Goal: Task Accomplishment & Management: Complete application form

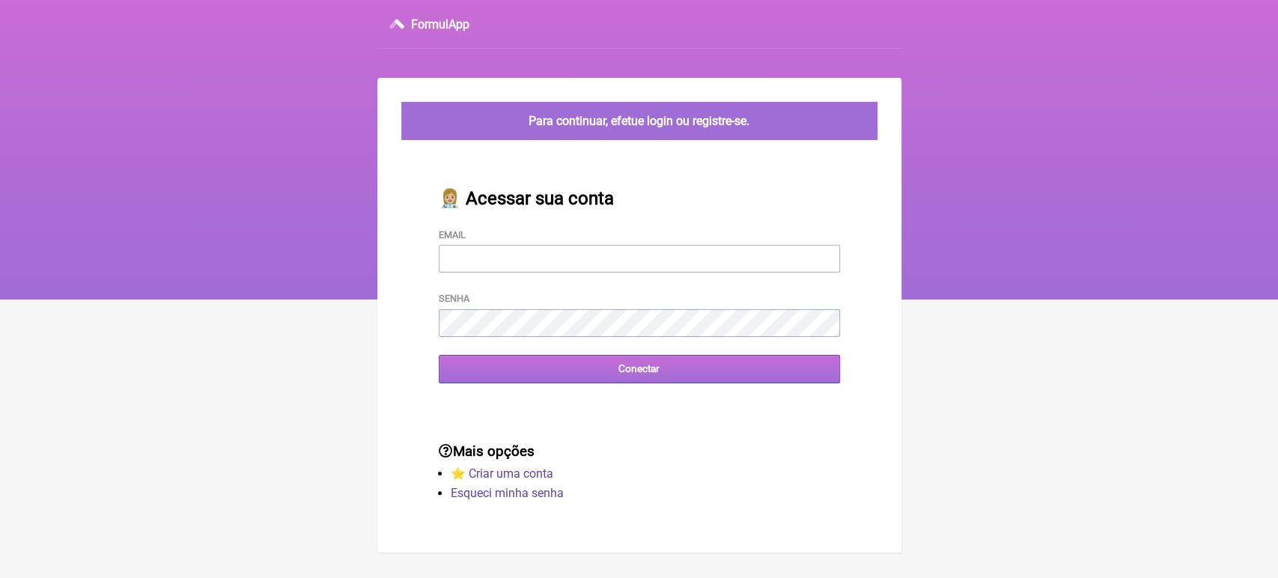
type input "[EMAIL_ADDRESS][DOMAIN_NAME]"
click at [574, 383] on input "Conectar" at bounding box center [639, 369] width 401 height 28
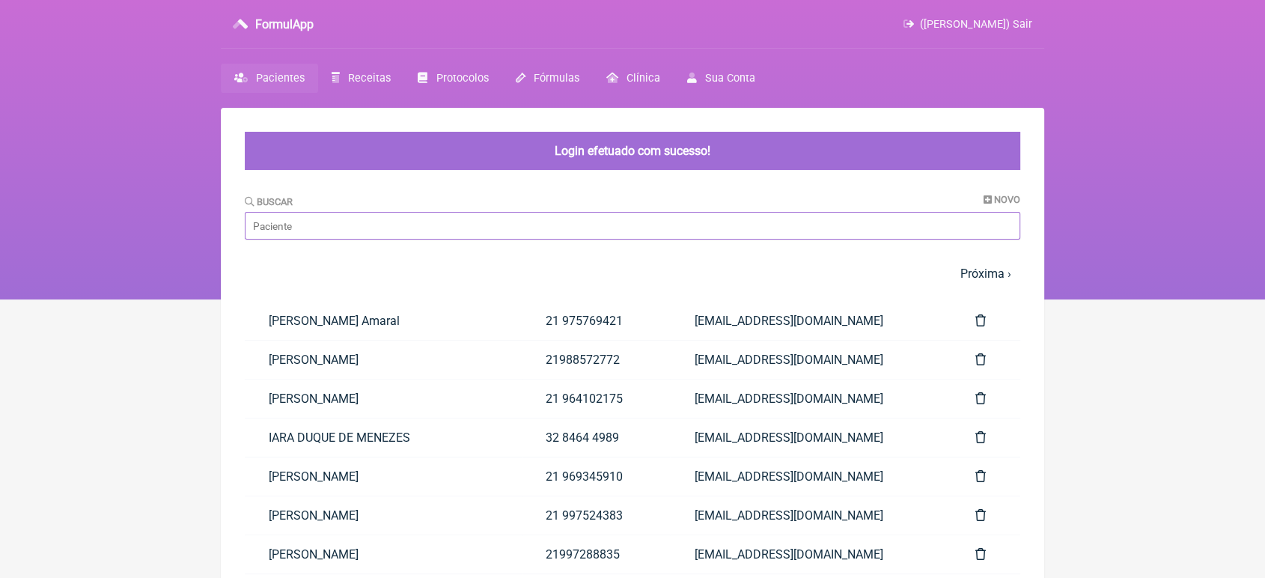
click at [469, 231] on input "Buscar" at bounding box center [633, 226] width 776 height 28
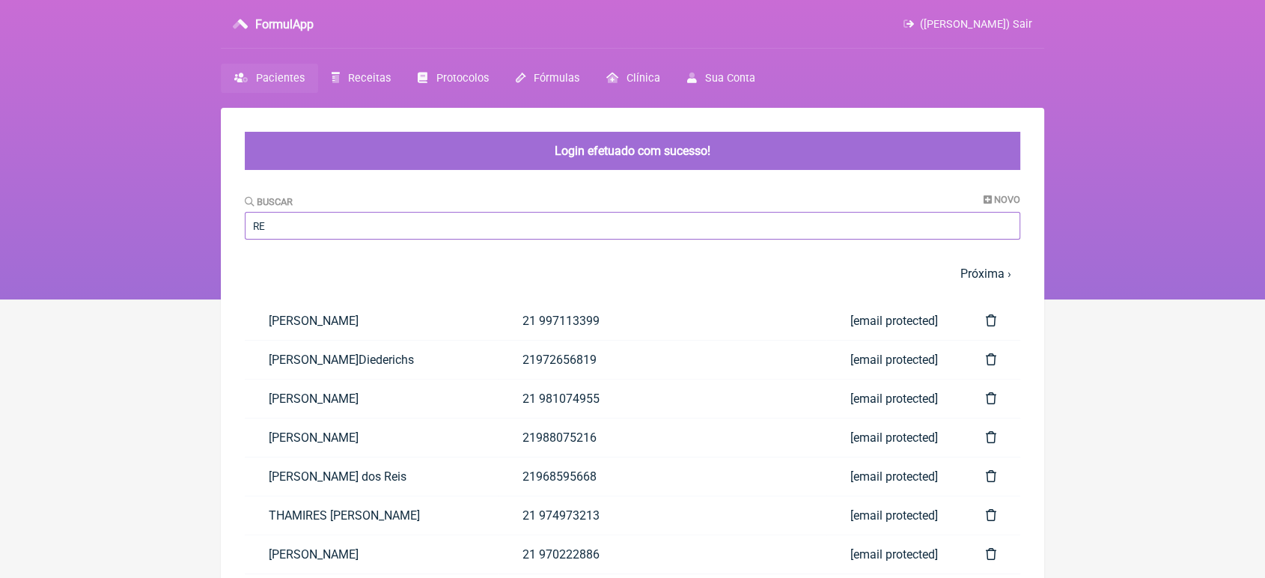
type input "R"
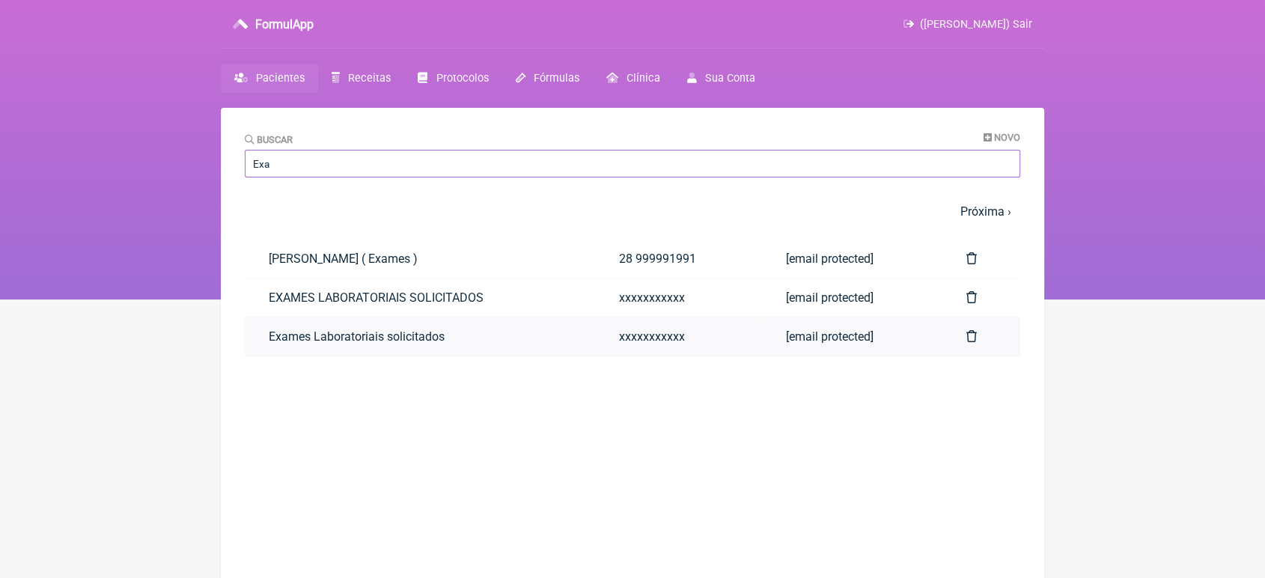
type input "Exa"
click at [290, 336] on link "Exames Laboratoriais solicitados" at bounding box center [420, 336] width 350 height 38
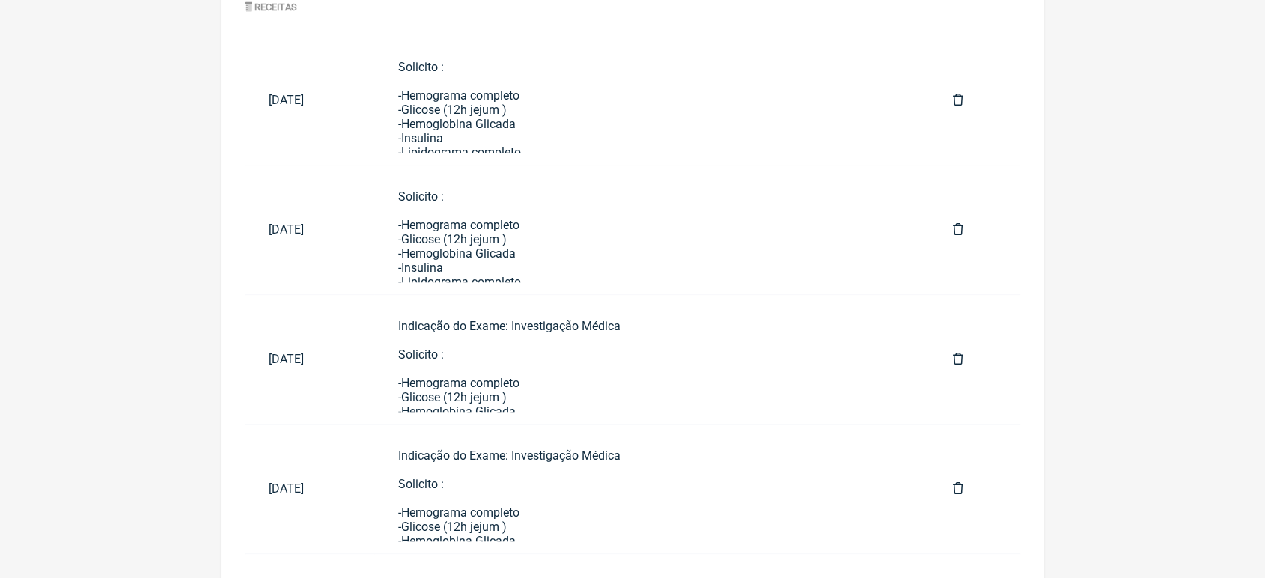
scroll to position [784, 0]
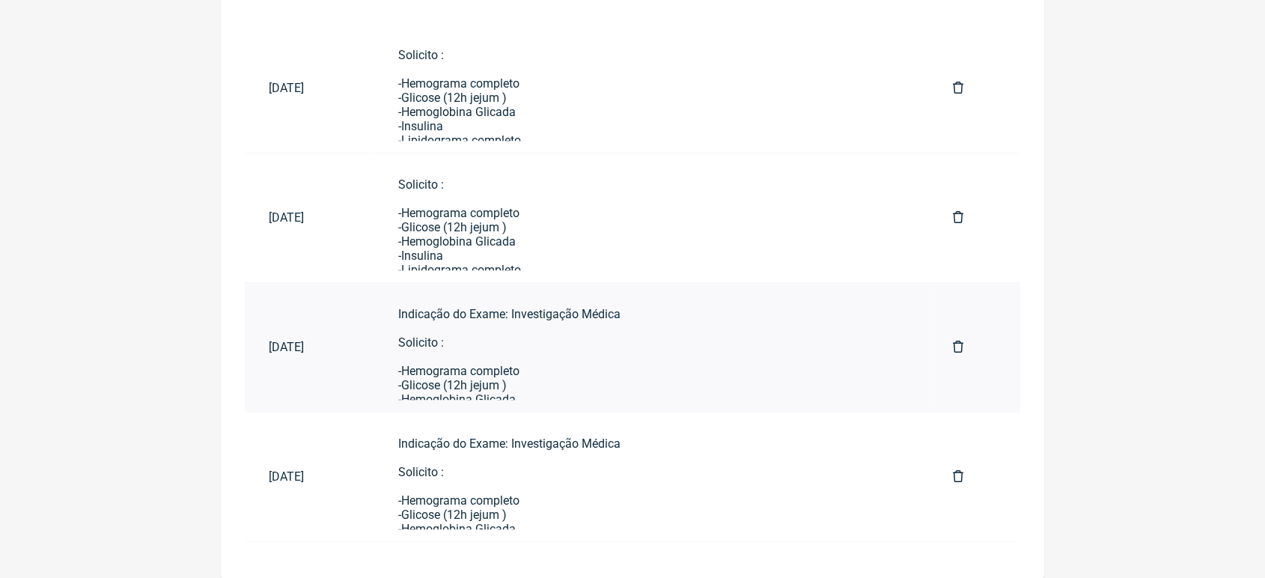
click at [516, 386] on div "Indicação do Exame: Investigação Médica Solicito : -Hemograma completo -Glicose…" at bounding box center [651, 527] width 507 height 441
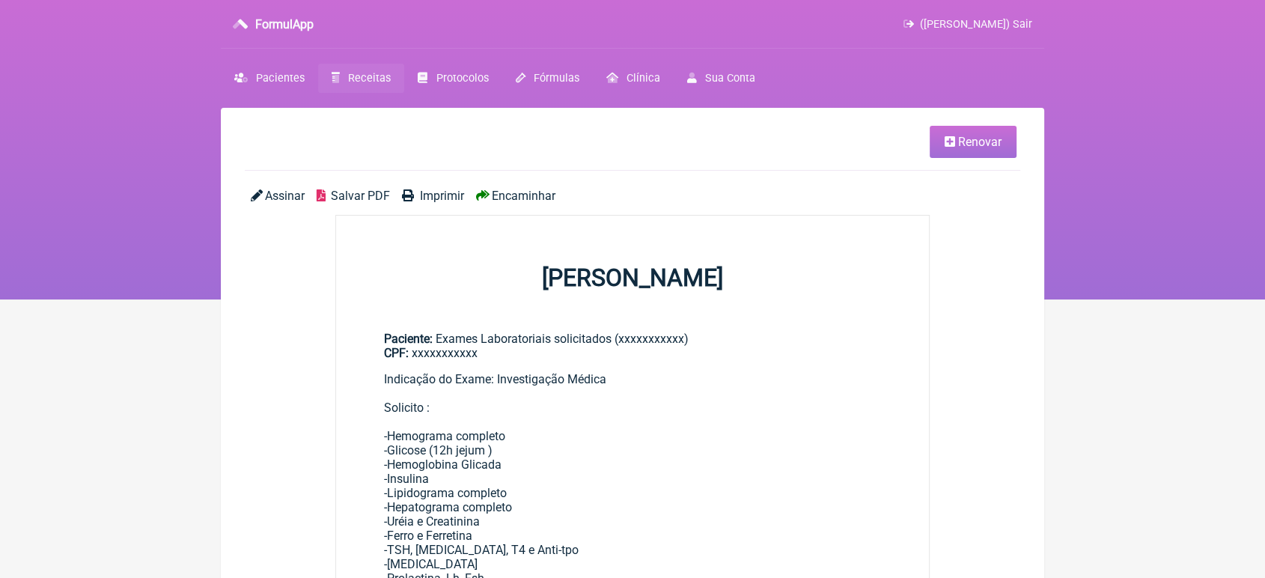
click at [960, 147] on span "Renovar" at bounding box center [979, 142] width 43 height 14
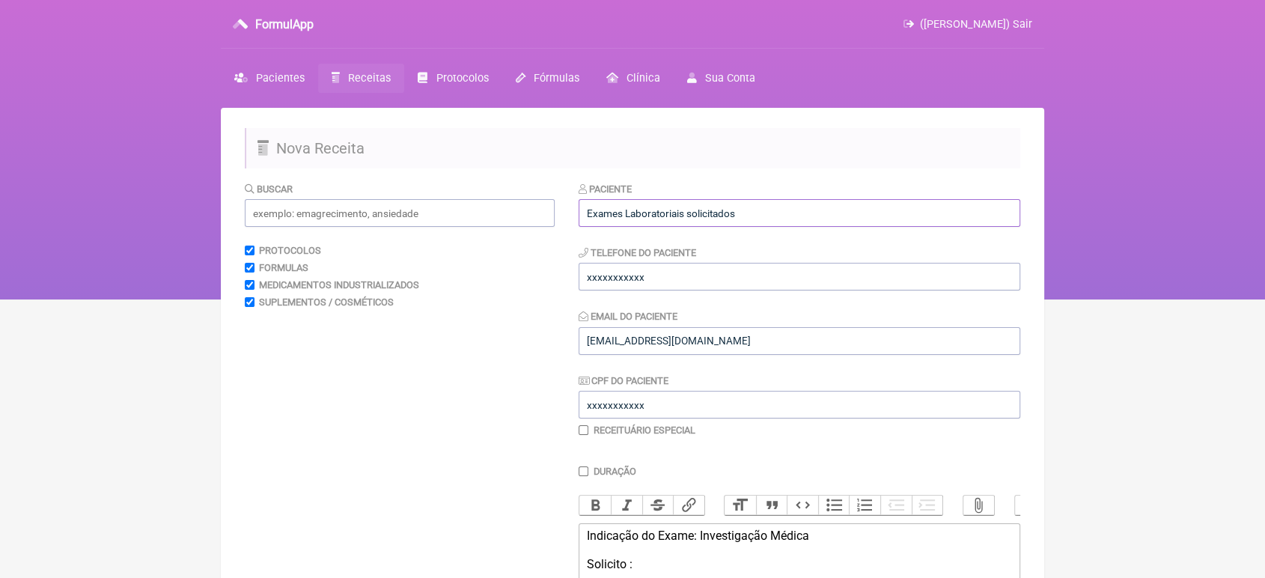
click at [816, 219] on input "Exames Laboratoriais solicitados" at bounding box center [800, 213] width 442 height 28
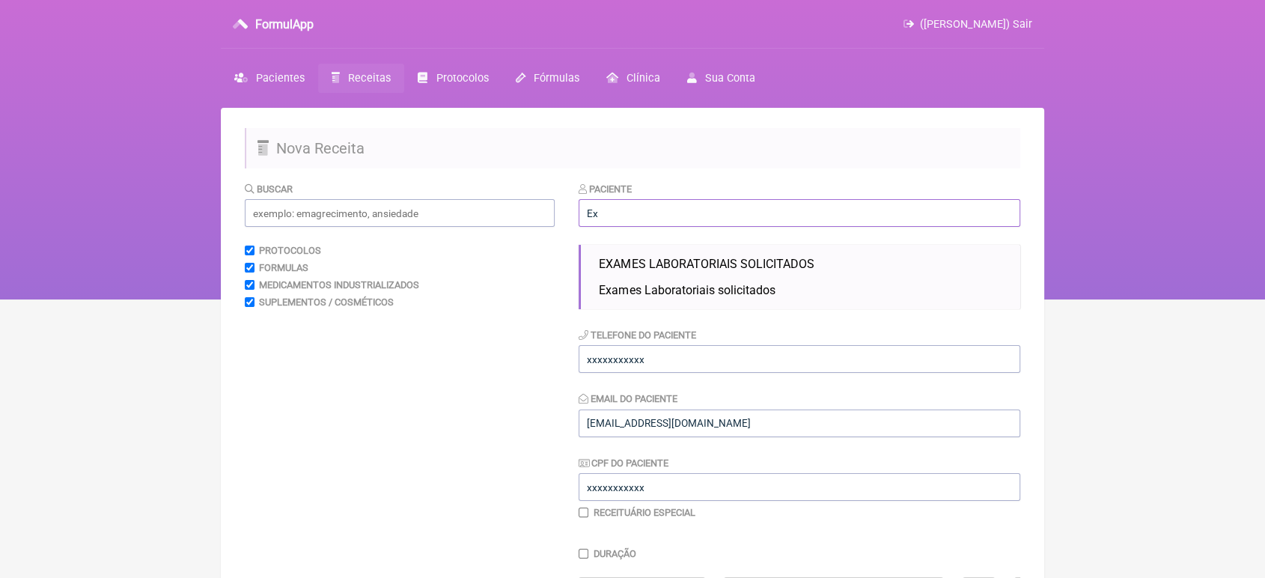
type input "E"
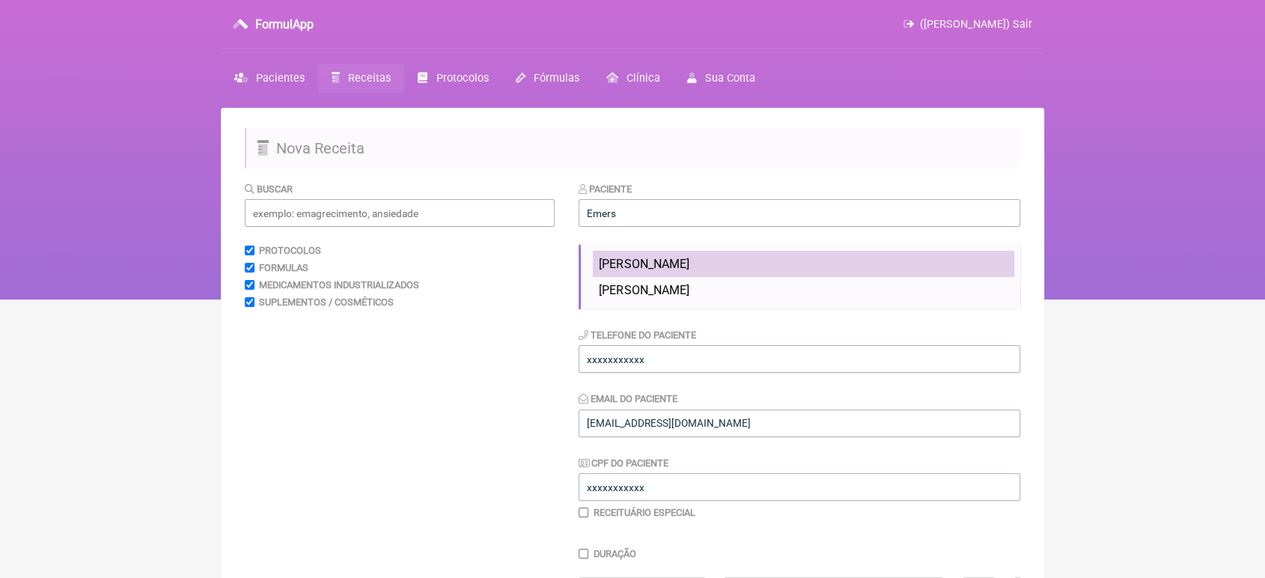
click at [689, 260] on span "EMERSON MORGADO DE CARVALHO" at bounding box center [644, 264] width 90 height 14
type input "EMERSON MORGADO DE CARVALHO"
type input "21 969918864"
type input "VINI_PASCHOAL@YAHOO.COM.BR"
type input "33646324805"
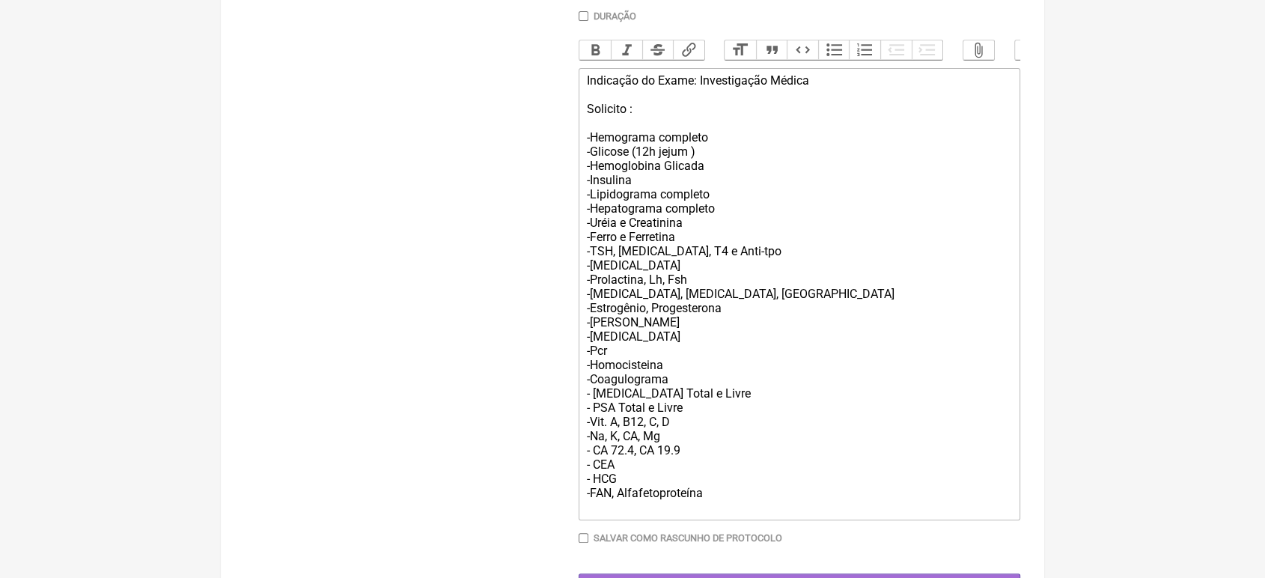
scroll to position [533, 0]
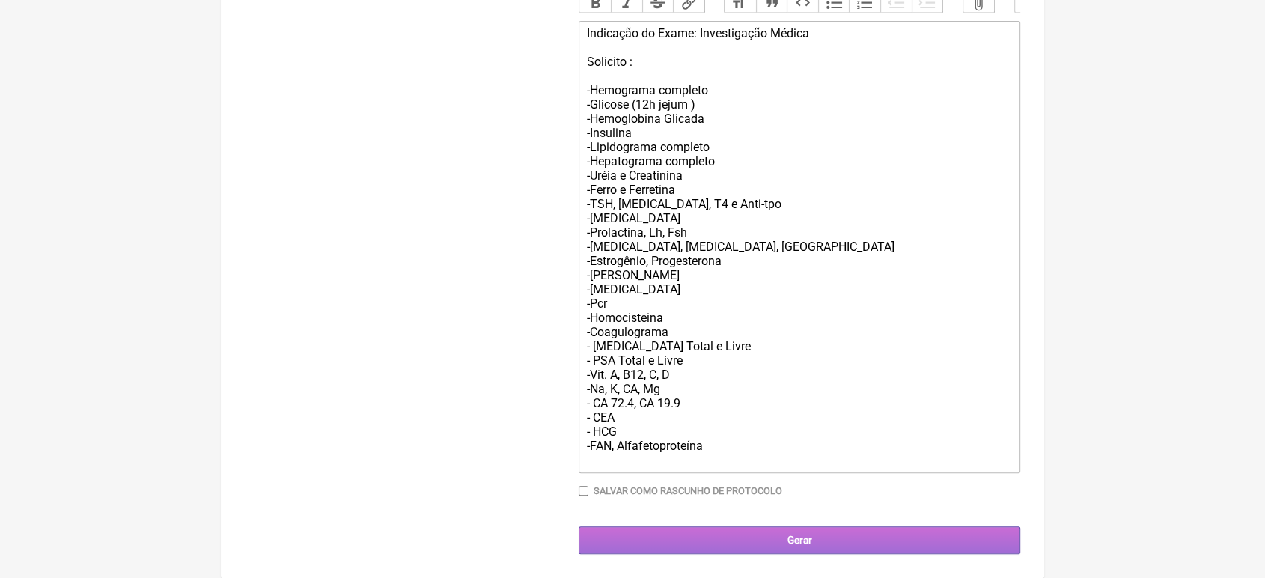
click at [879, 527] on input "Gerar" at bounding box center [800, 540] width 442 height 28
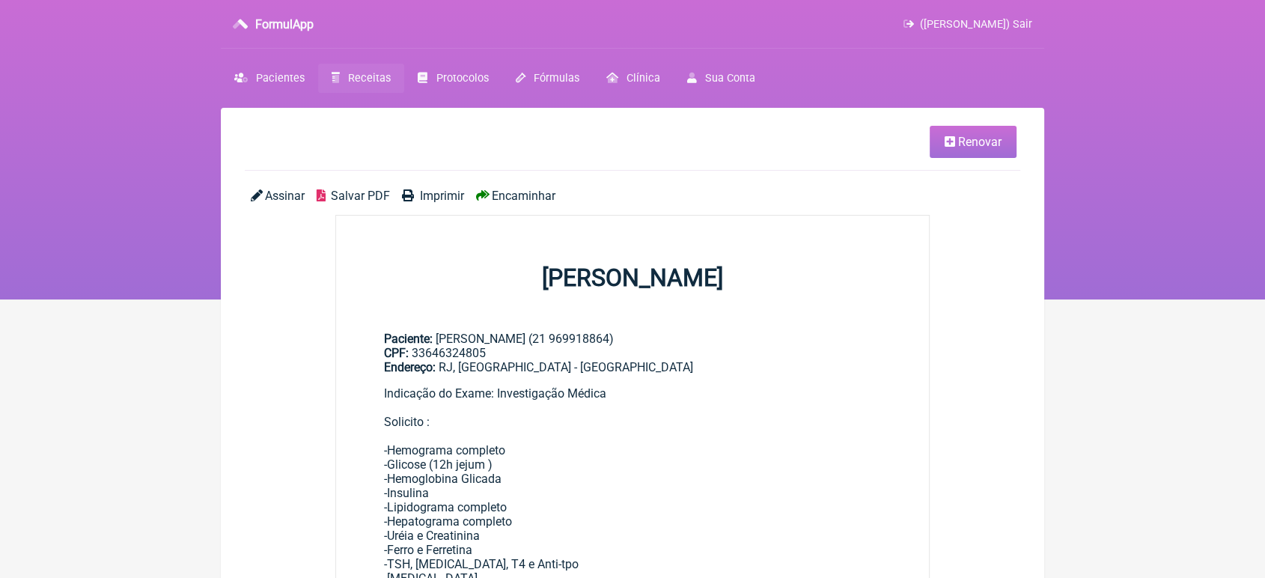
click at [496, 195] on span "Encaminhar" at bounding box center [524, 196] width 64 height 14
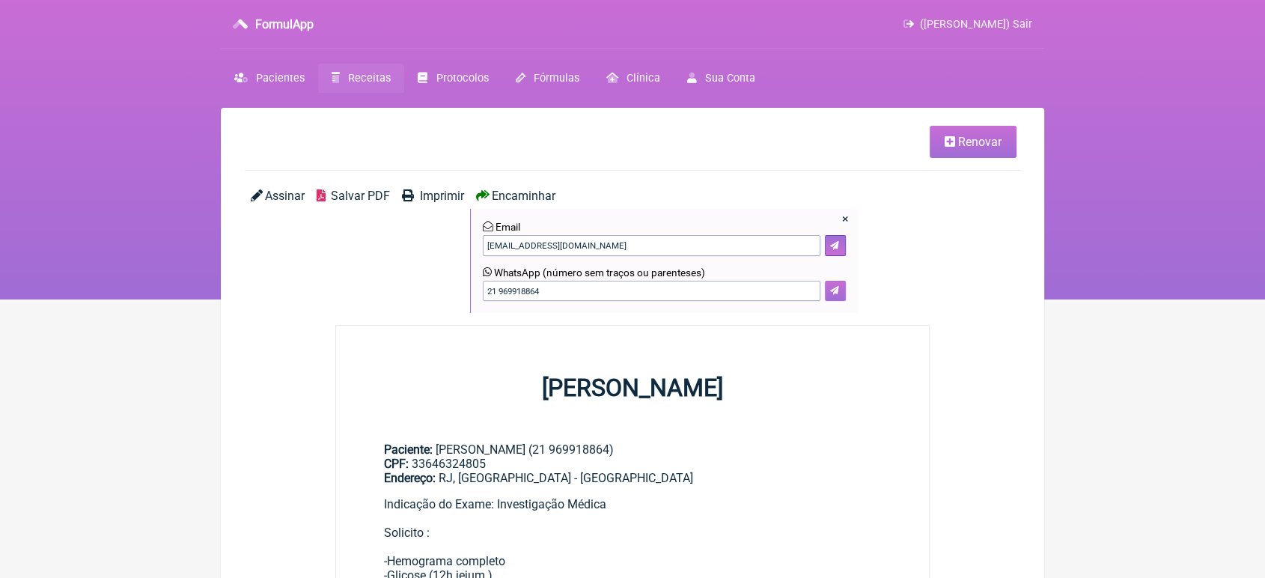
click at [835, 288] on icon at bounding box center [834, 290] width 9 height 9
click at [834, 290] on icon at bounding box center [834, 290] width 9 height 9
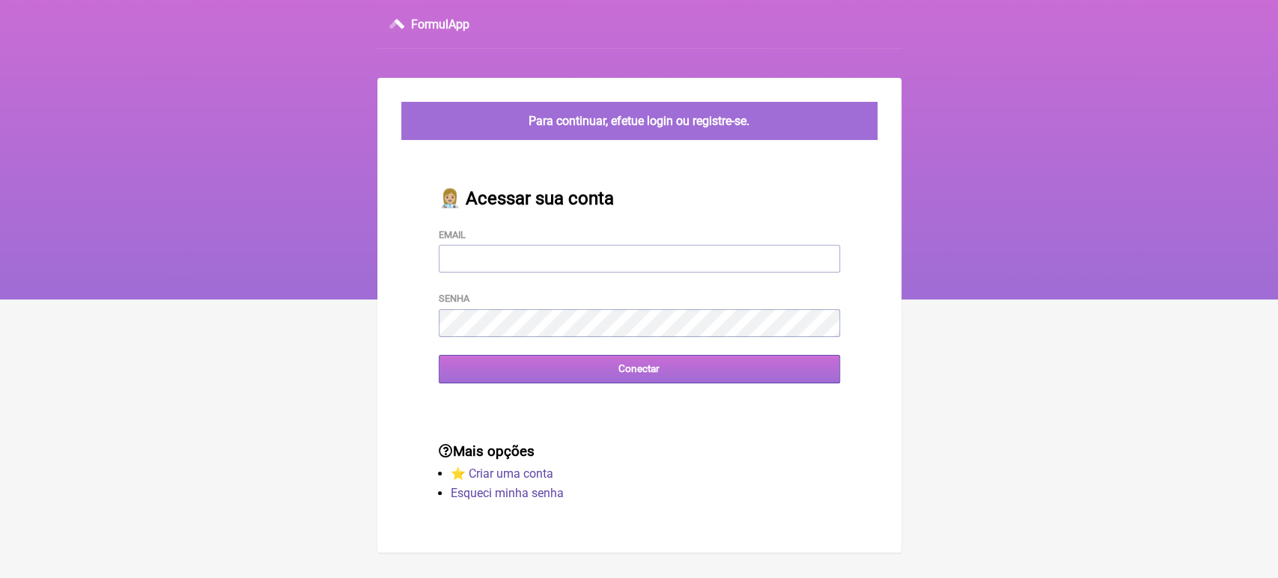
type input "[EMAIL_ADDRESS][DOMAIN_NAME]"
click at [537, 380] on input "Conectar" at bounding box center [639, 369] width 401 height 28
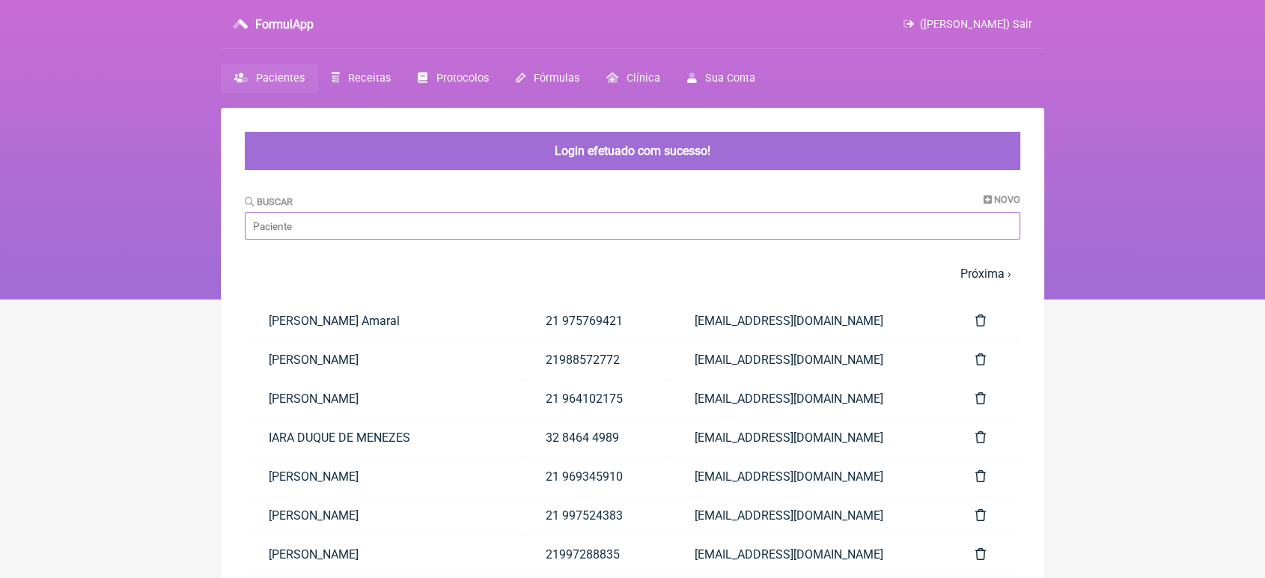
click at [389, 228] on input "Buscar" at bounding box center [633, 226] width 776 height 28
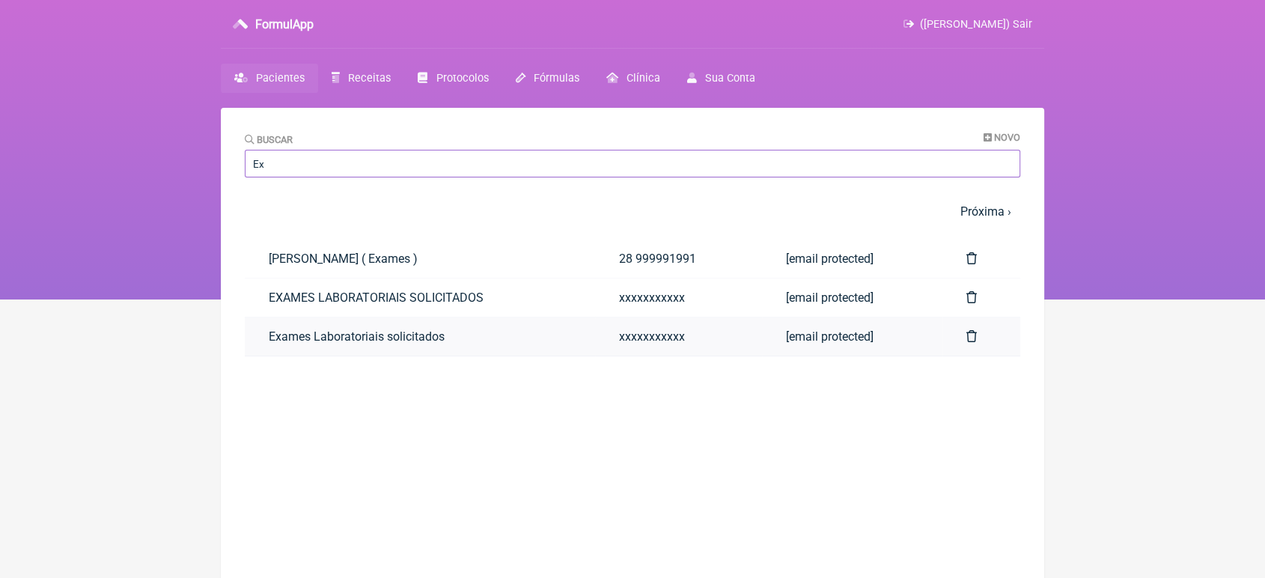
type input "Ex"
click at [296, 337] on link "Exames Laboratoriais solicitados" at bounding box center [420, 336] width 350 height 38
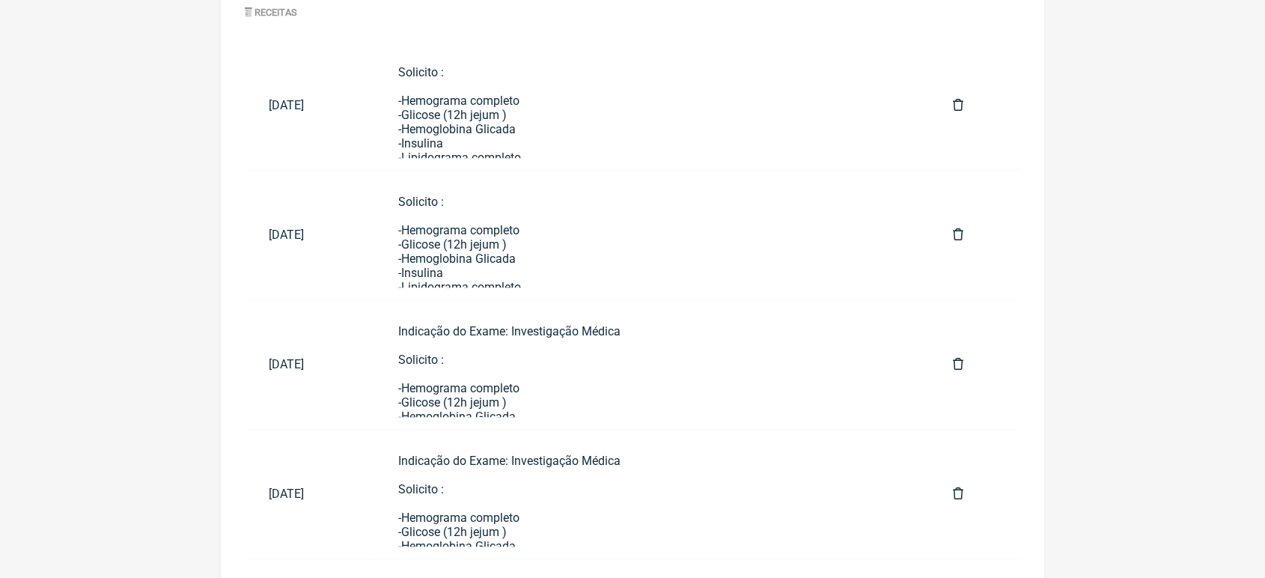
scroll to position [762, 0]
click at [733, 350] on div "Indicação do Exame: Investigação Médica Solicito : -Hemograma completo -Glicose…" at bounding box center [651, 543] width 507 height 441
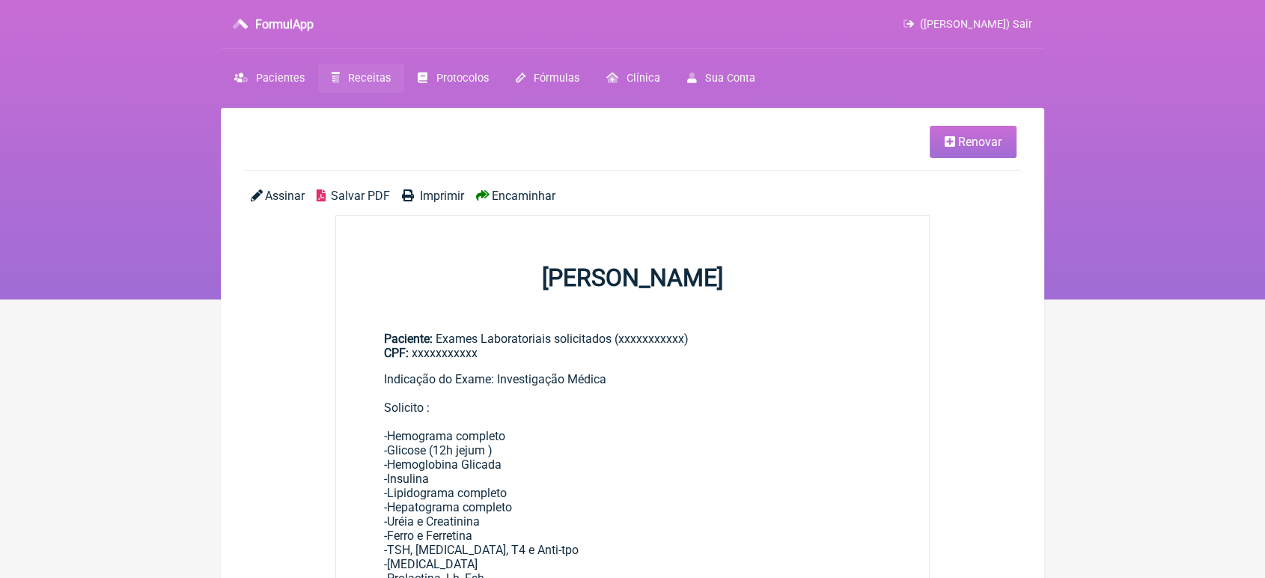
click at [1001, 130] on link "Renovar" at bounding box center [973, 142] width 87 height 32
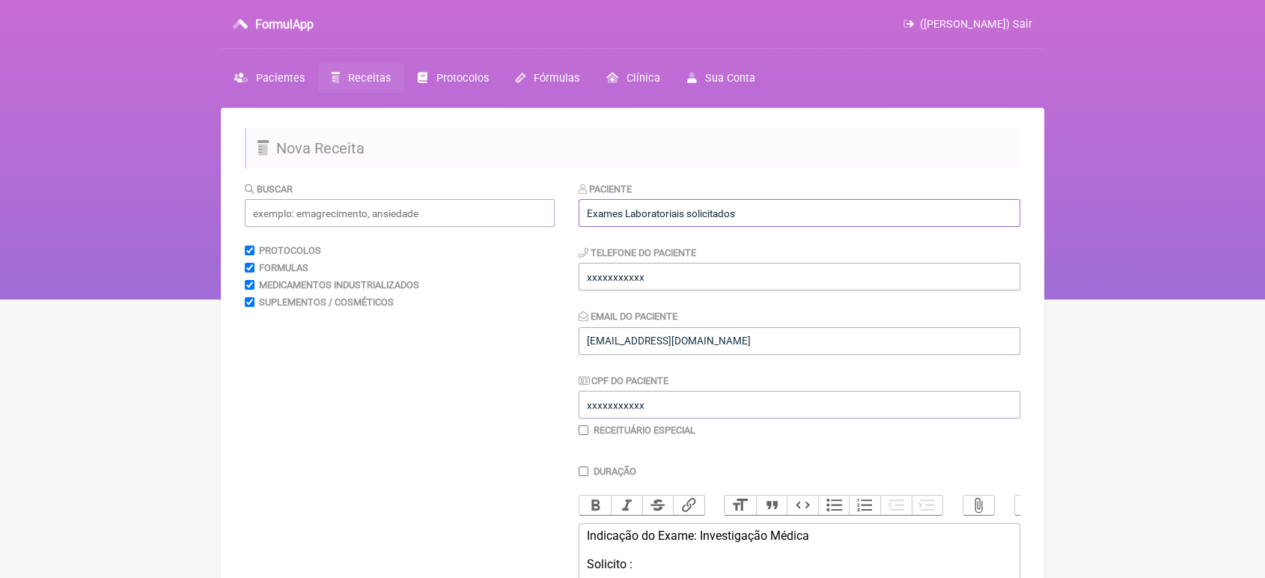
click at [884, 224] on input "Exames Laboratoriais solicitados" at bounding box center [800, 213] width 442 height 28
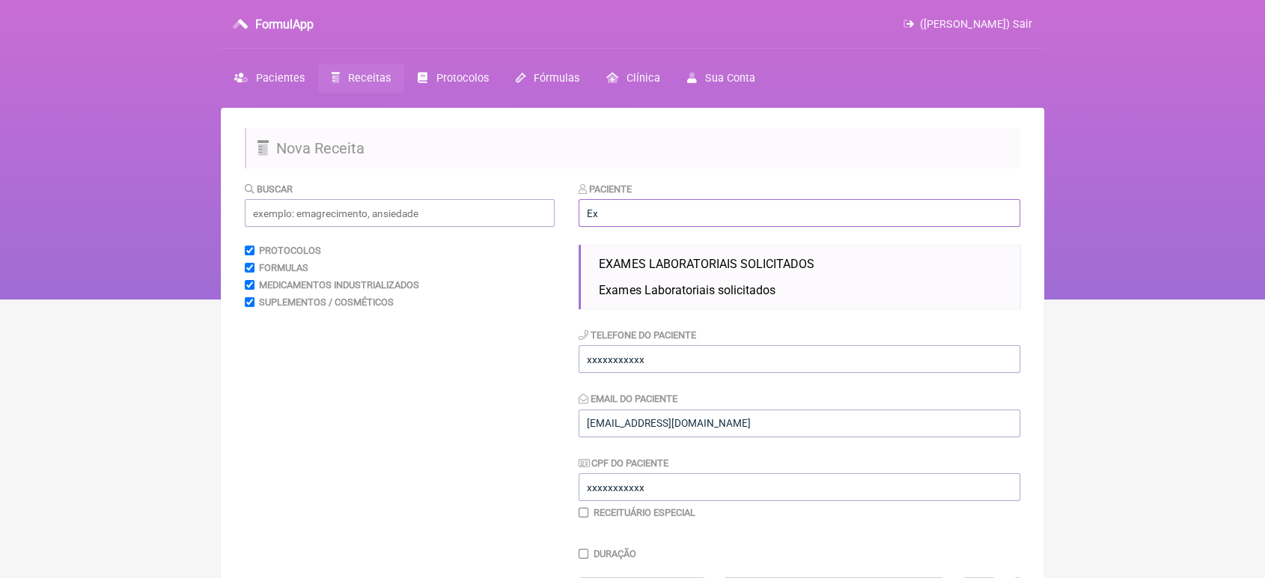
type input "E"
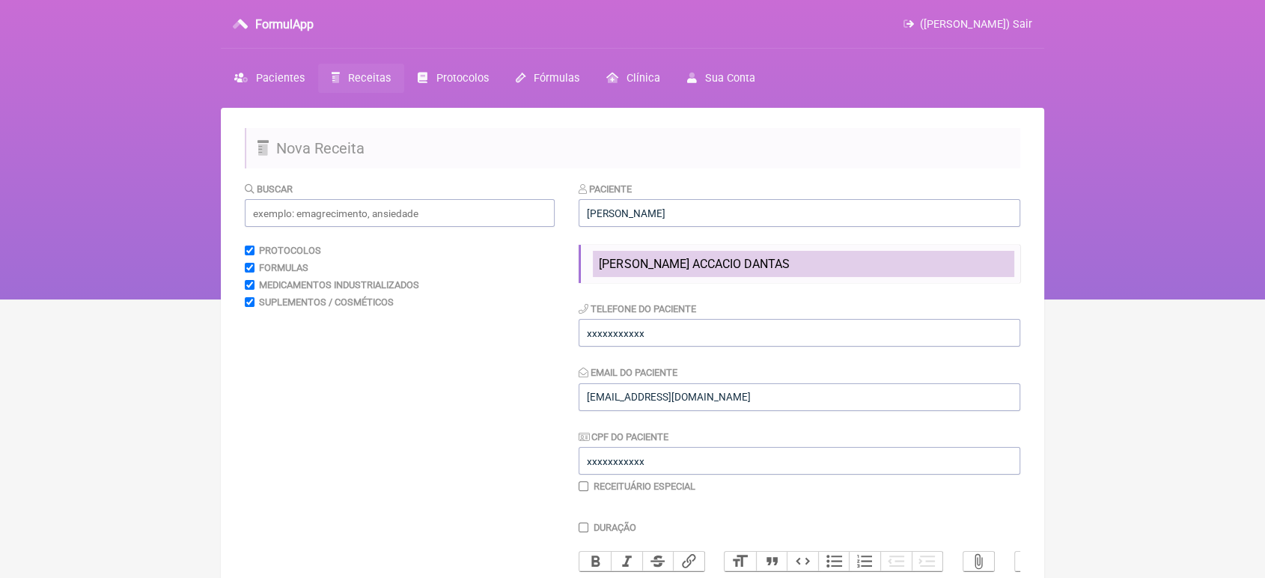
click at [764, 265] on span "NILO CESAR ACCACIO DANTAS" at bounding box center [694, 264] width 190 height 14
type input "NILO CESAR ACCACIO DANTAS"
type input "21 965670948"
type input "[EMAIL_ADDRESS][DOMAIN_NAME]"
type input "07838946786"
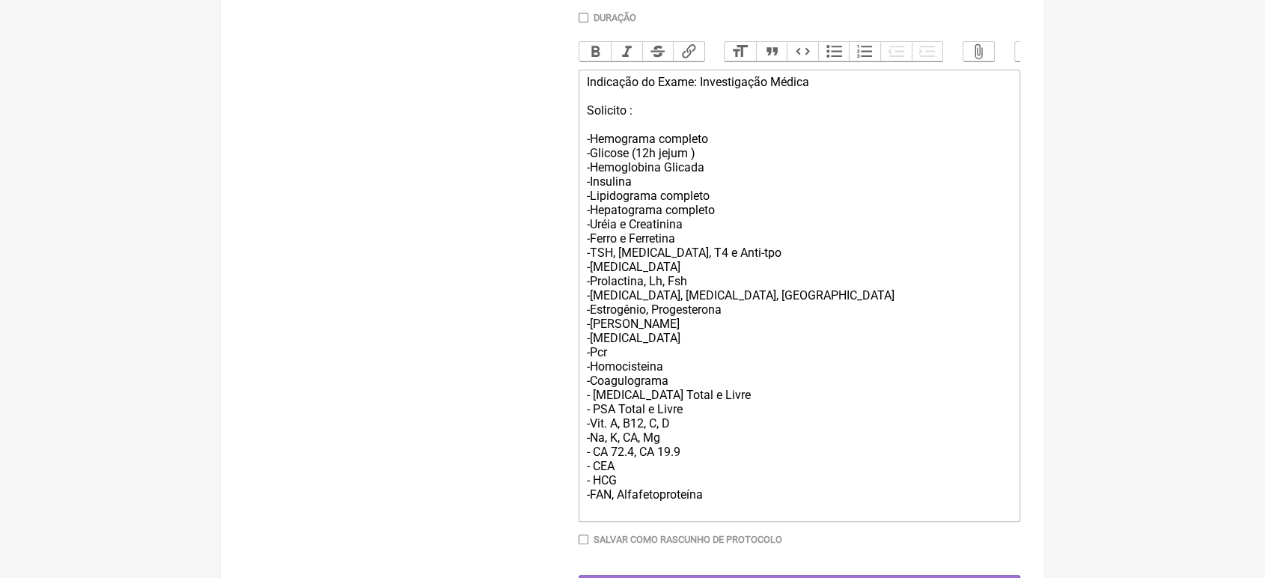
scroll to position [533, 0]
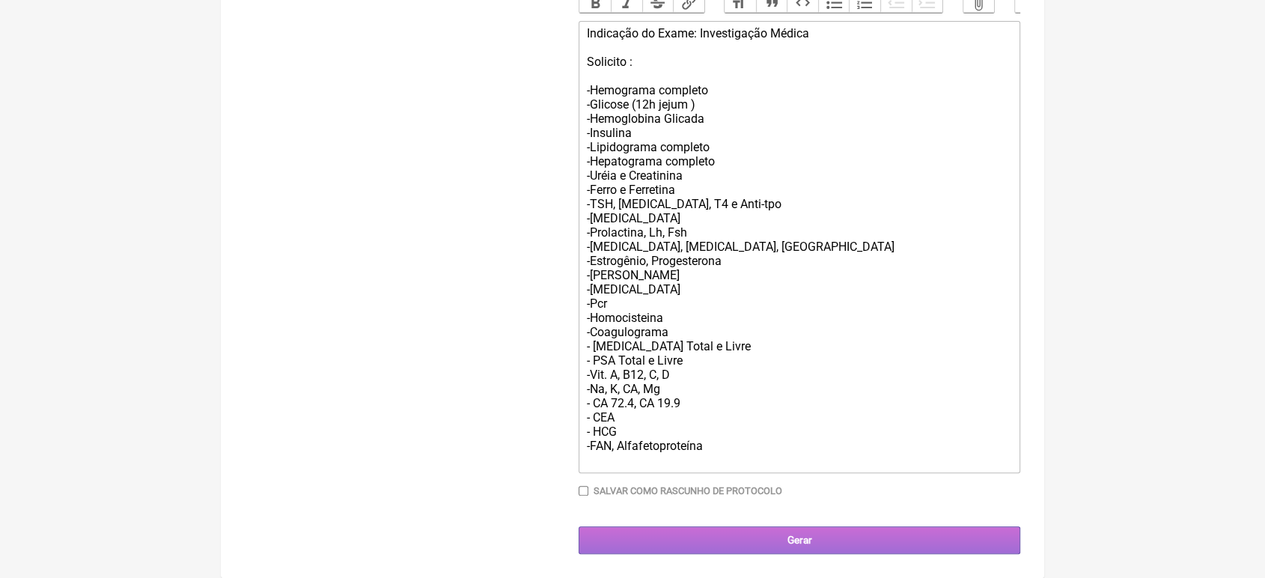
click at [843, 540] on input "Gerar" at bounding box center [800, 540] width 442 height 28
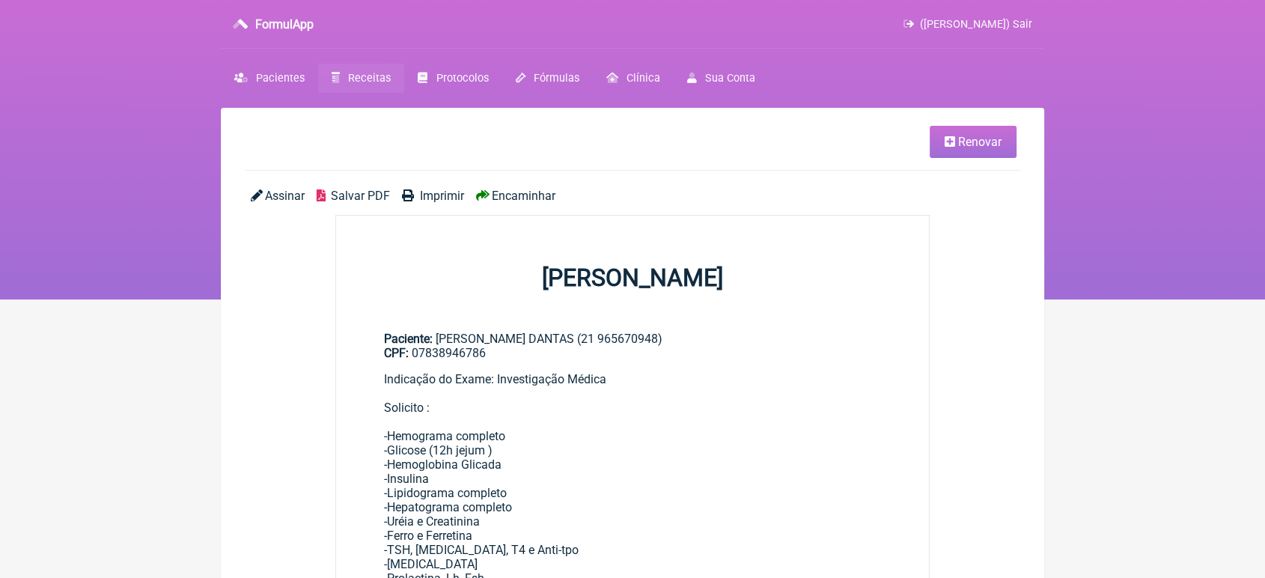
click at [444, 196] on span "Imprimir" at bounding box center [442, 196] width 44 height 14
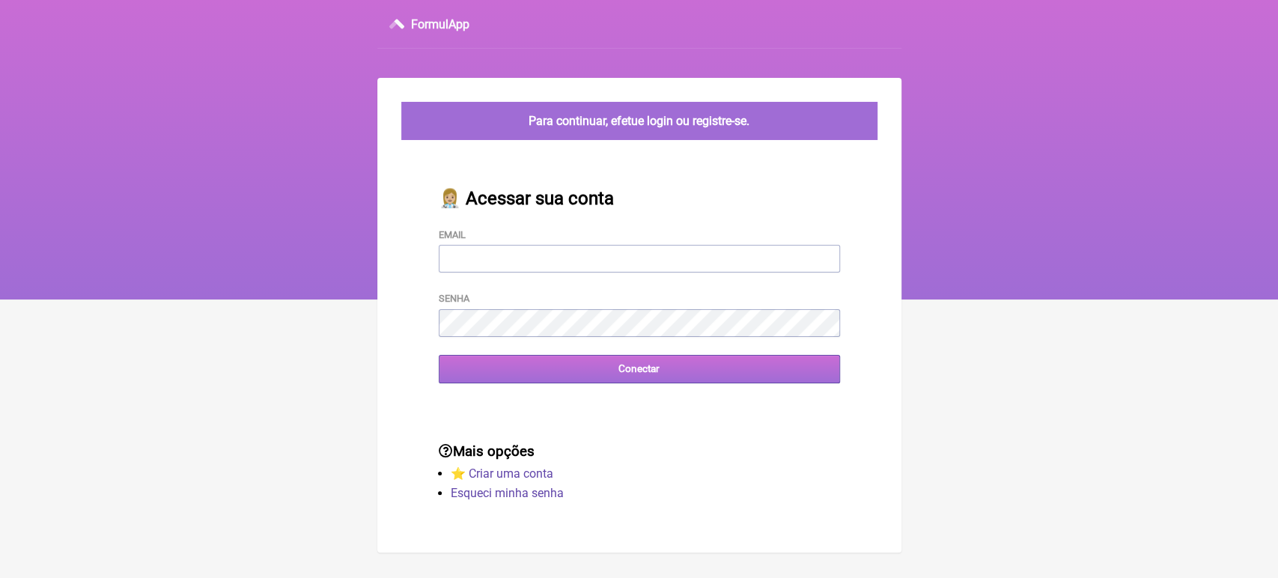
type input "[EMAIL_ADDRESS][DOMAIN_NAME]"
click at [585, 374] on input "Conectar" at bounding box center [639, 369] width 401 height 28
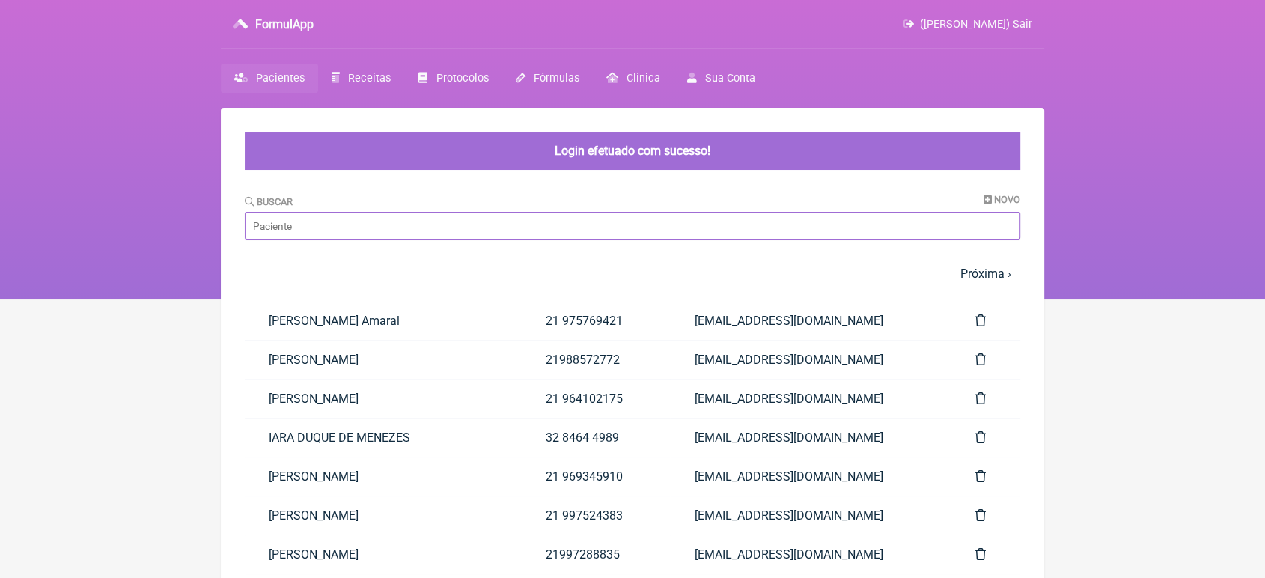
click at [477, 231] on input "Buscar" at bounding box center [633, 226] width 776 height 28
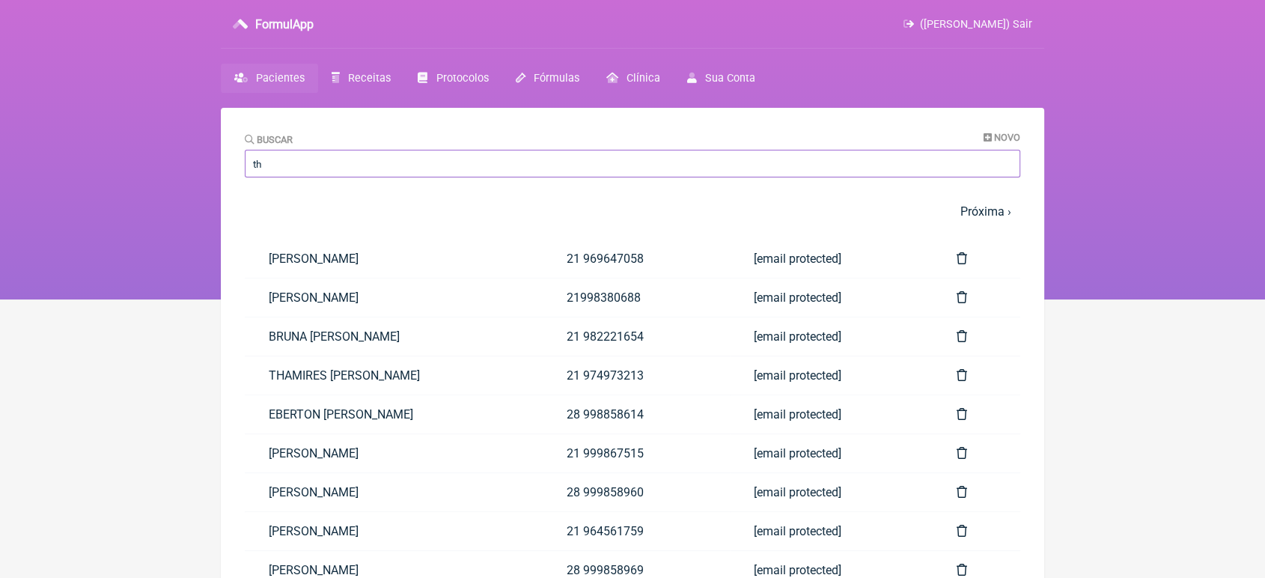
type input "t"
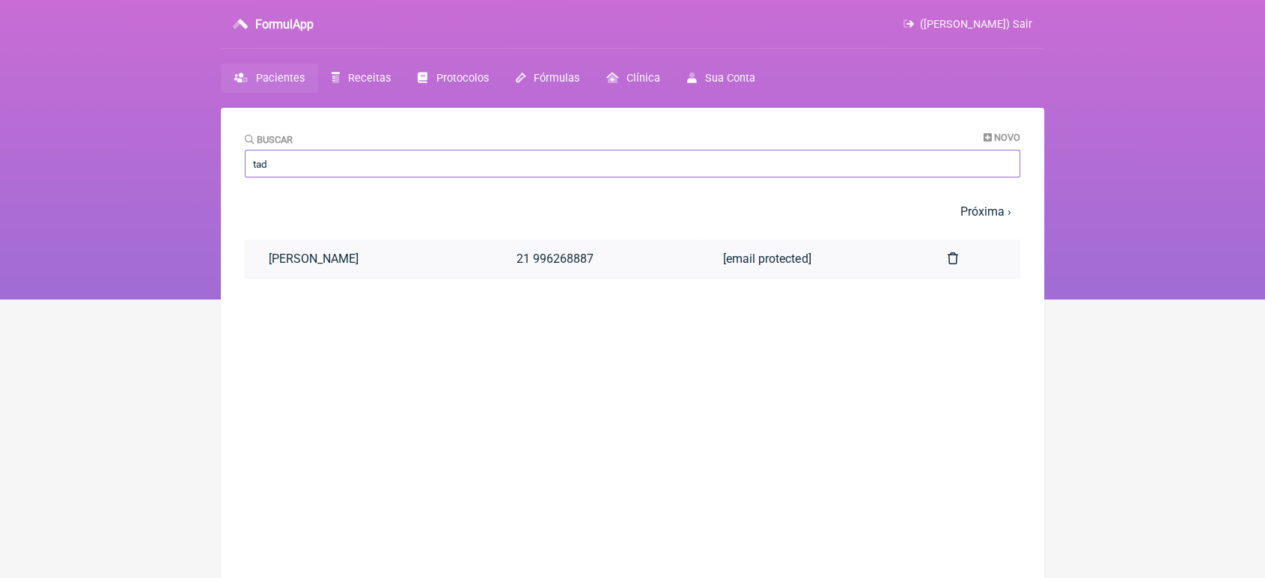
type input "tad"
click at [440, 261] on link "TADEU JORDÃO BARRADAS" at bounding box center [369, 259] width 248 height 38
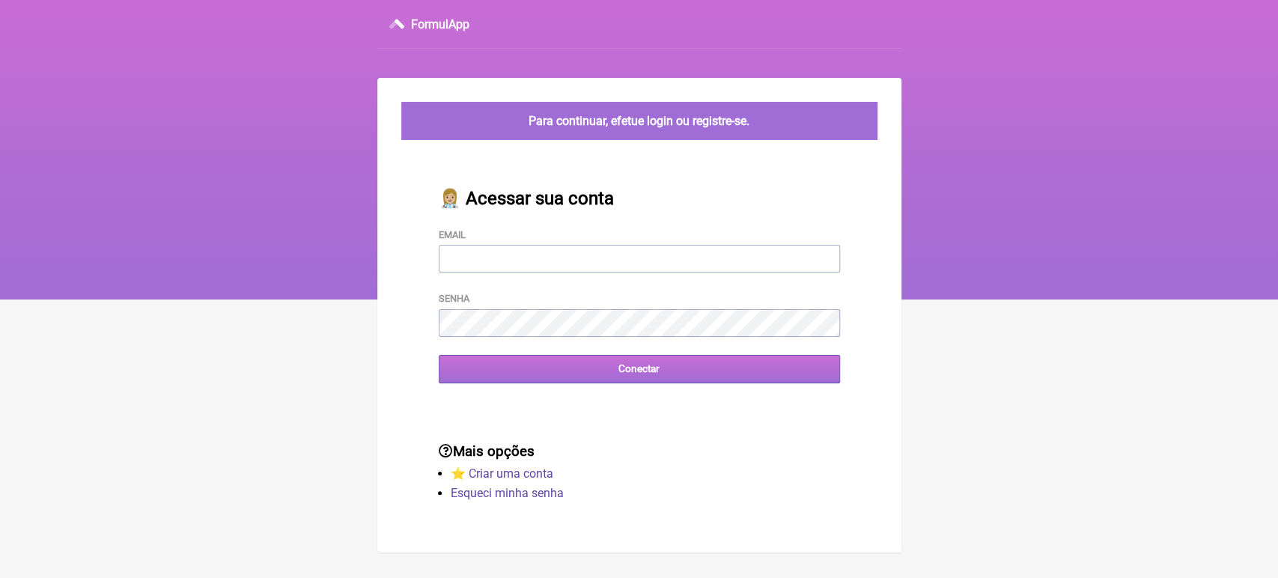
type input "[EMAIL_ADDRESS][DOMAIN_NAME]"
click at [557, 362] on input "Conectar" at bounding box center [639, 369] width 401 height 28
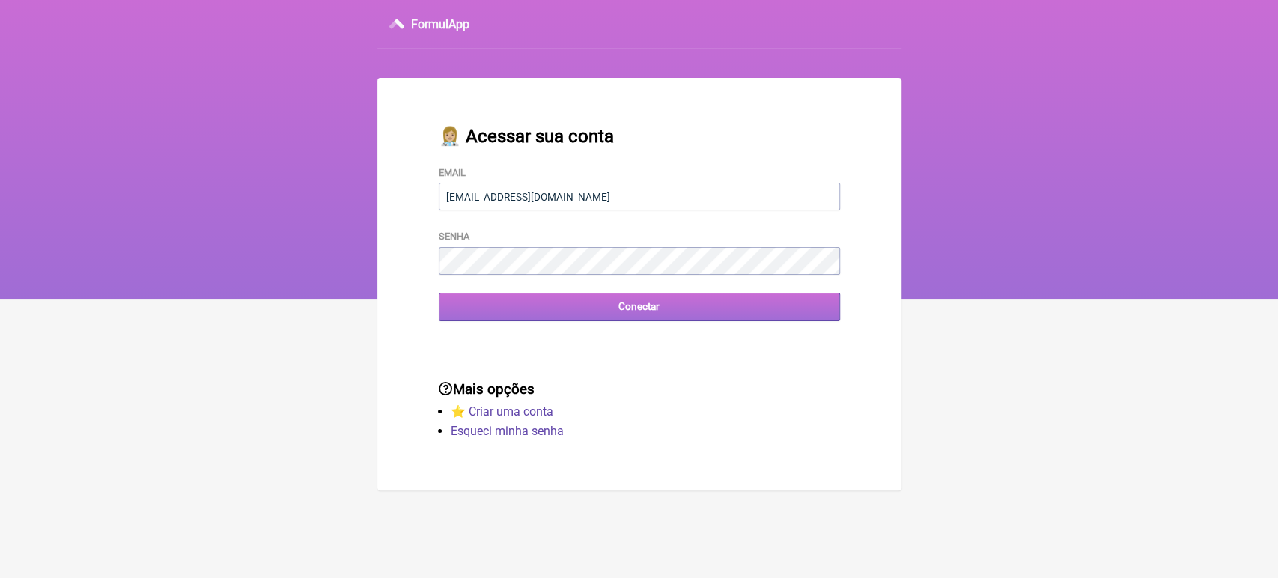
click at [587, 305] on input "Conectar" at bounding box center [639, 307] width 401 height 28
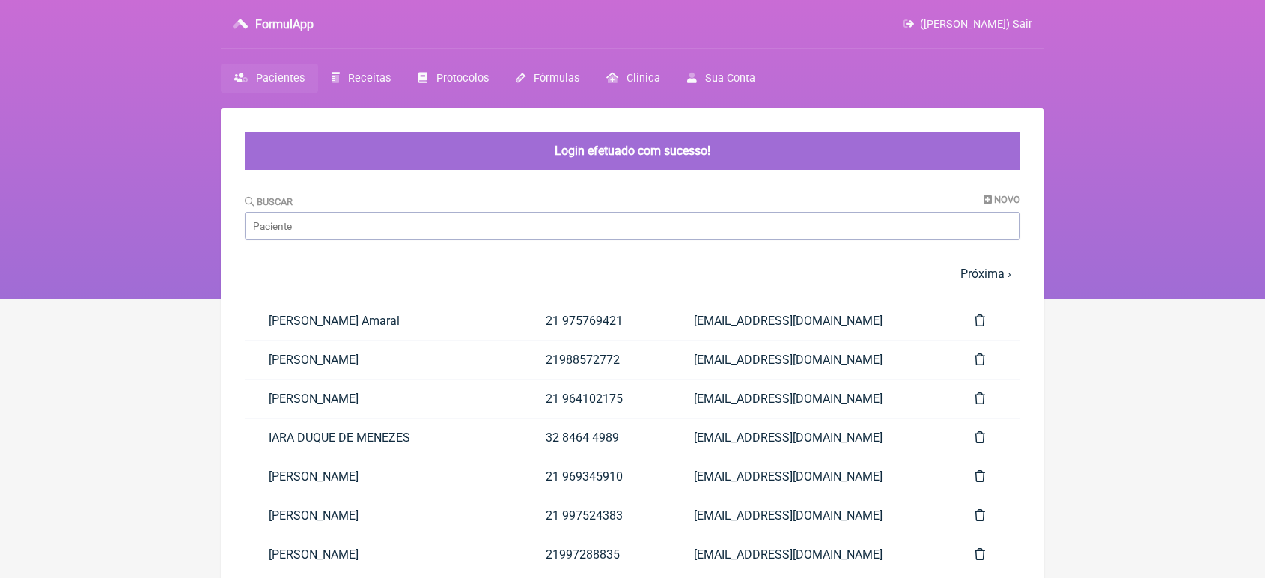
click at [557, 362] on link "21988572772" at bounding box center [596, 360] width 148 height 38
click at [396, 224] on input "Buscar" at bounding box center [633, 226] width 776 height 28
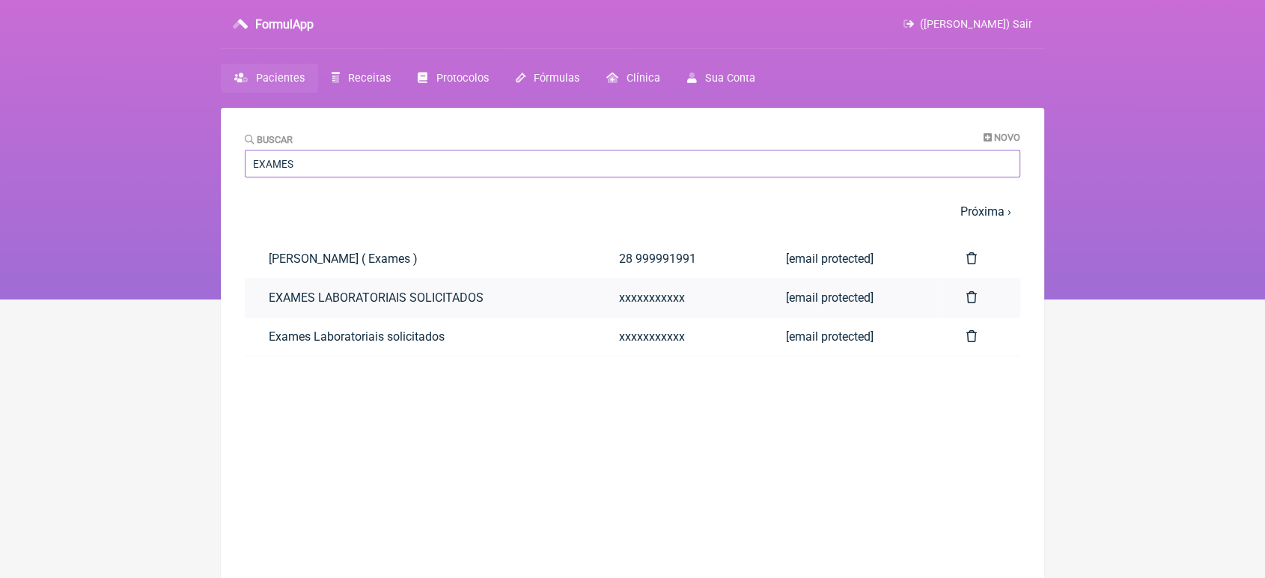
type input "EXAMES"
click at [407, 293] on link "EXAMES LABORATORIAIS SOLICITADOS" at bounding box center [420, 298] width 350 height 38
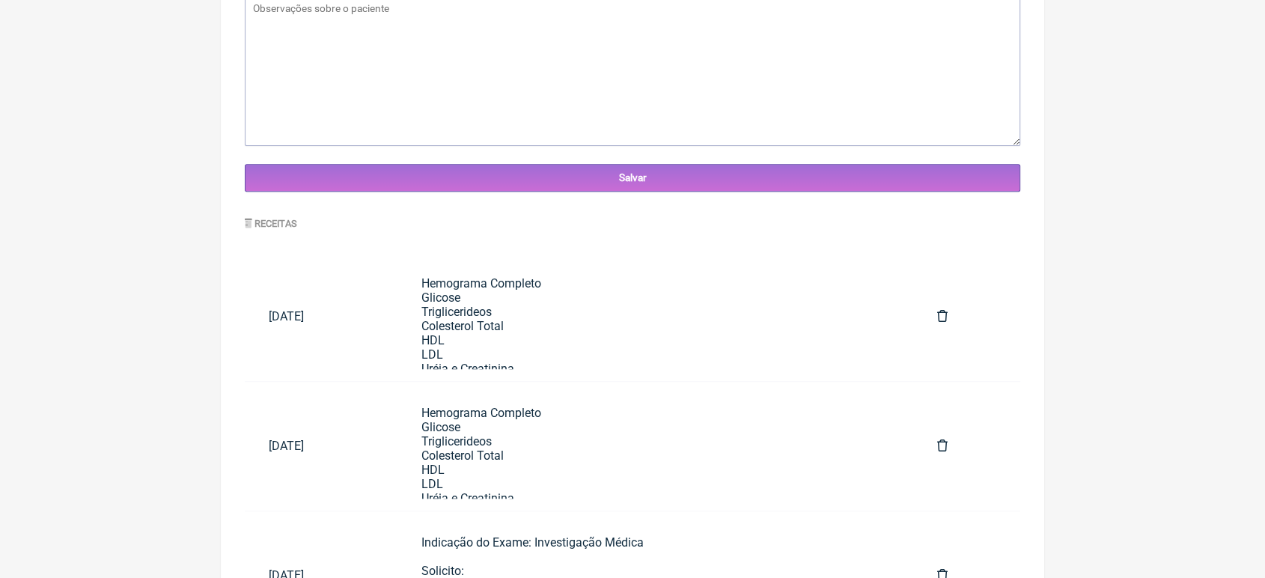
scroll to position [654, 0]
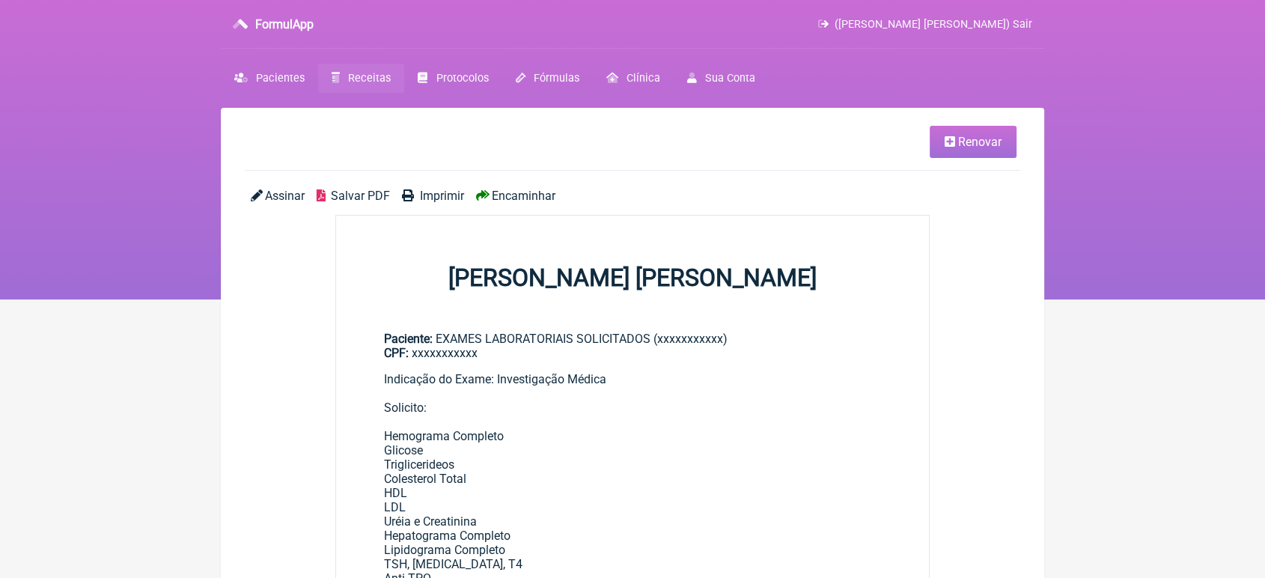
click at [1009, 133] on link "Renovar" at bounding box center [973, 142] width 87 height 32
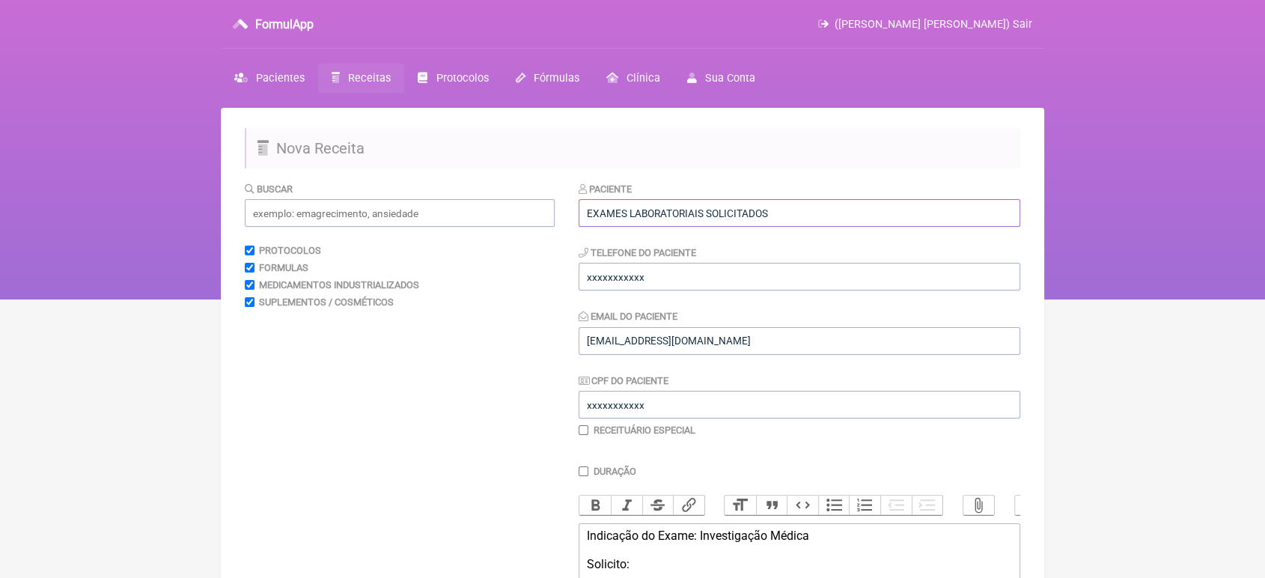
click at [828, 210] on input "EXAMES LABORATORIAIS SOLICITADOS" at bounding box center [800, 213] width 442 height 28
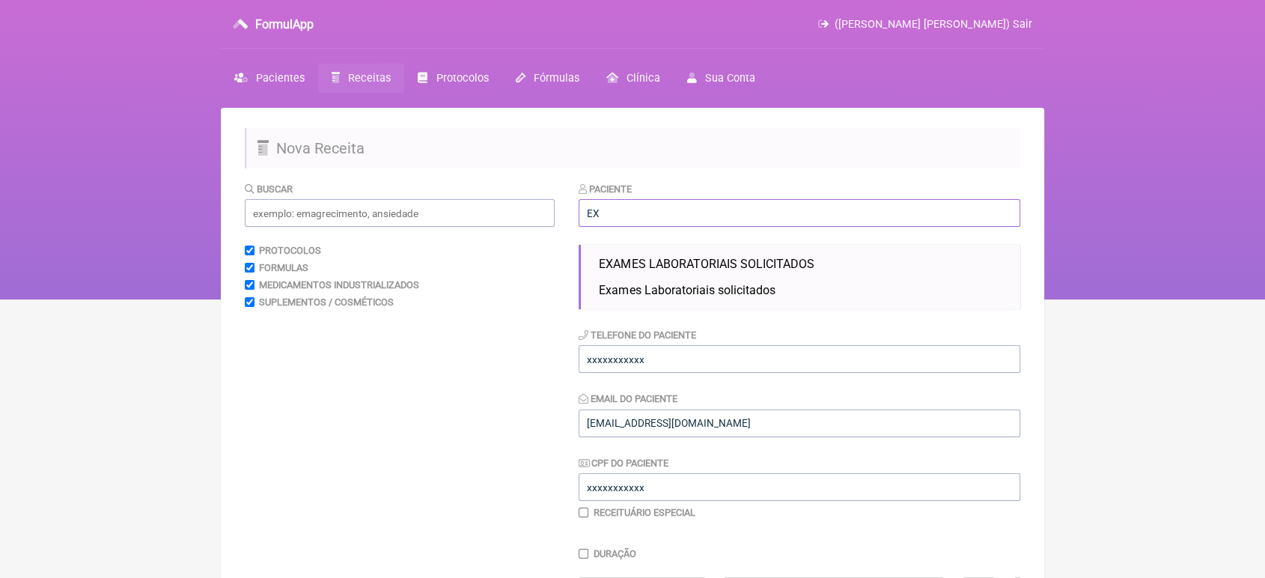
type input "E"
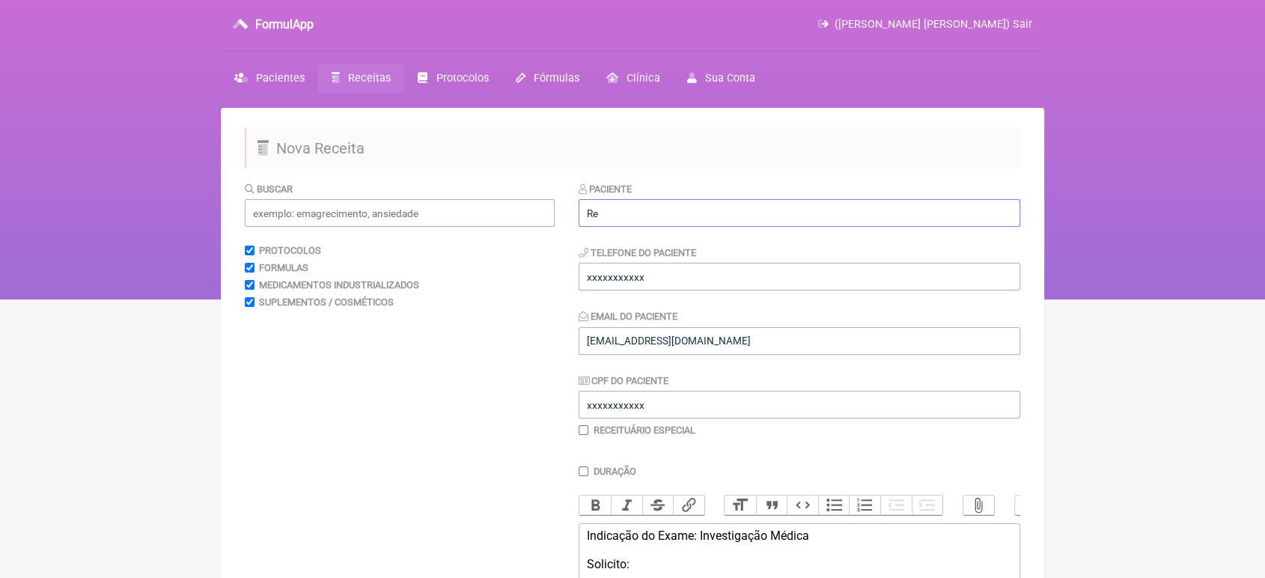
type input "R"
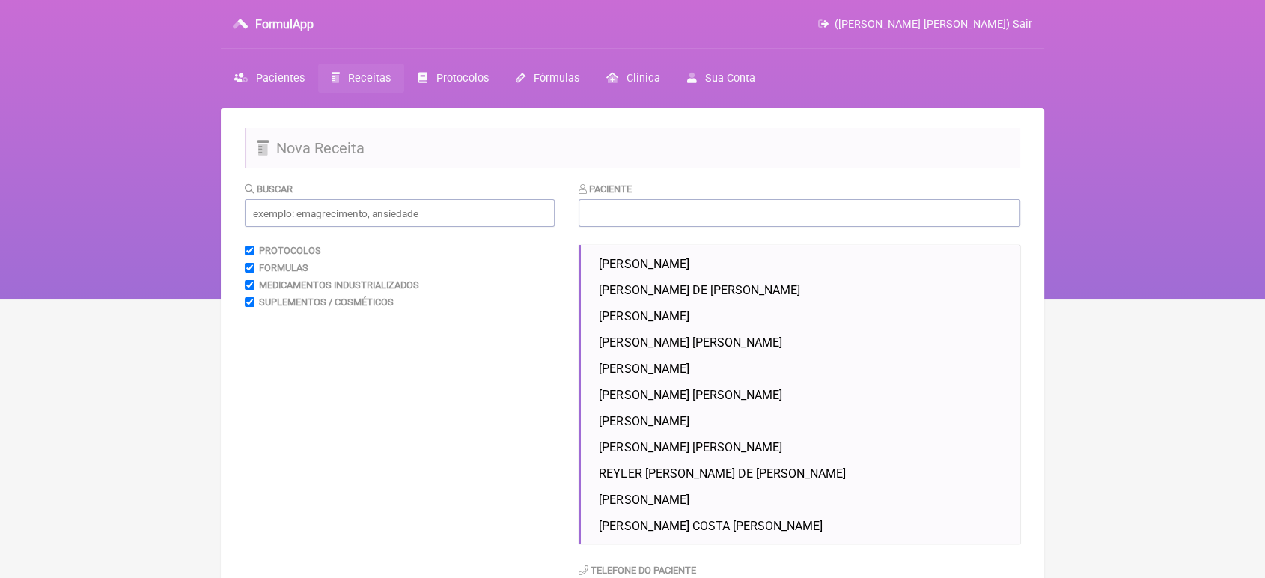
click at [348, 79] on span "Receitas" at bounding box center [369, 78] width 43 height 13
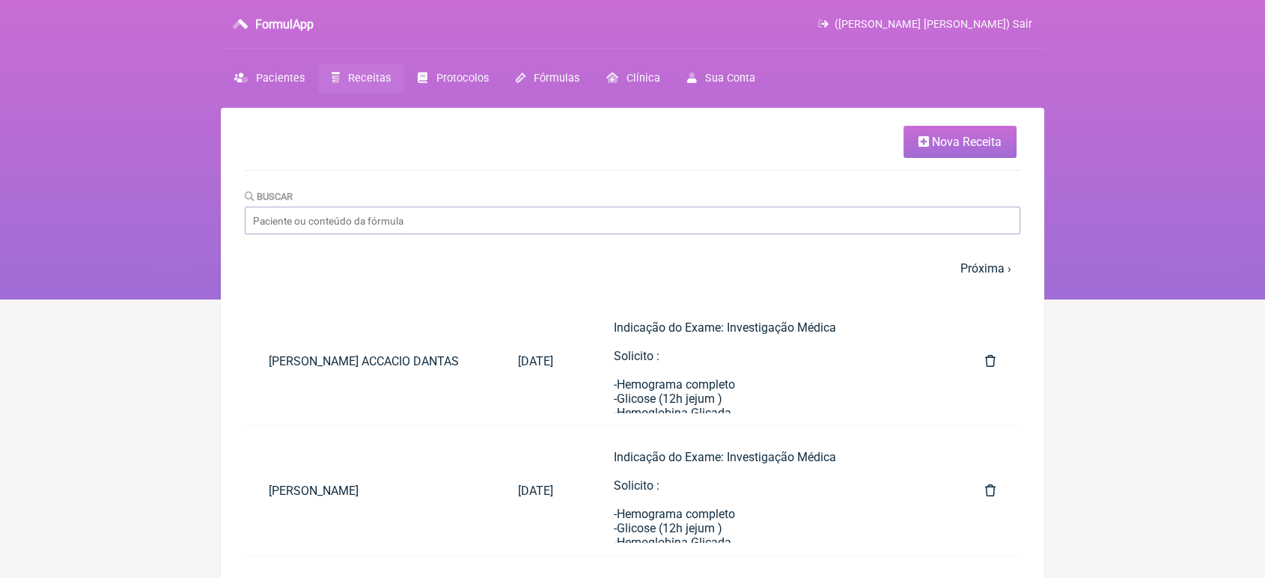
click at [952, 140] on span "Nova Receita" at bounding box center [967, 142] width 70 height 14
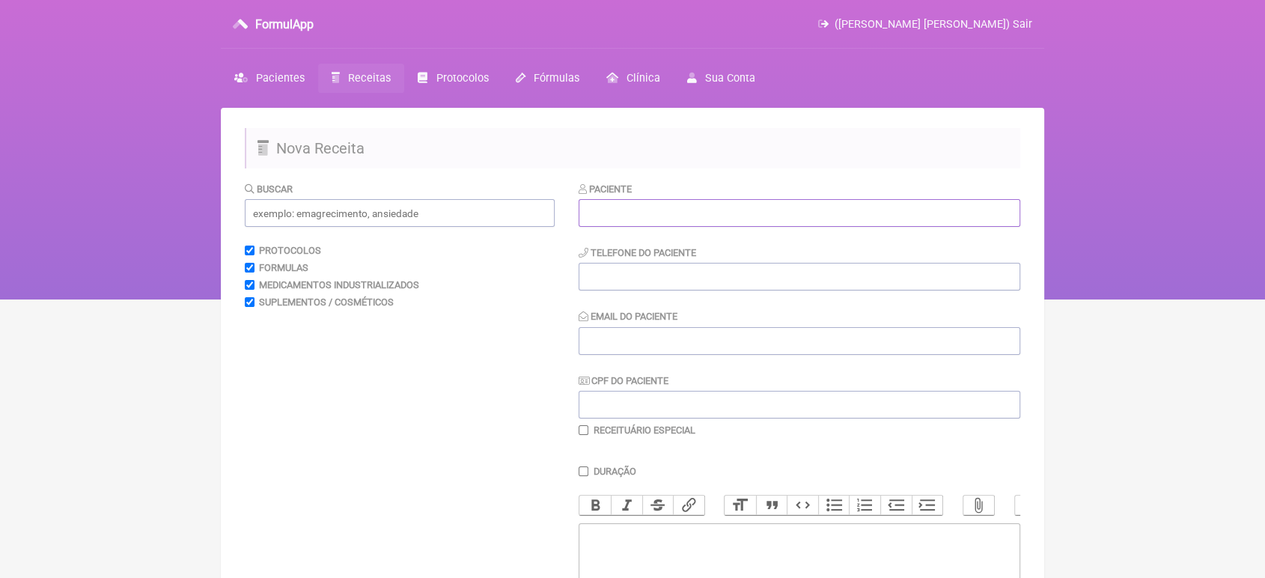
click at [799, 216] on input "text" at bounding box center [800, 213] width 442 height 28
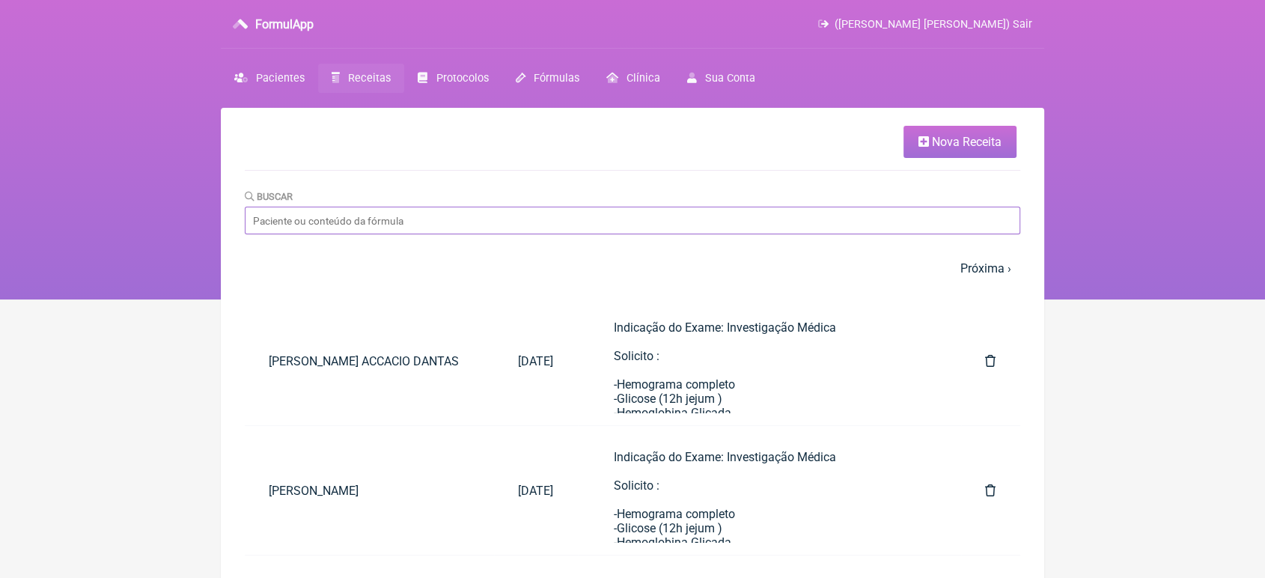
click at [580, 232] on input "Buscar" at bounding box center [633, 221] width 776 height 28
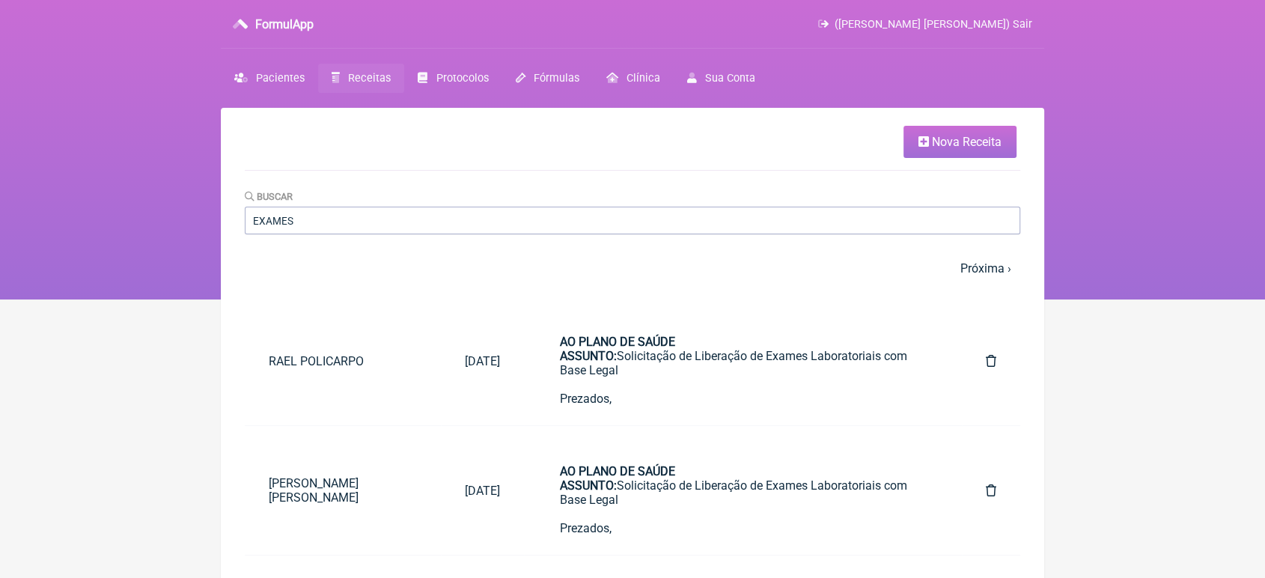
click at [333, 207] on div "Buscar EXAMES" at bounding box center [633, 212] width 776 height 46
click at [332, 214] on input "EXAMES" at bounding box center [633, 221] width 776 height 28
type input "E"
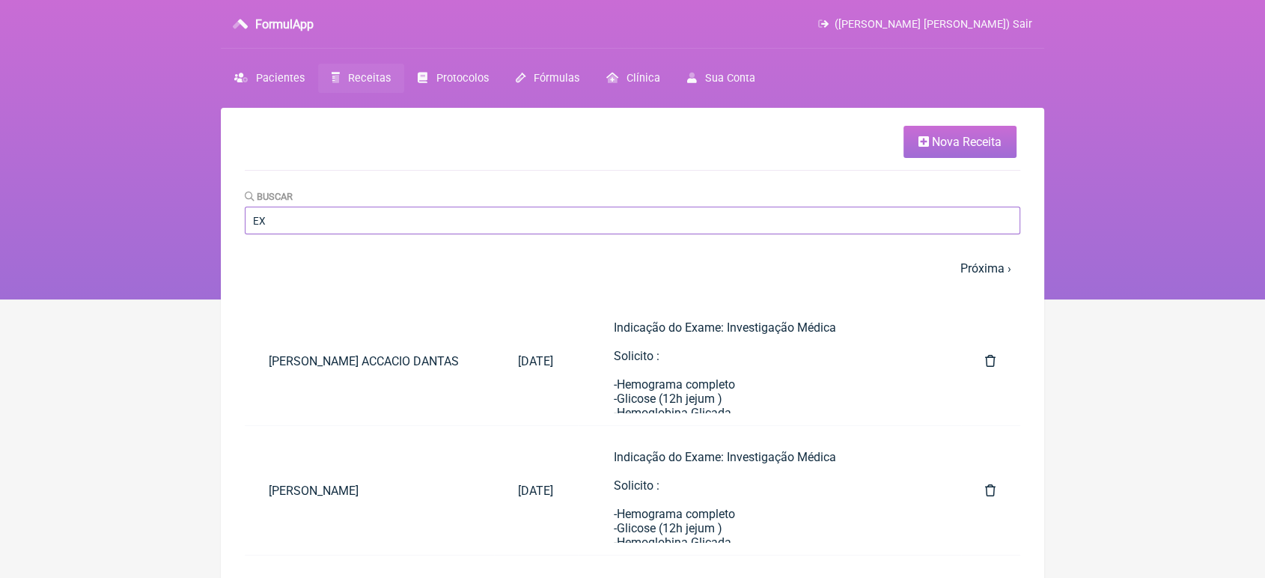
type input "EXAMES"
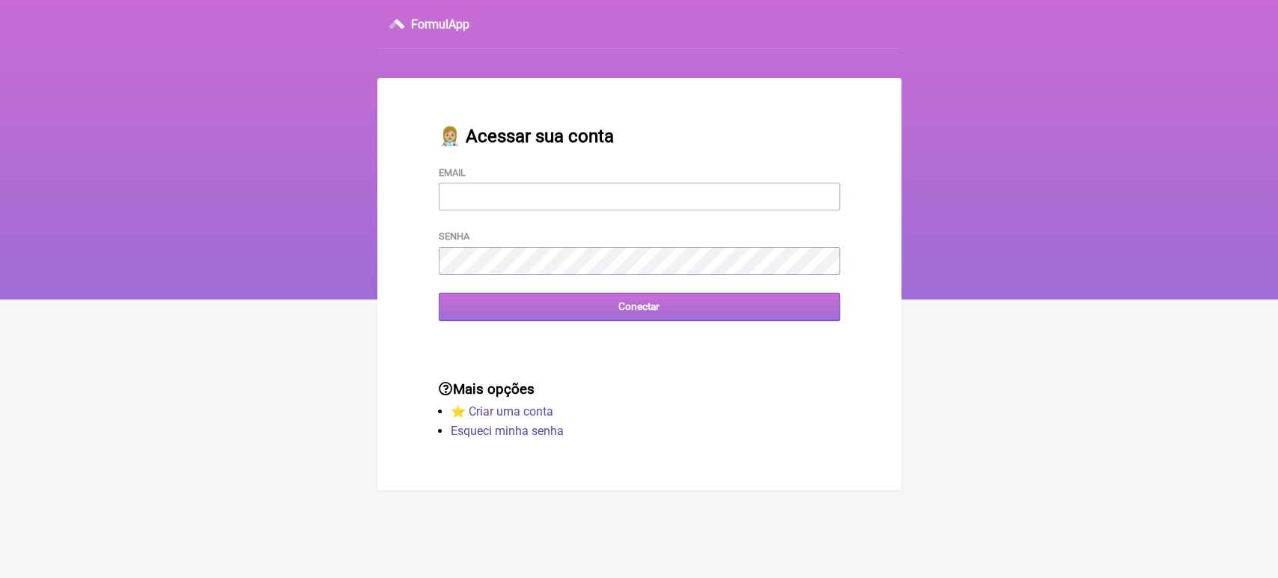
type input "[EMAIL_ADDRESS][DOMAIN_NAME]"
click at [536, 309] on input "Conectar" at bounding box center [639, 307] width 401 height 28
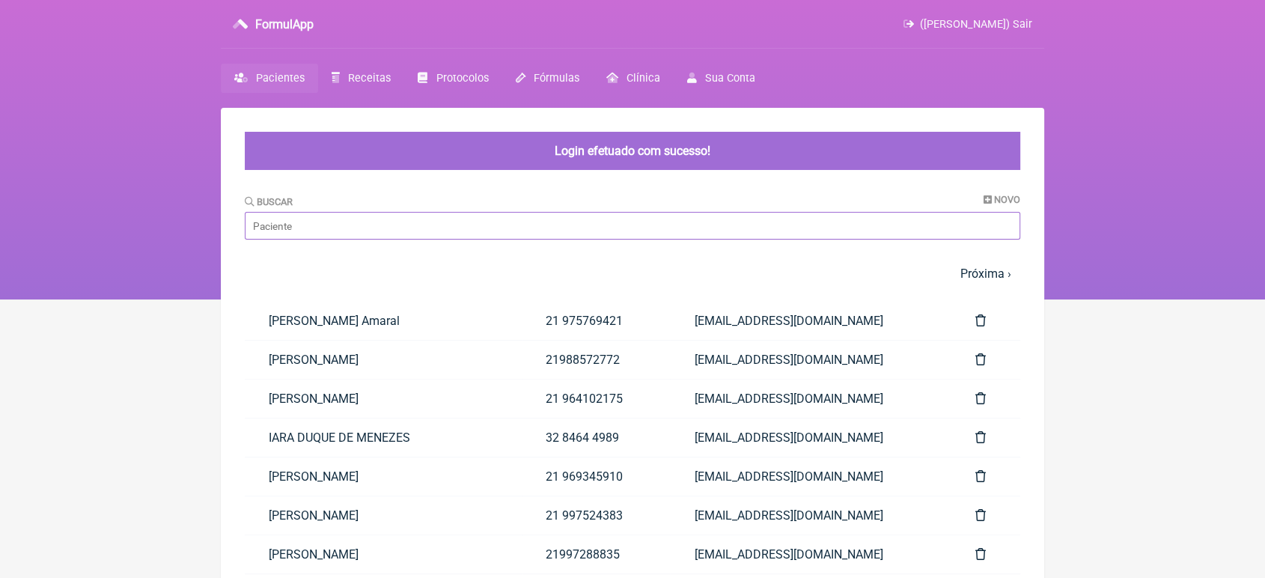
click at [368, 213] on input "Buscar" at bounding box center [633, 226] width 776 height 28
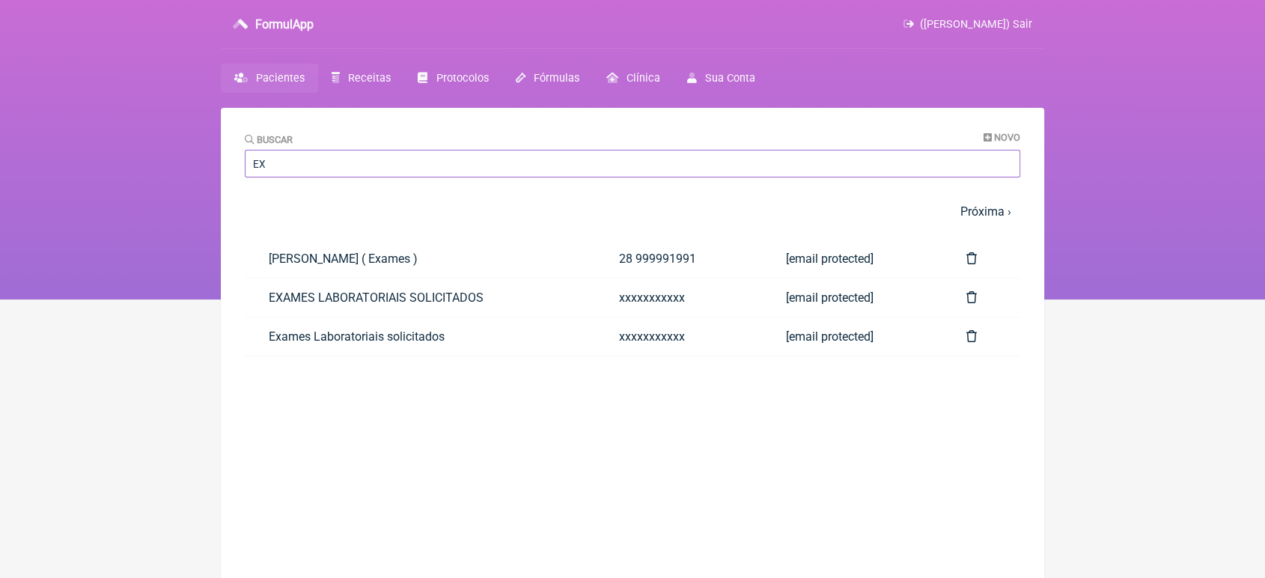
type input "EXAMES"
click at [405, 304] on link "EXAMES LABORATORIAIS SOLICITADOS" at bounding box center [420, 298] width 350 height 38
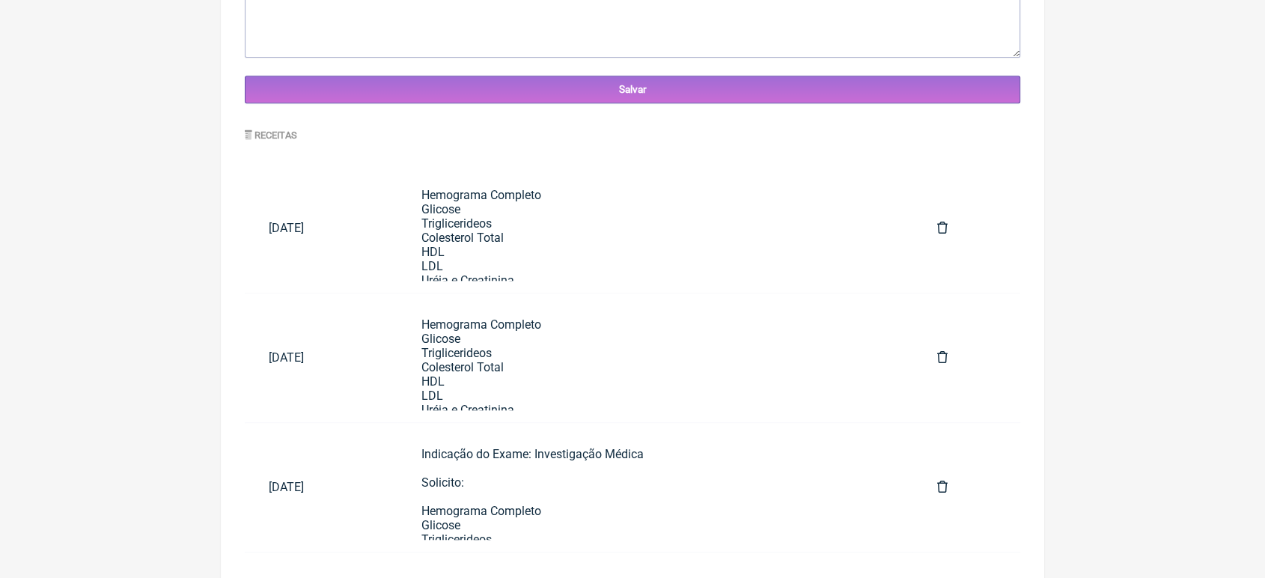
scroll to position [654, 0]
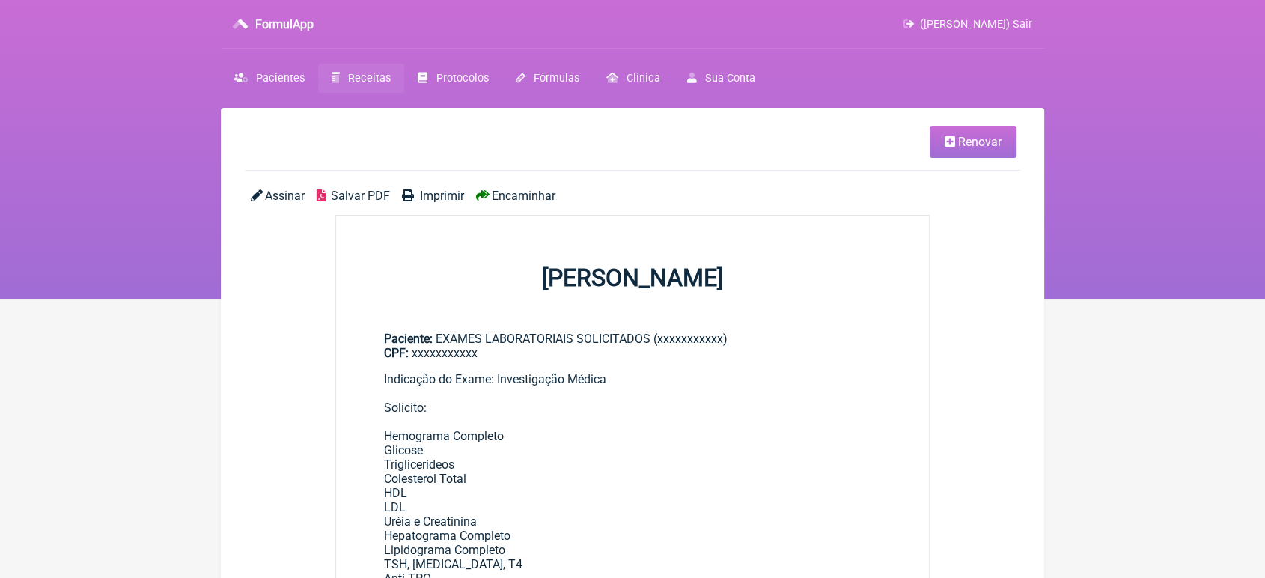
click at [991, 157] on link "Renovar" at bounding box center [973, 142] width 87 height 32
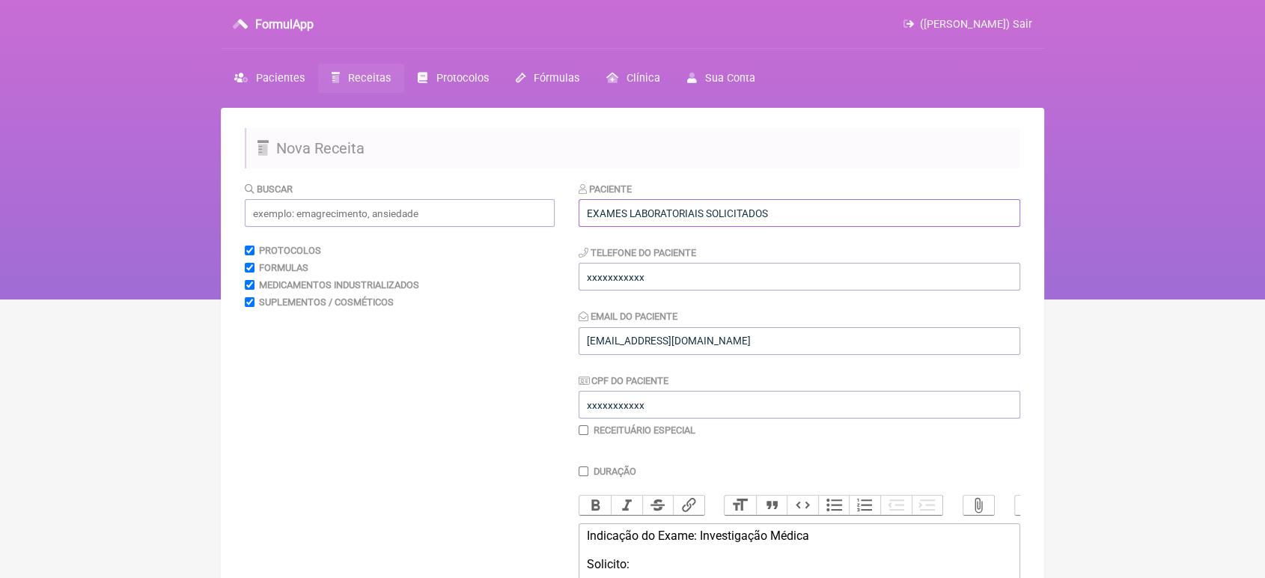
click at [861, 218] on input "EXAMES LABORATORIAIS SOLICITADOS" at bounding box center [800, 213] width 442 height 28
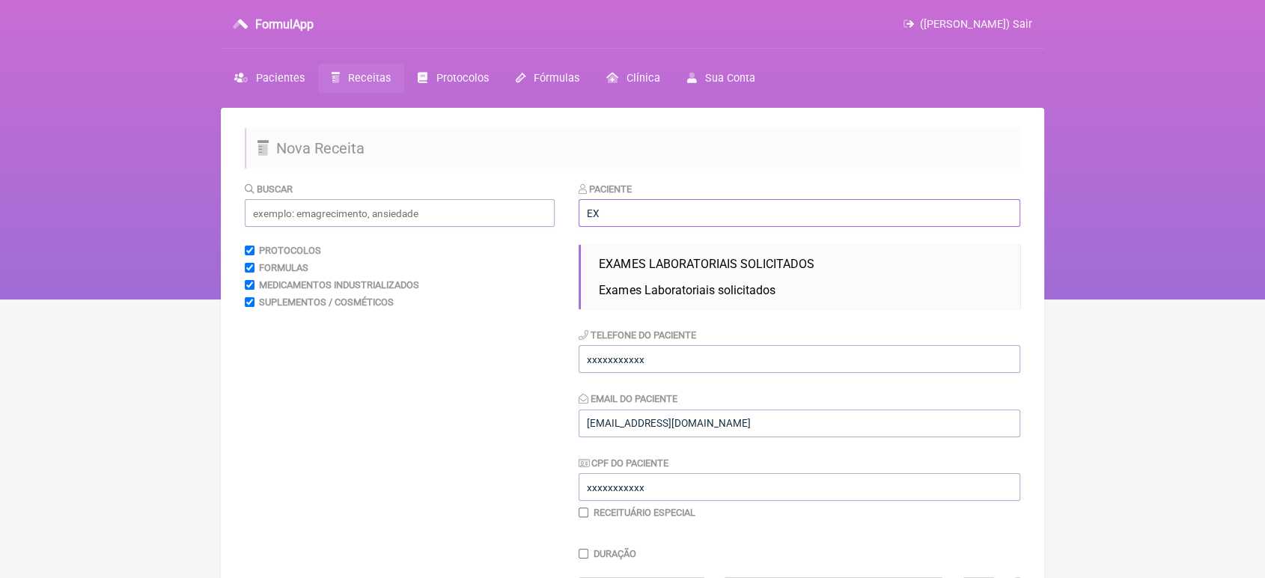
type input "E"
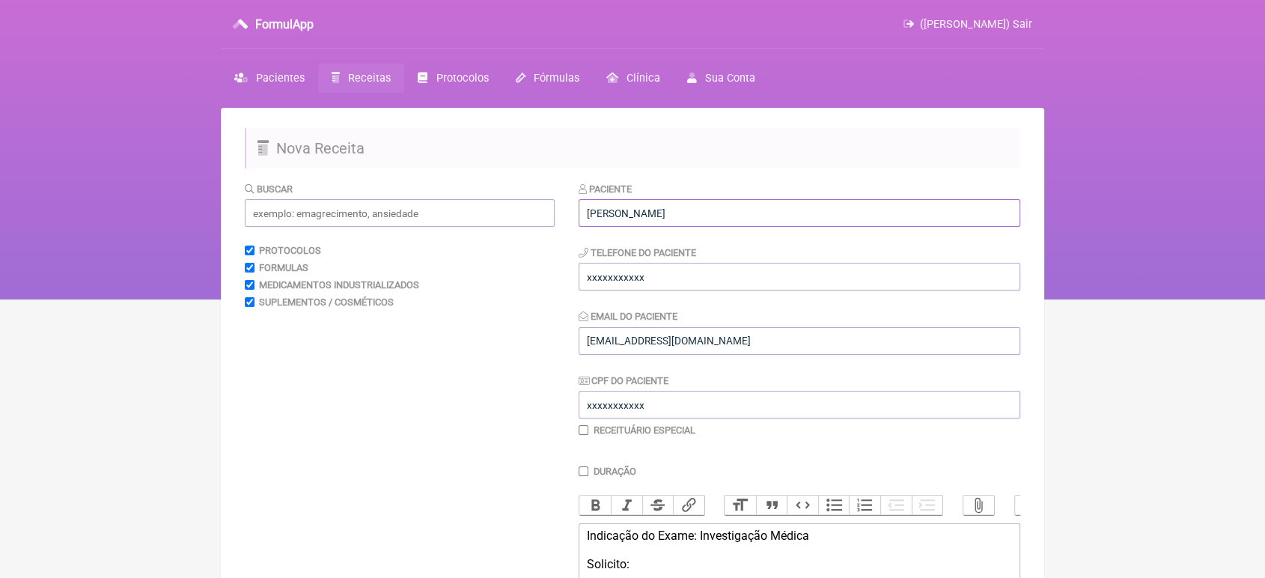
type input "Rebeca Bastos Gonçalves"
click at [713, 274] on input "xxxxxxxxxxx" at bounding box center [800, 277] width 442 height 28
type input "x"
type input "21965010975"
click at [737, 343] on input "[EMAIL_ADDRESS][DOMAIN_NAME]" at bounding box center [800, 341] width 442 height 28
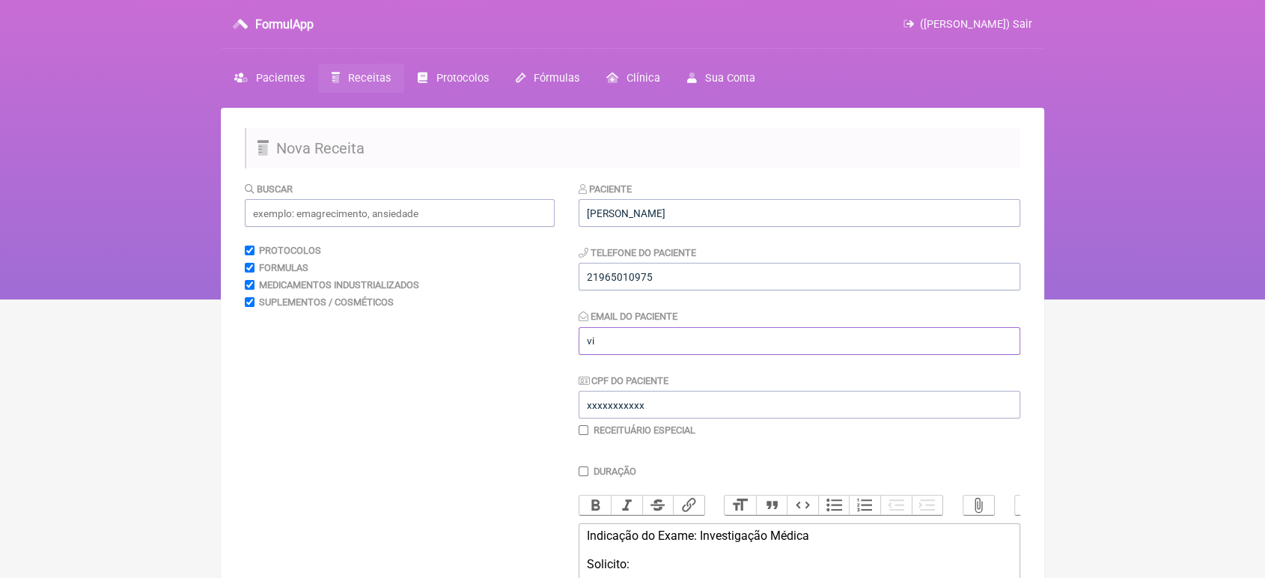
type input "v"
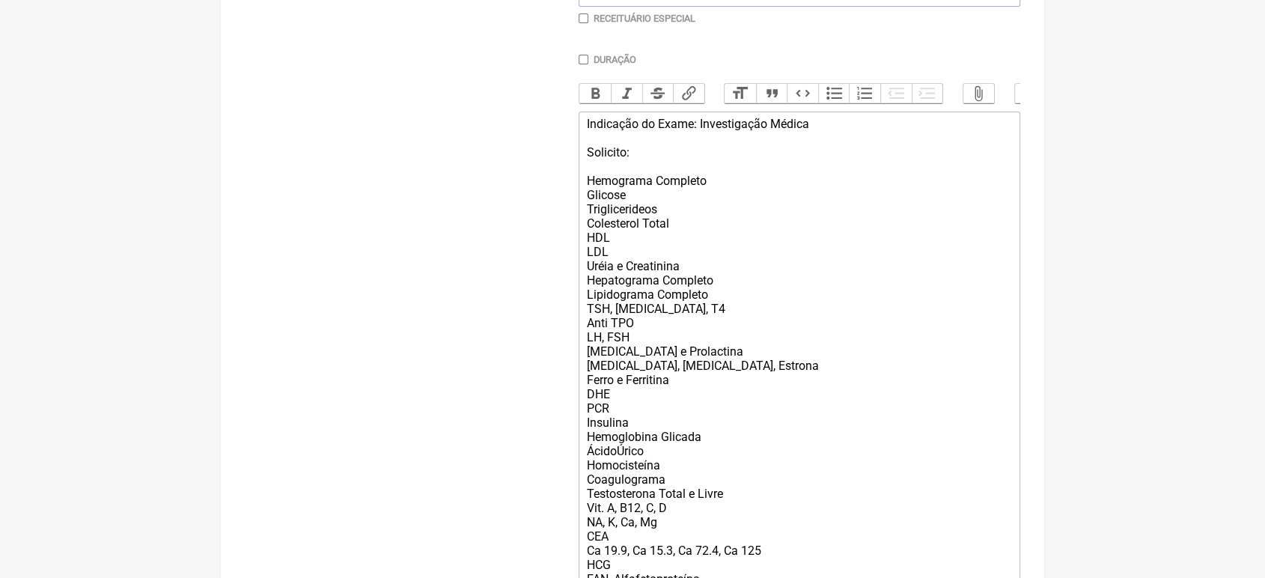
scroll to position [573, 0]
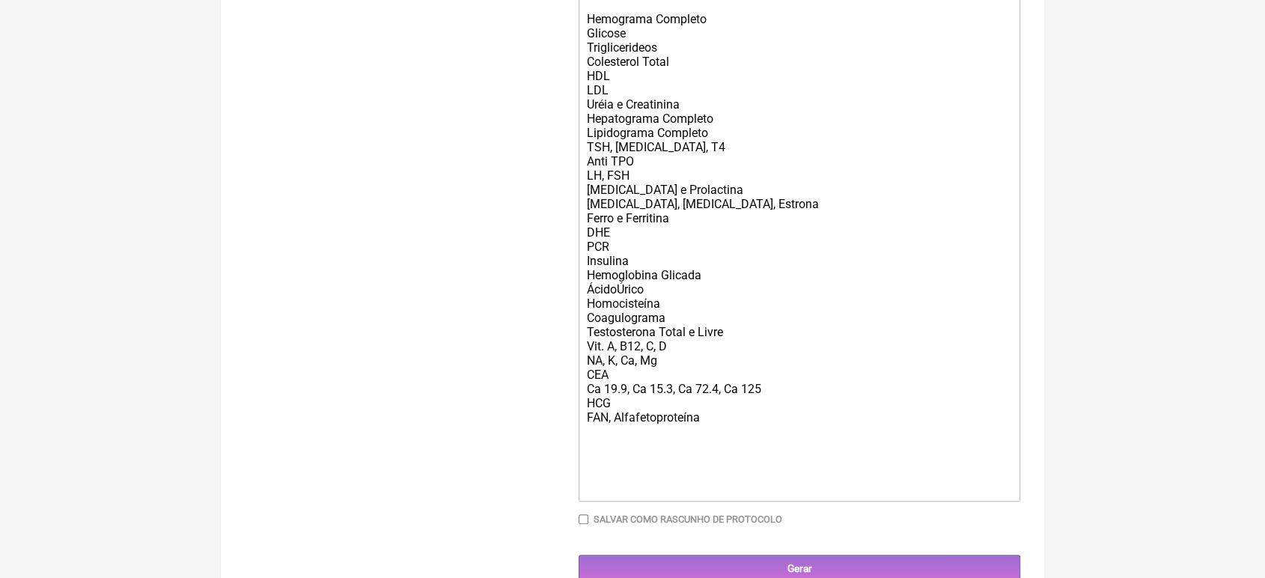
type input "rebecabastos623@gmail.com"
click at [767, 459] on div "Indicação do Exame: Investigação Médica Solicito: Hemograma Completo Glicose Tr…" at bounding box center [799, 225] width 425 height 541
click at [722, 444] on div "Indicação do Exame: Investigação Médica Solicito: Hemograma Completo Glicose Tr…" at bounding box center [799, 225] width 425 height 541
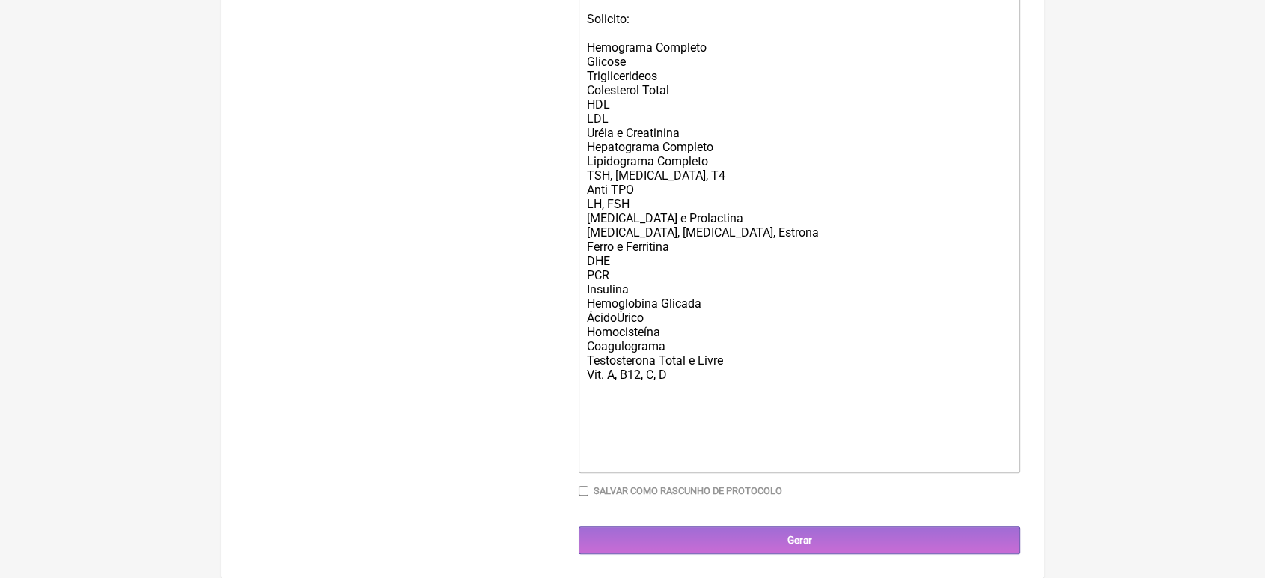
click at [762, 363] on div "Indicação do Exame: Investigação Médica Solicito: Hemograma Completo Glicose Tr…" at bounding box center [799, 226] width 425 height 484
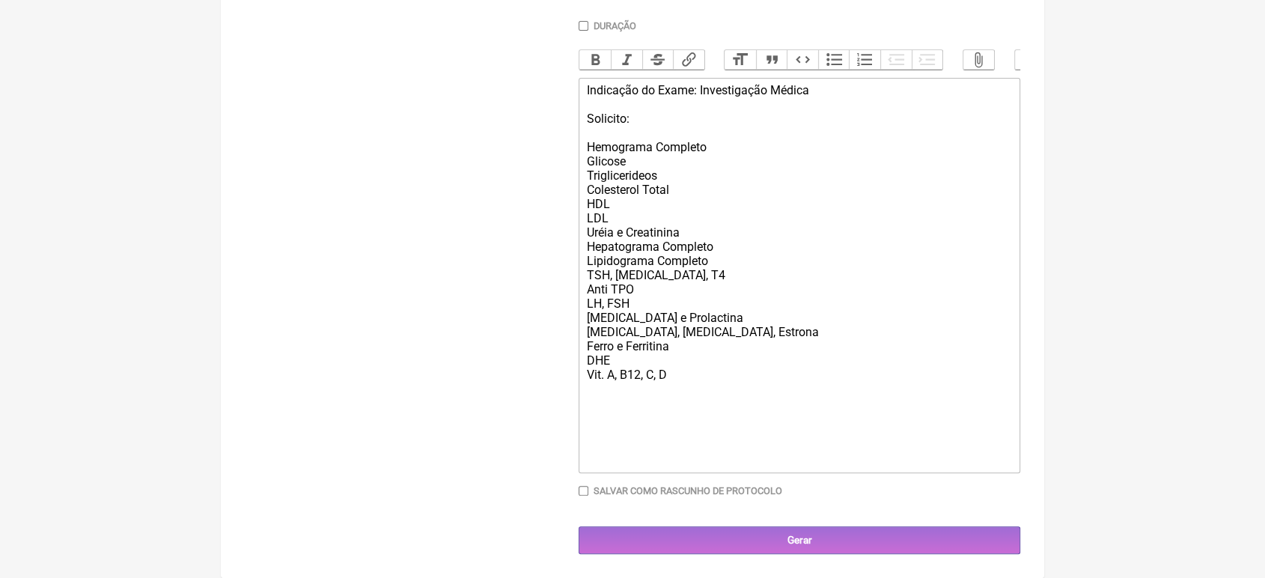
scroll to position [460, 0]
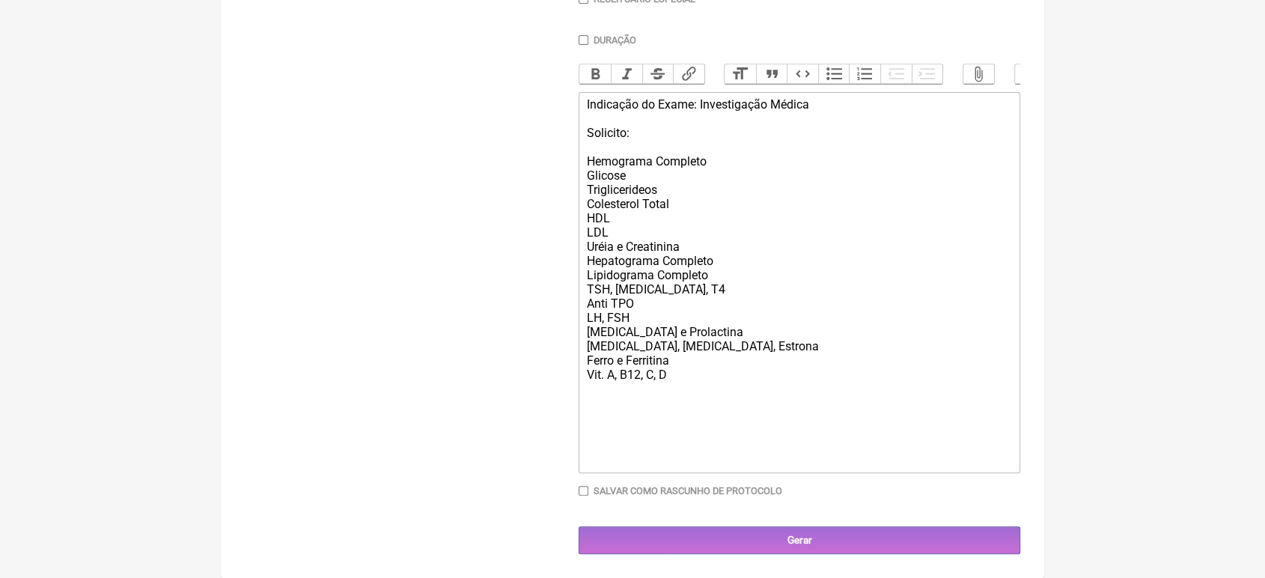
click at [728, 341] on div "Indicação do Exame: Investigação Médica Solicito: Hemograma Completo Glicose Tr…" at bounding box center [799, 282] width 425 height 370
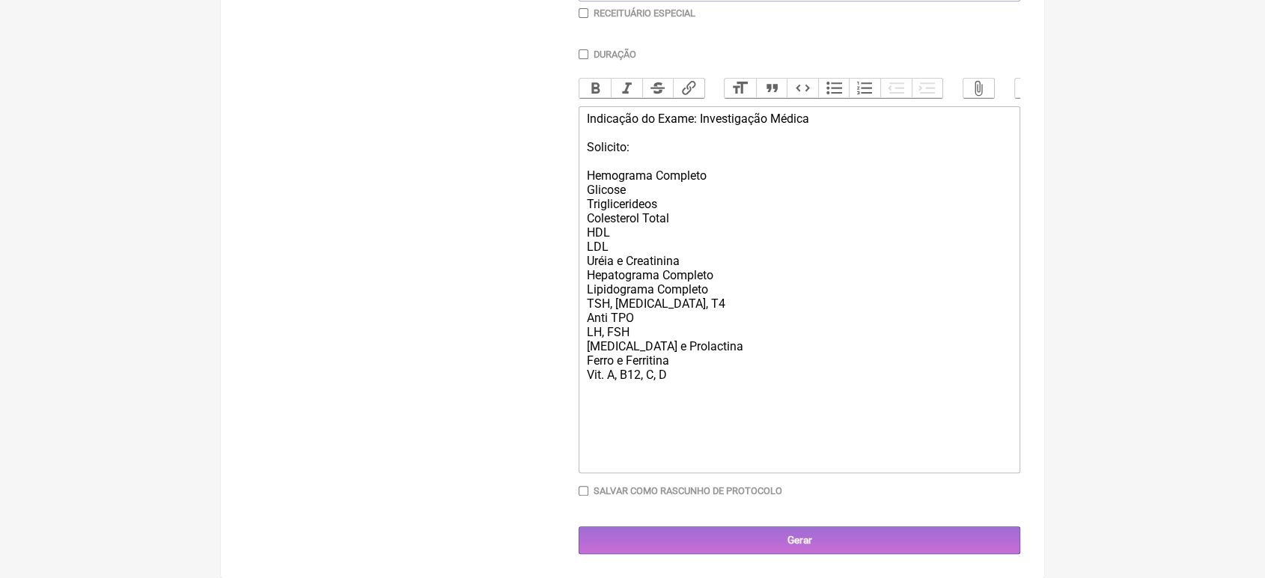
type trix-editor "<div>Indicação do Exame: Investigação Médica<br><br>Solicito:<br><br>Hemograma …"
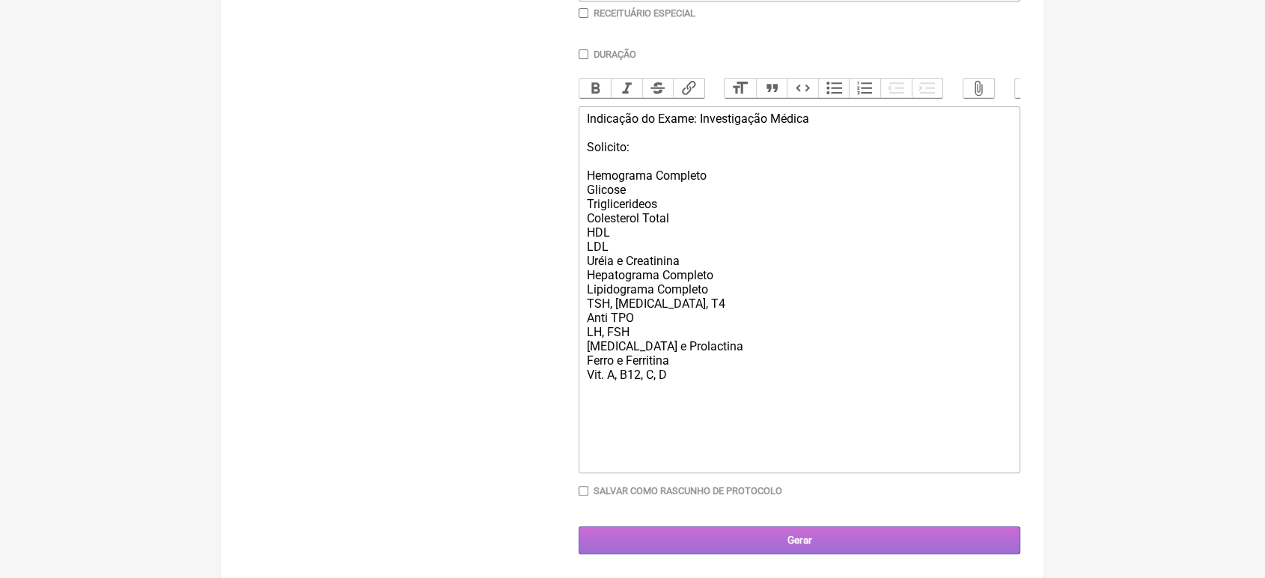
click at [784, 532] on input "Gerar" at bounding box center [800, 540] width 442 height 28
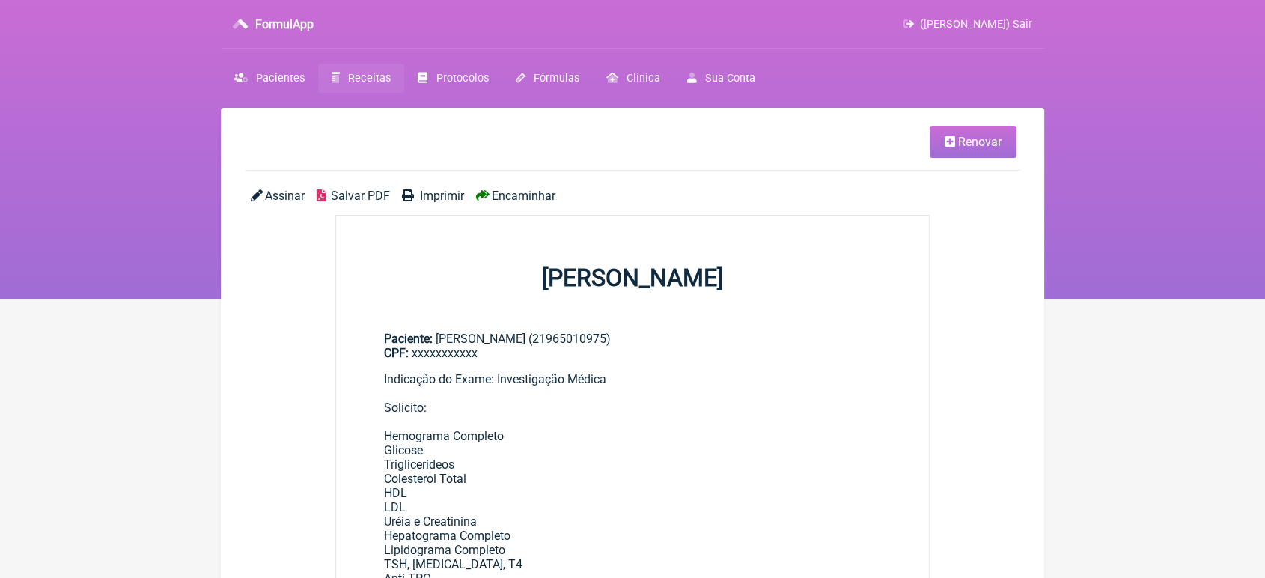
click at [524, 196] on span "Encaminhar" at bounding box center [524, 196] width 64 height 14
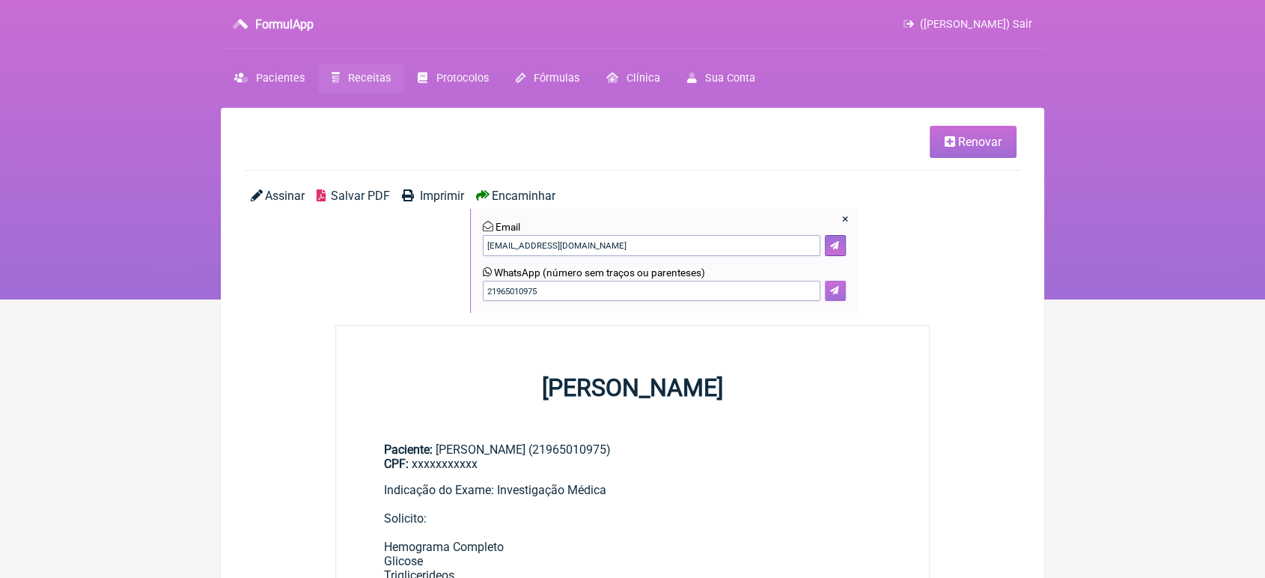
click at [833, 297] on button at bounding box center [835, 291] width 21 height 21
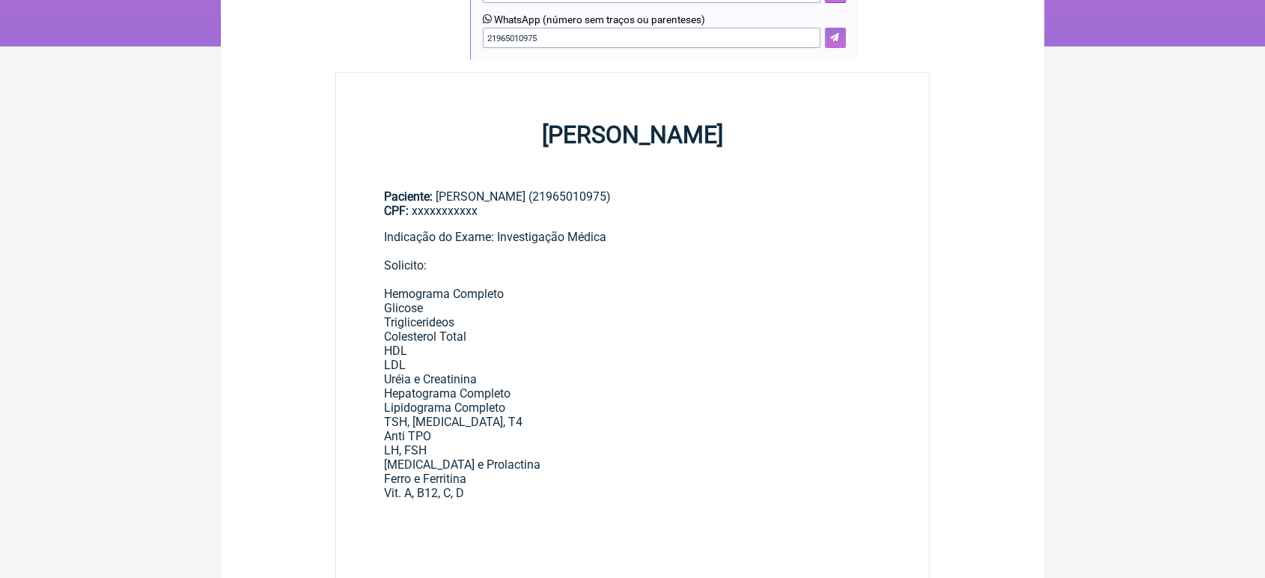
scroll to position [1, 0]
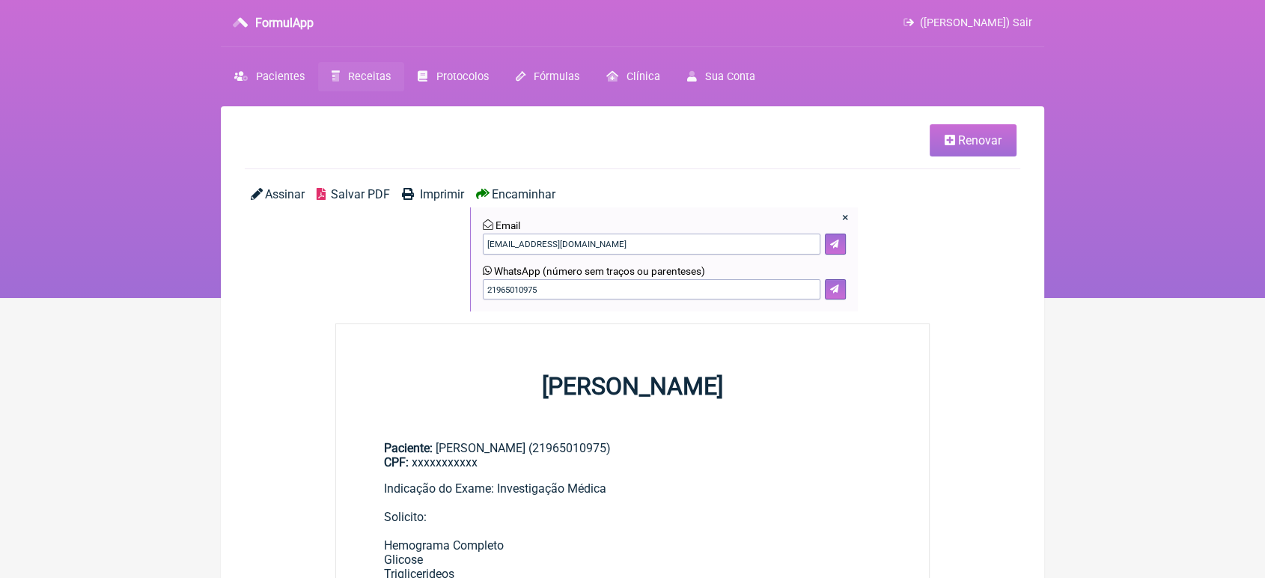
click at [431, 196] on span "Imprimir" at bounding box center [442, 194] width 44 height 14
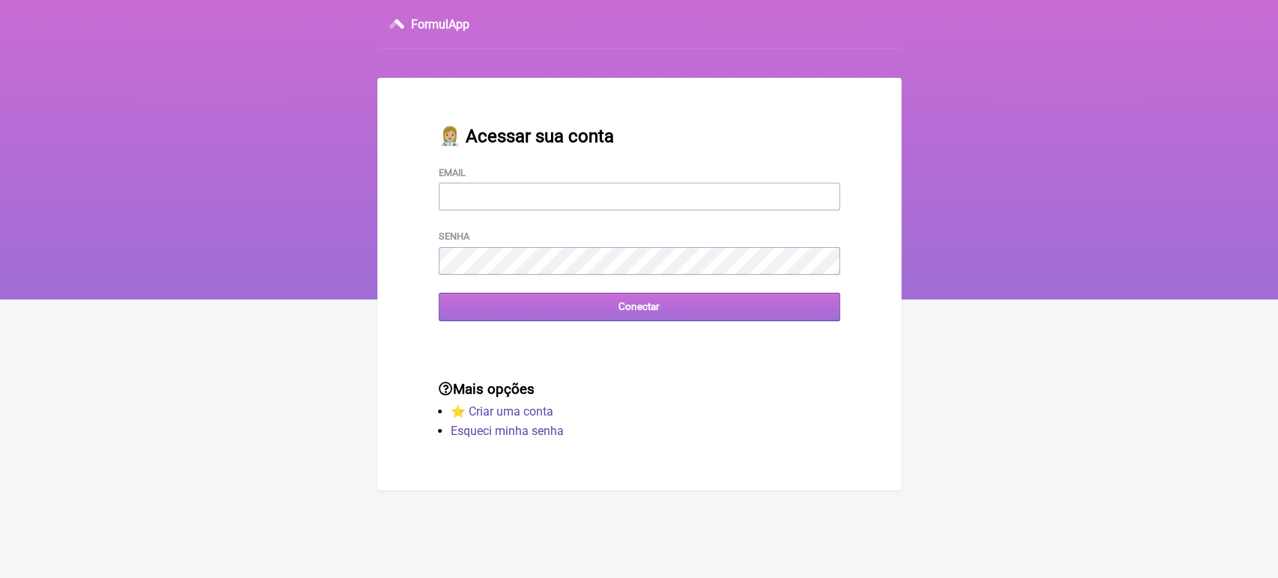
type input "[EMAIL_ADDRESS][DOMAIN_NAME]"
click at [581, 317] on input "Conectar" at bounding box center [639, 307] width 401 height 28
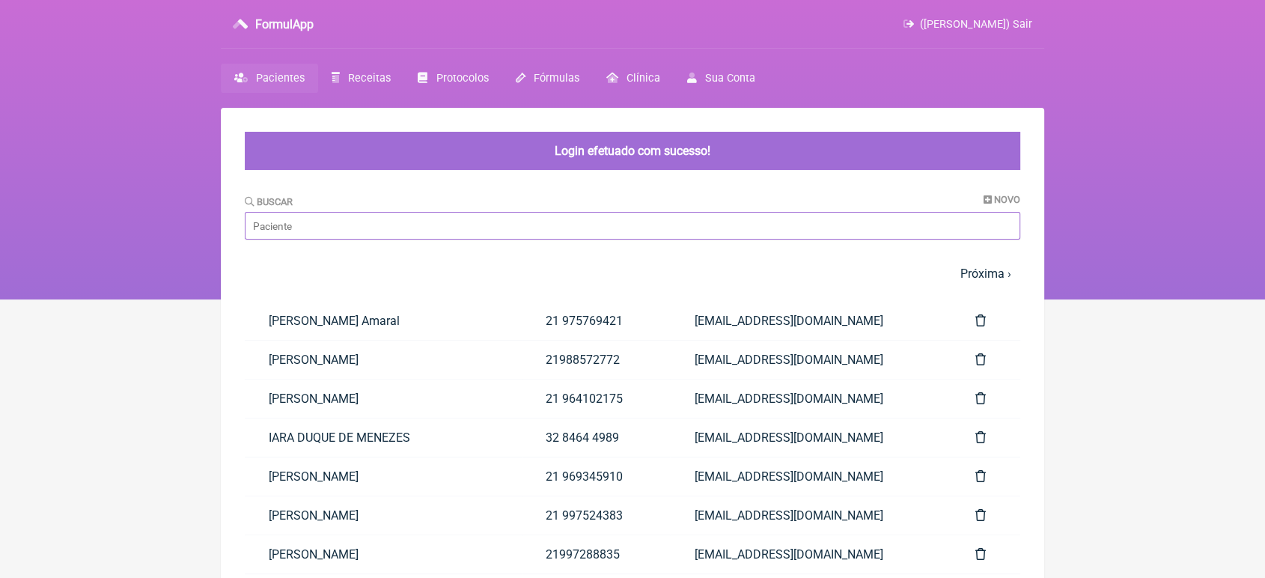
click at [521, 215] on input "Buscar" at bounding box center [633, 226] width 776 height 28
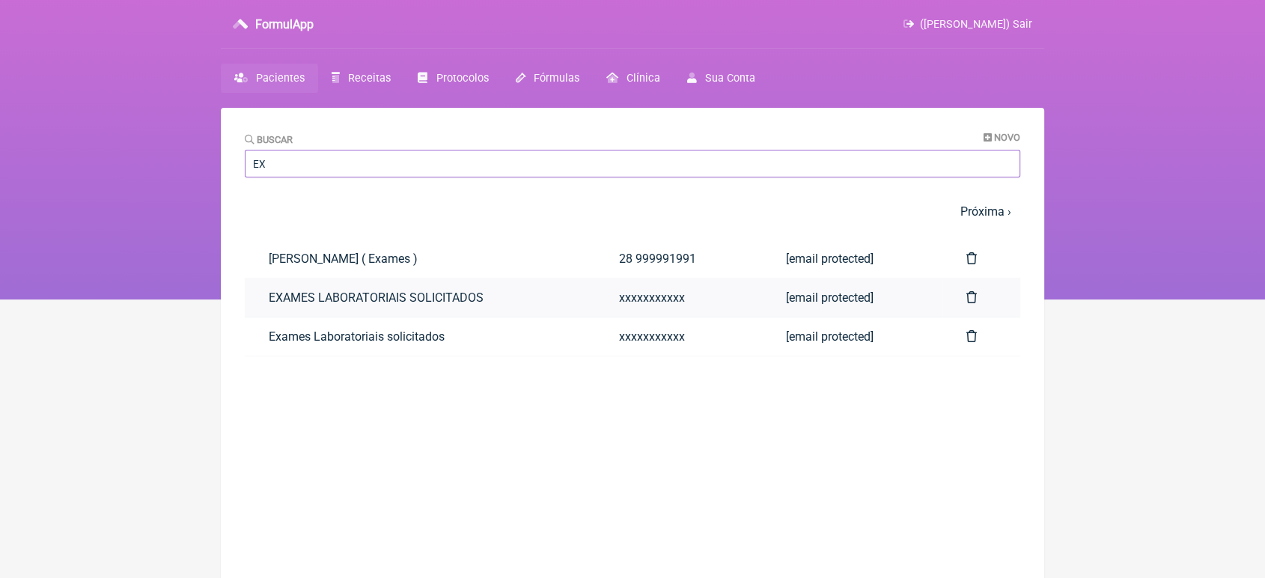
type input "EX"
click at [288, 302] on link "EXAMES LABORATORIAIS SOLICITADOS" at bounding box center [420, 298] width 350 height 38
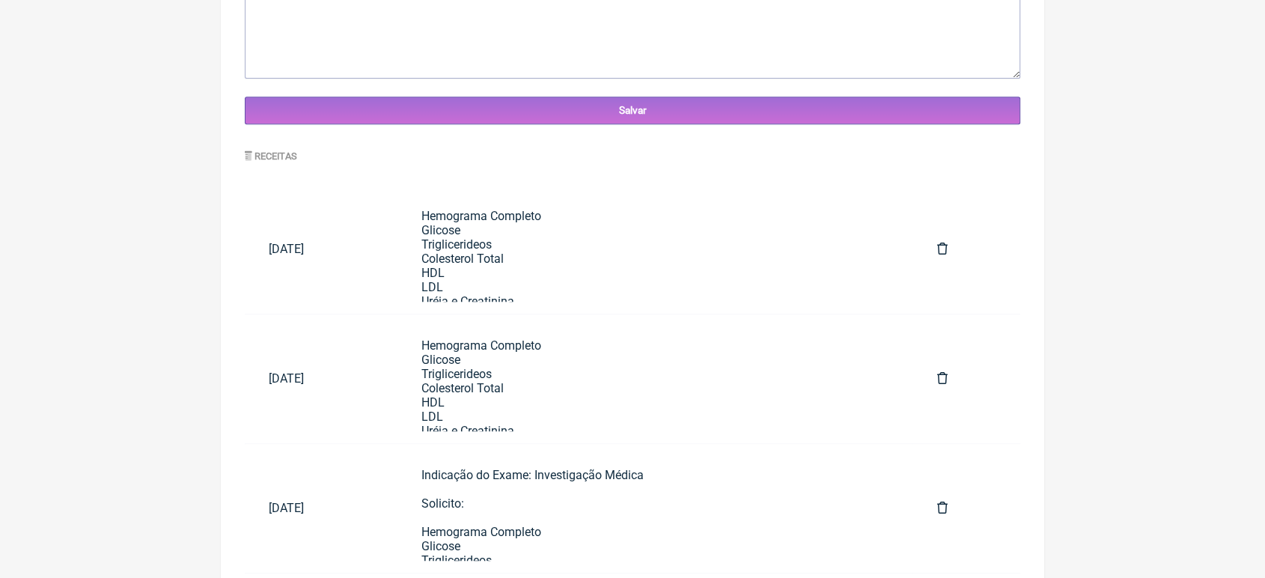
scroll to position [639, 0]
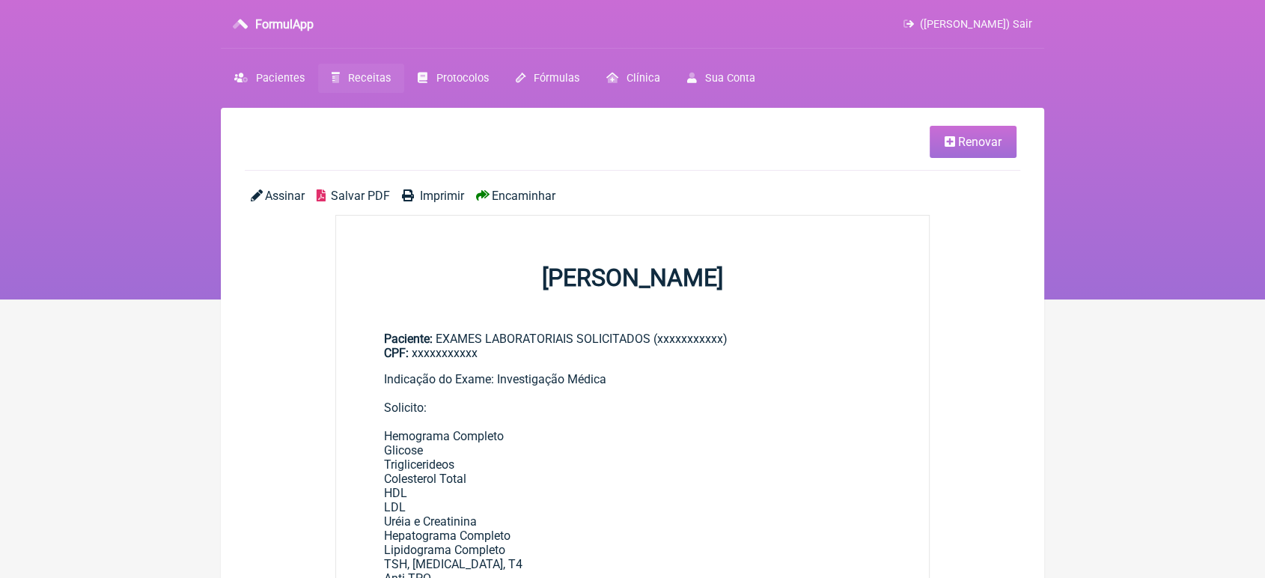
click at [953, 136] on icon at bounding box center [950, 142] width 10 height 12
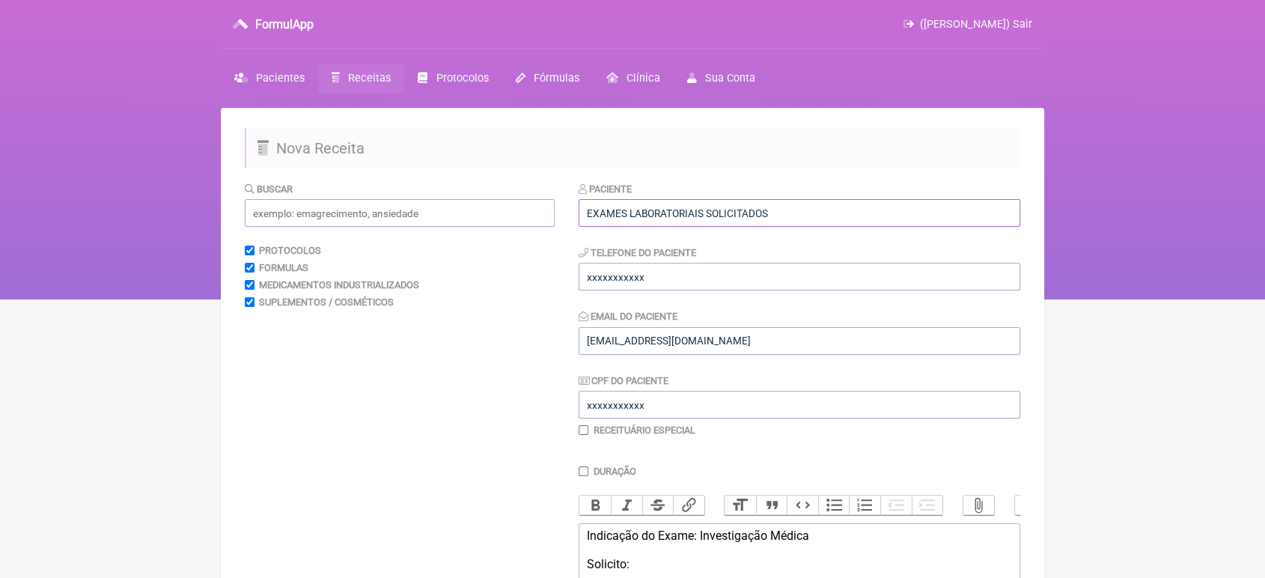
click at [797, 213] on input "EXAMES LABORATORIAIS SOLICITADOS" at bounding box center [800, 213] width 442 height 28
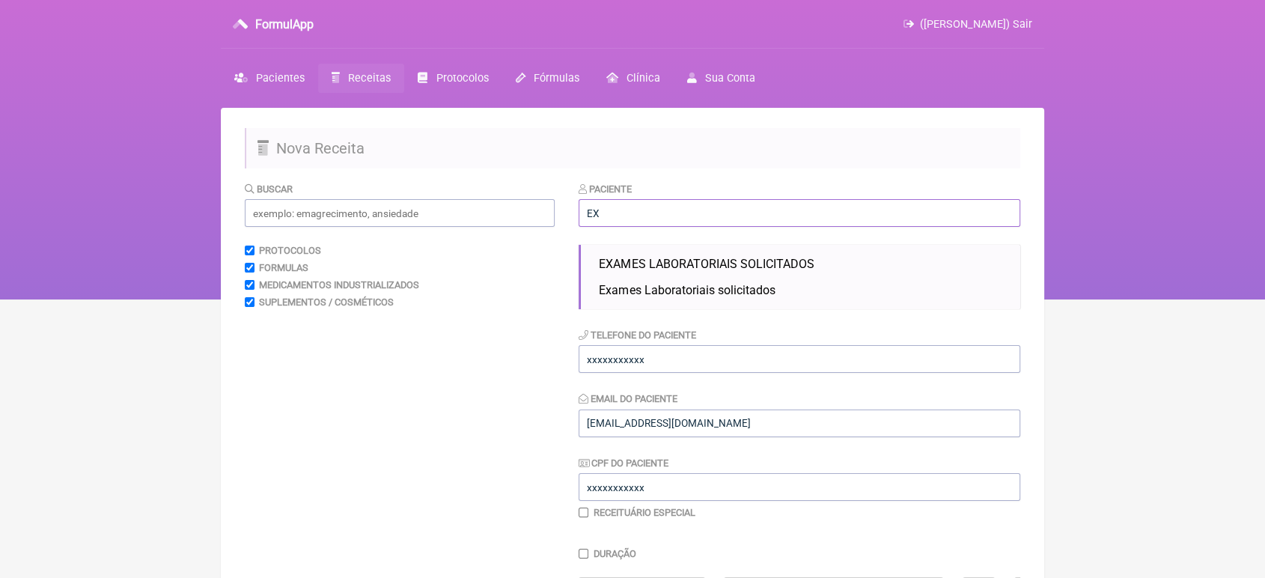
type input "E"
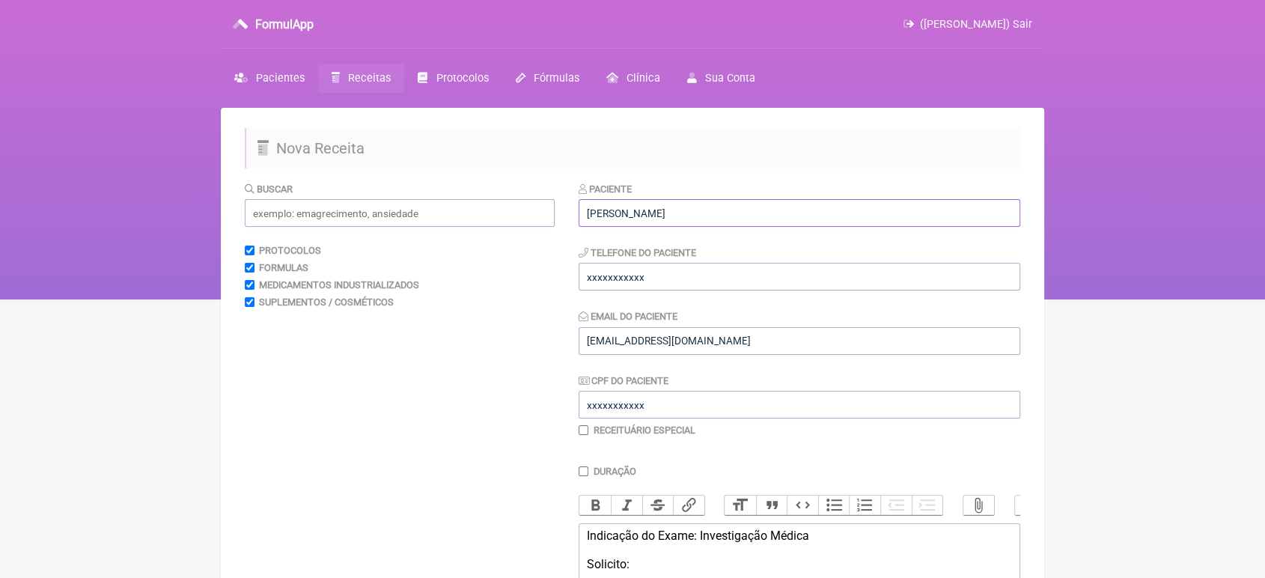
type input "[PERSON_NAME]"
click at [749, 285] on input "xxxxxxxxxxx" at bounding box center [800, 277] width 442 height 28
type input "x"
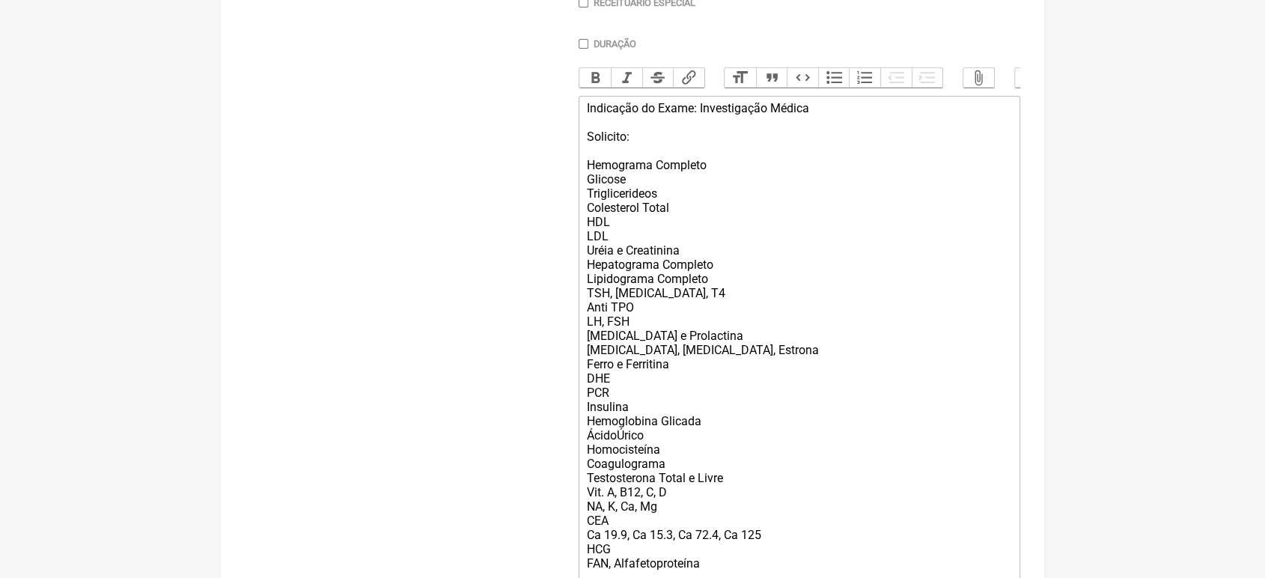
scroll to position [635, 0]
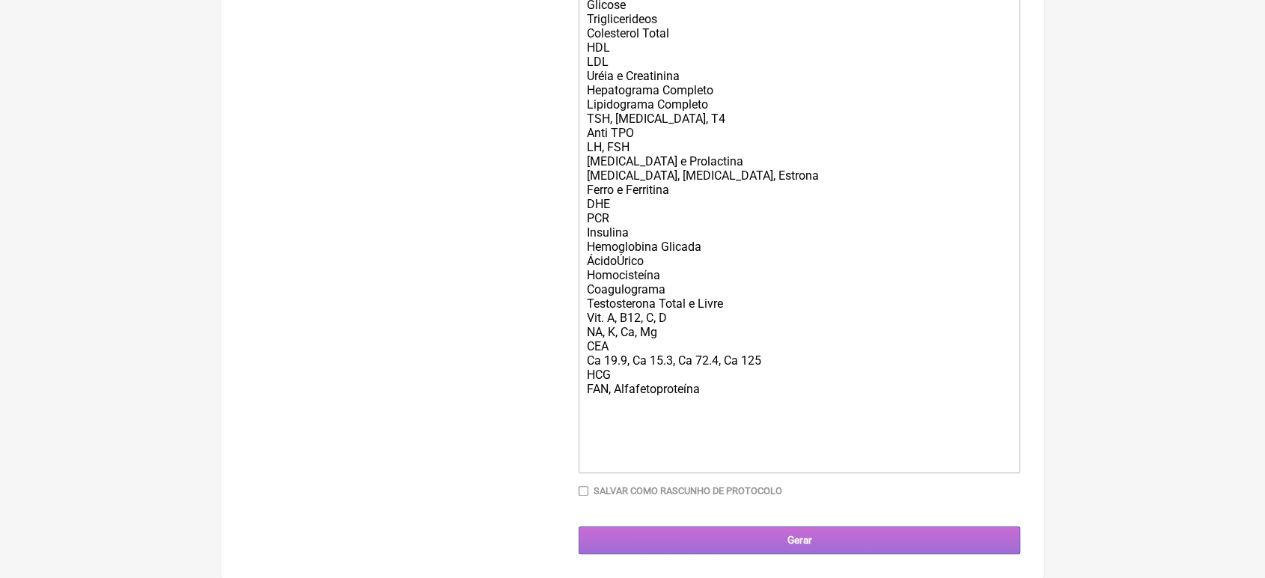
type input "21989548018"
click at [824, 541] on input "Gerar" at bounding box center [800, 540] width 442 height 28
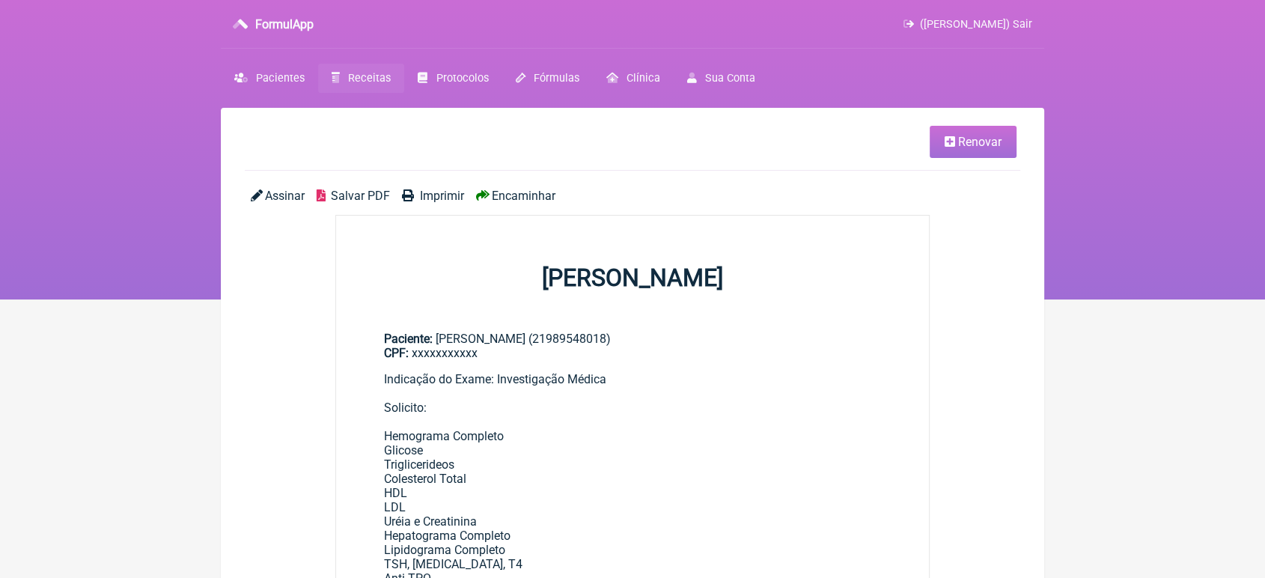
click at [551, 198] on span "Encaminhar" at bounding box center [524, 196] width 64 height 14
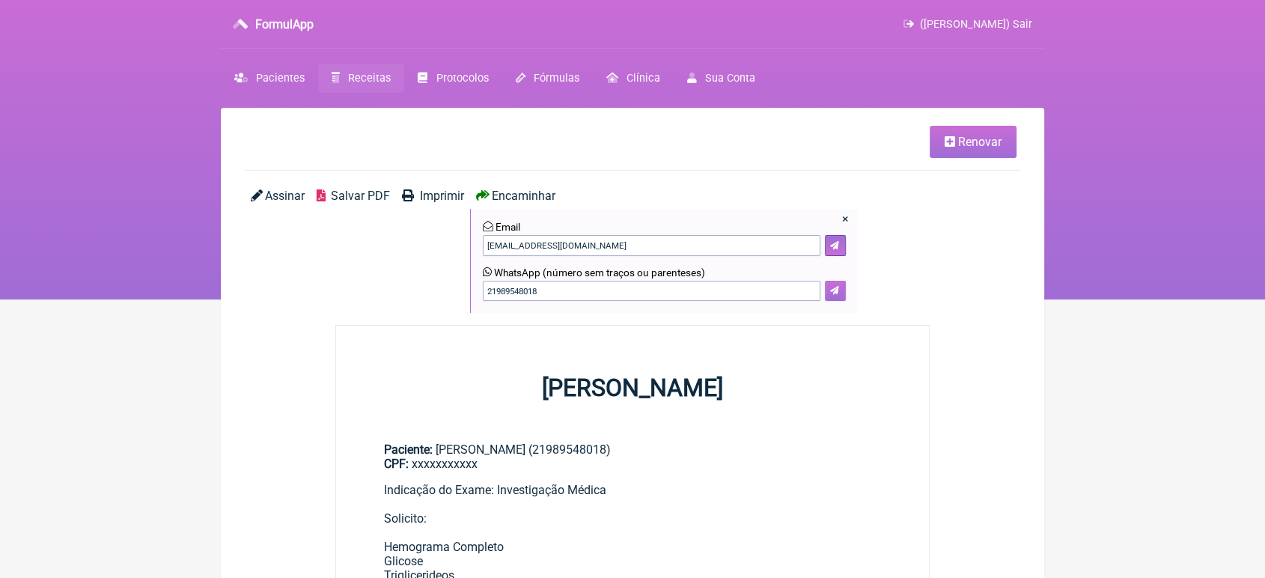
click at [833, 292] on icon at bounding box center [834, 290] width 9 height 9
click at [957, 155] on link "Renovar" at bounding box center [973, 142] width 87 height 32
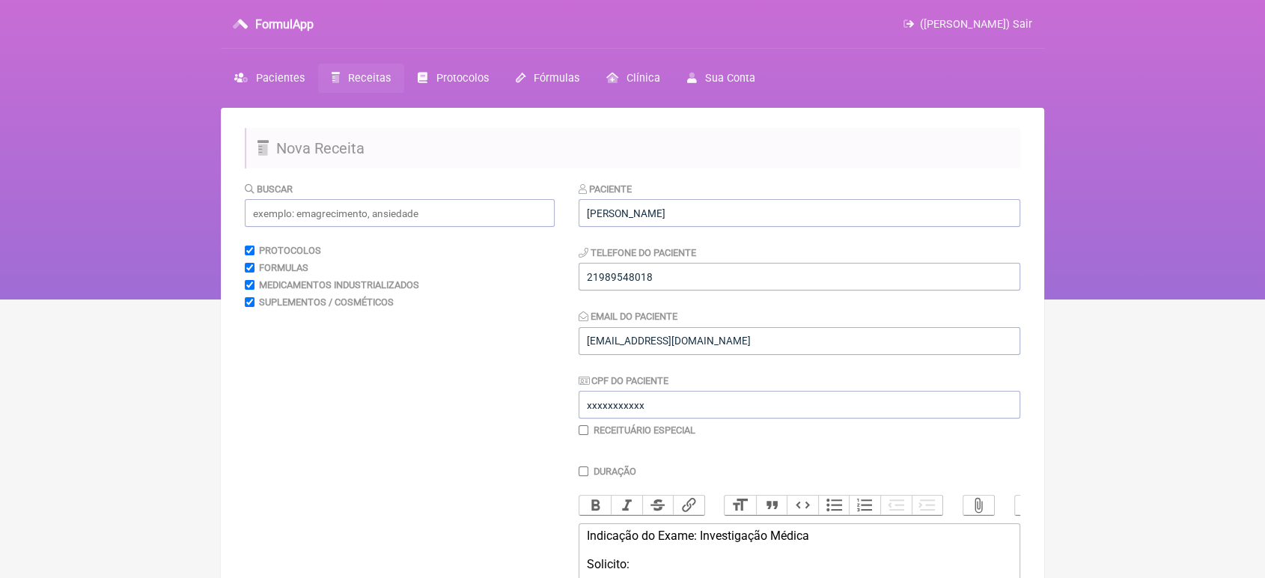
click at [855, 198] on div "Paciente Maria Eduarda da Silva Oliveira" at bounding box center [800, 204] width 442 height 46
click at [827, 204] on input "Maria Eduarda da Silva Oliveira" at bounding box center [800, 213] width 442 height 28
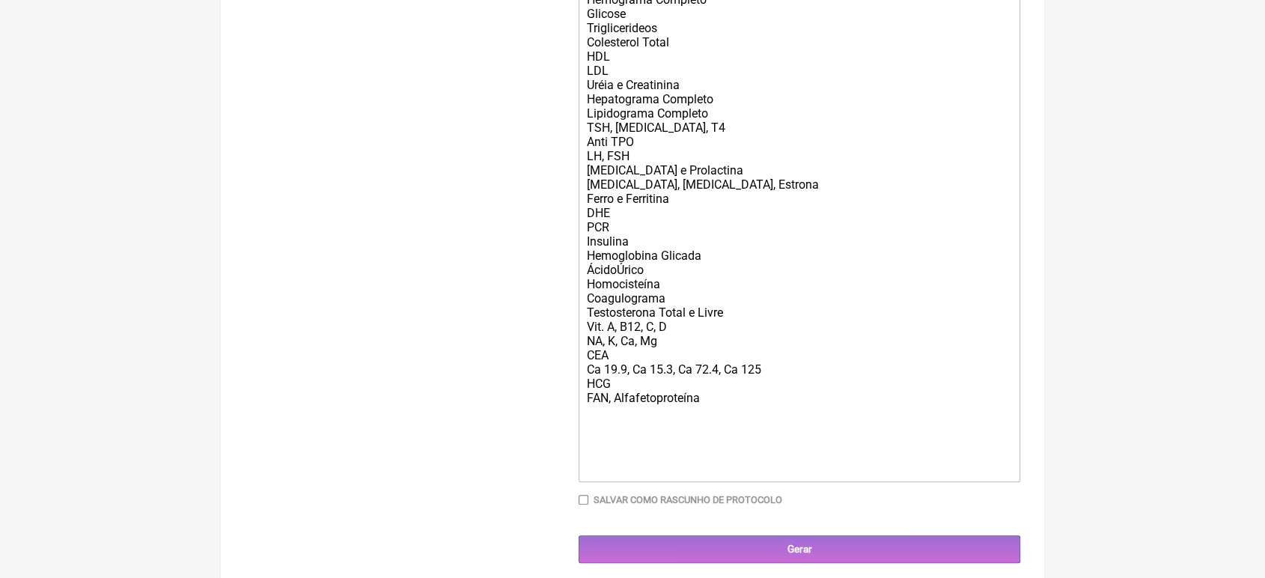
scroll to position [635, 0]
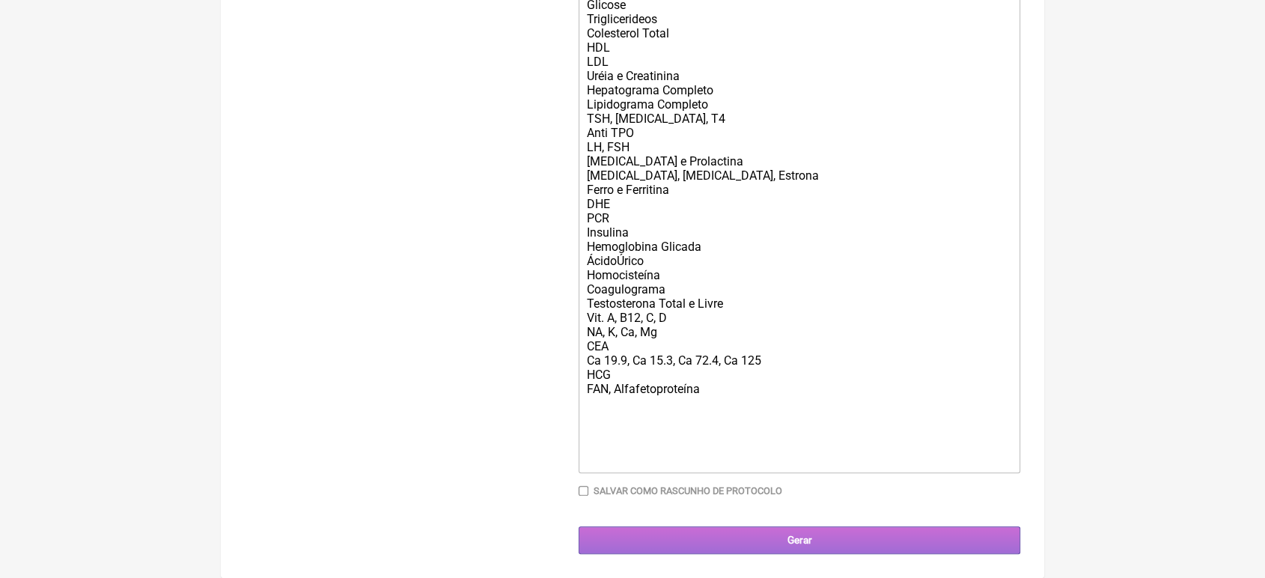
type input "Maria do Socorro das Neves Colares"
click at [814, 528] on input "Gerar" at bounding box center [800, 540] width 442 height 28
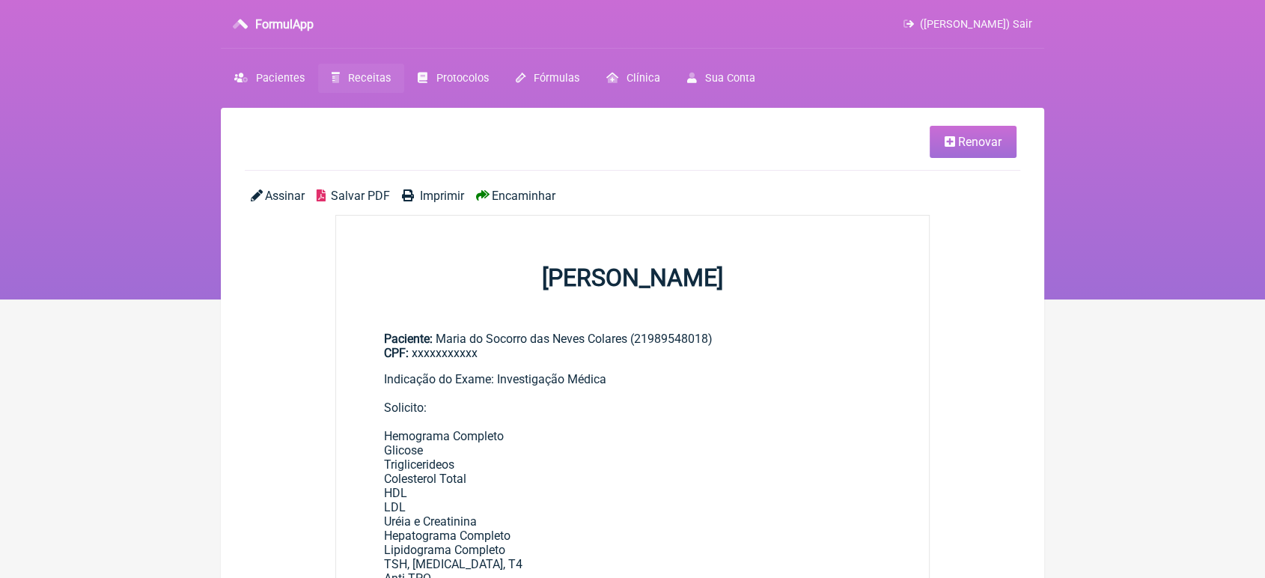
click at [514, 205] on div "Assinar Salvar PDF Imprimir Encaminhar" at bounding box center [633, 202] width 776 height 26
click at [509, 196] on span "Encaminhar" at bounding box center [524, 196] width 64 height 14
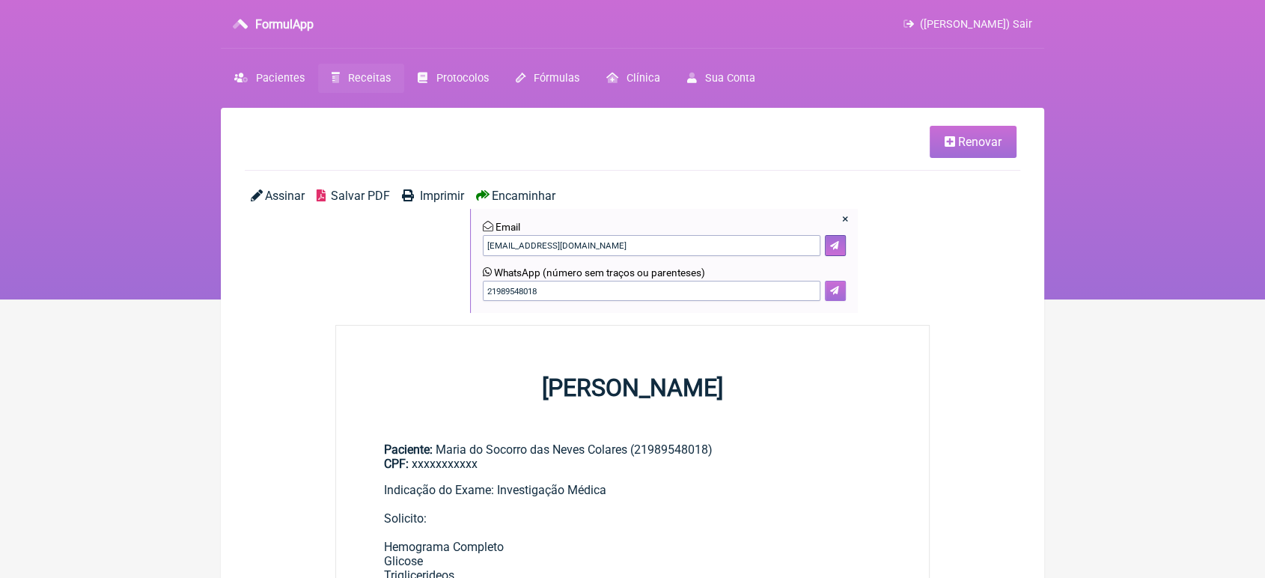
click at [830, 295] on icon at bounding box center [834, 290] width 9 height 9
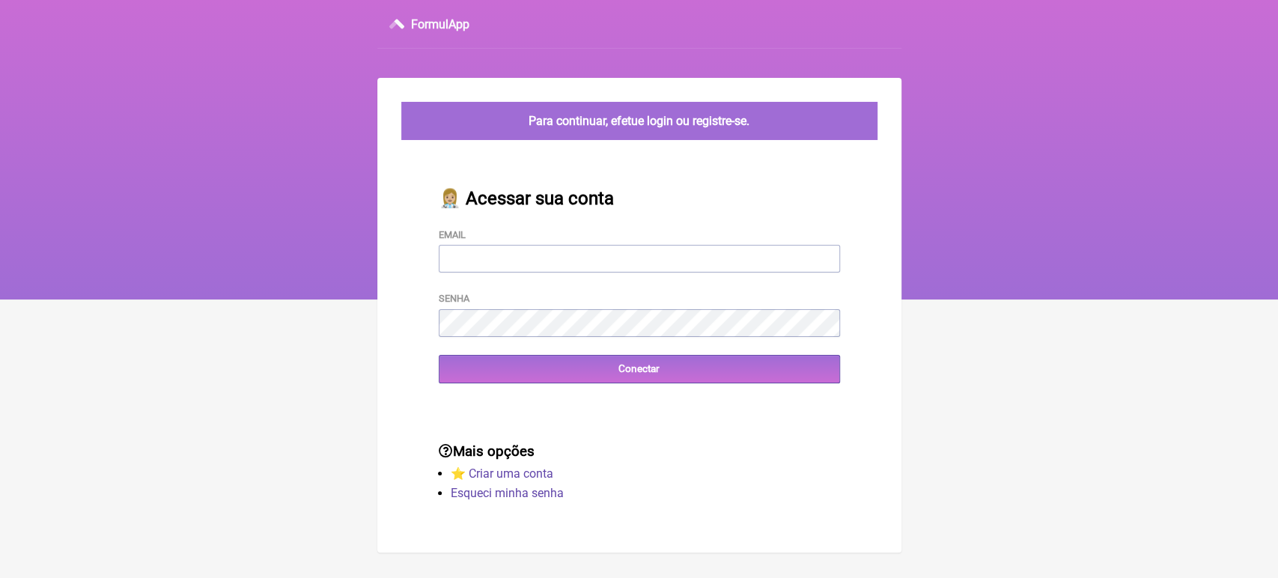
type input "[EMAIL_ADDRESS][DOMAIN_NAME]"
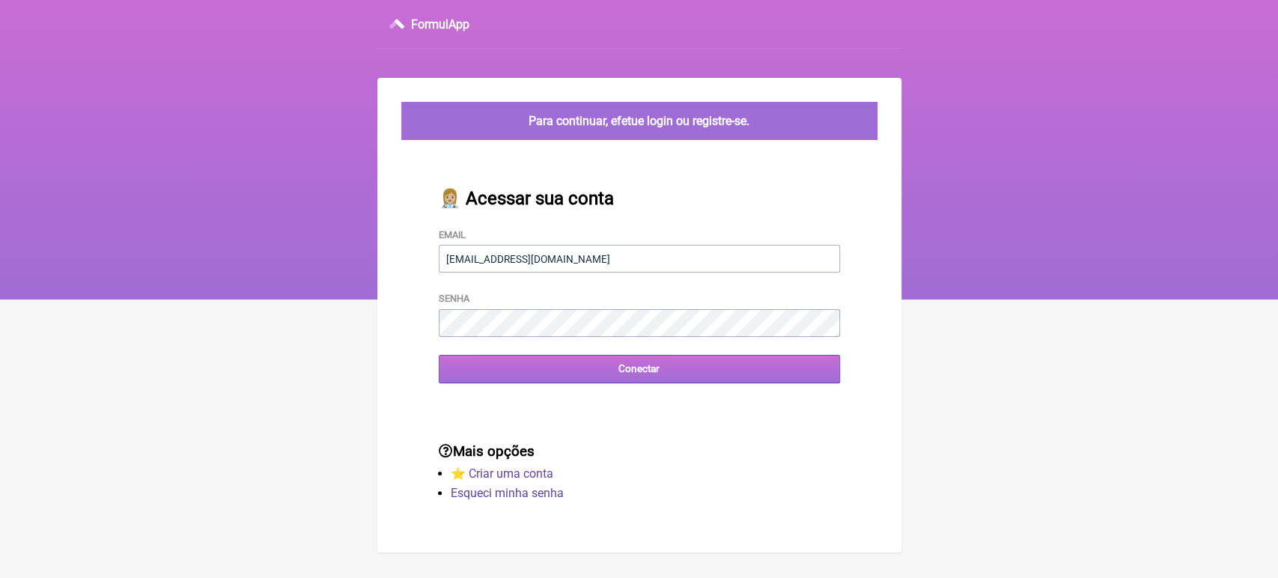
click at [711, 370] on input "Conectar" at bounding box center [639, 369] width 401 height 28
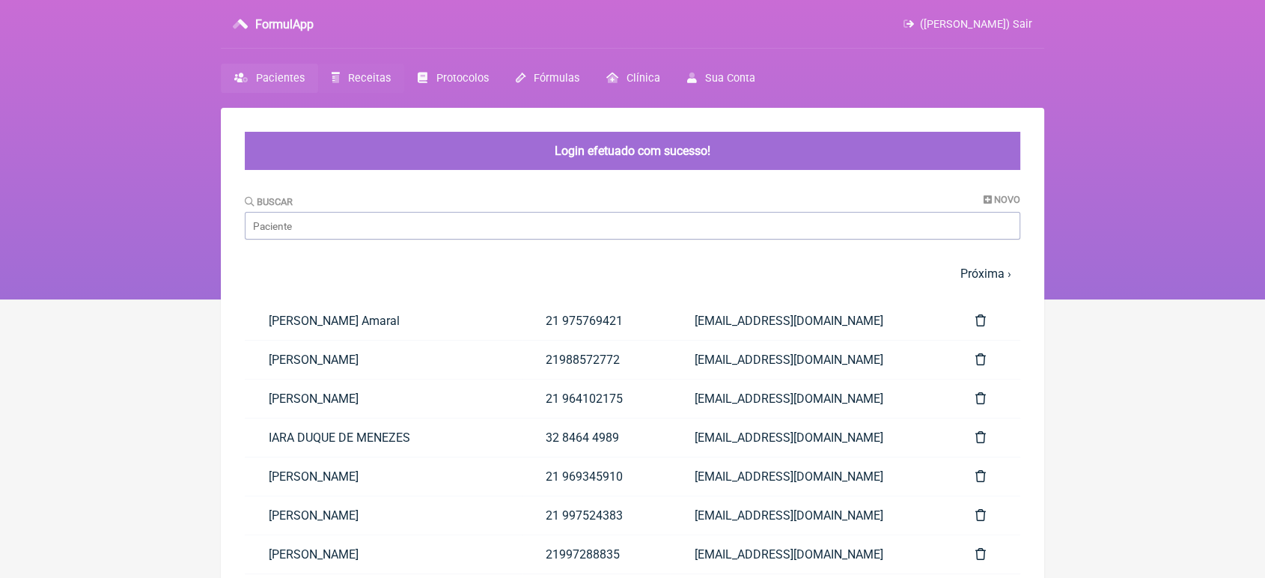
click at [371, 79] on span "Receitas" at bounding box center [369, 78] width 43 height 13
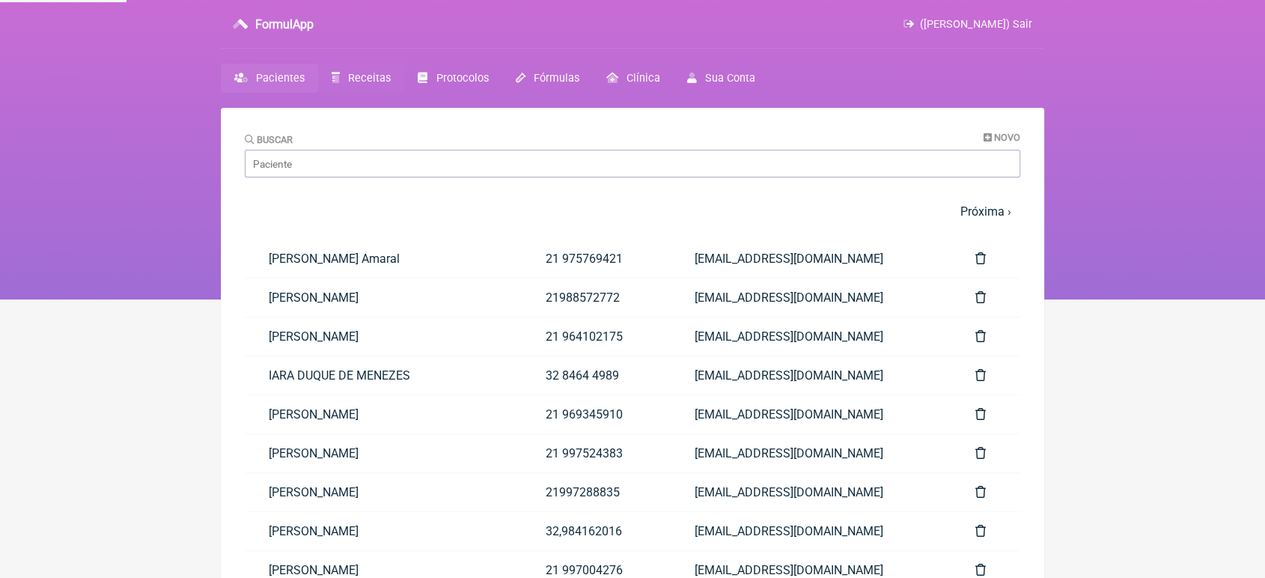
click at [371, 79] on span "Receitas" at bounding box center [369, 78] width 43 height 13
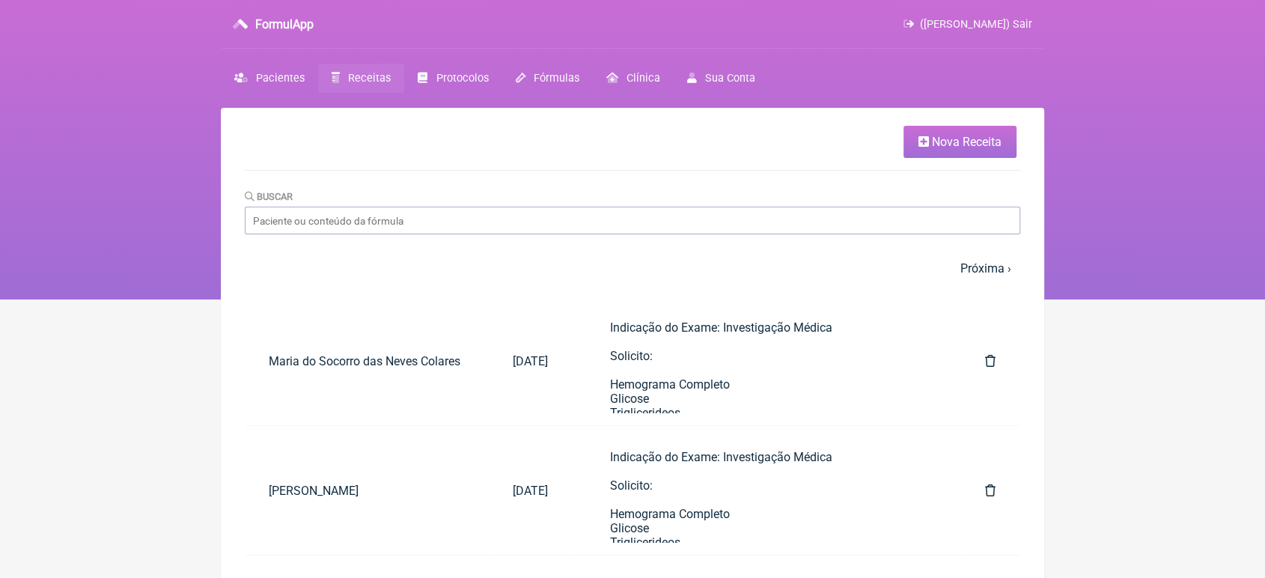
click at [967, 140] on span "Nova Receita" at bounding box center [967, 142] width 70 height 14
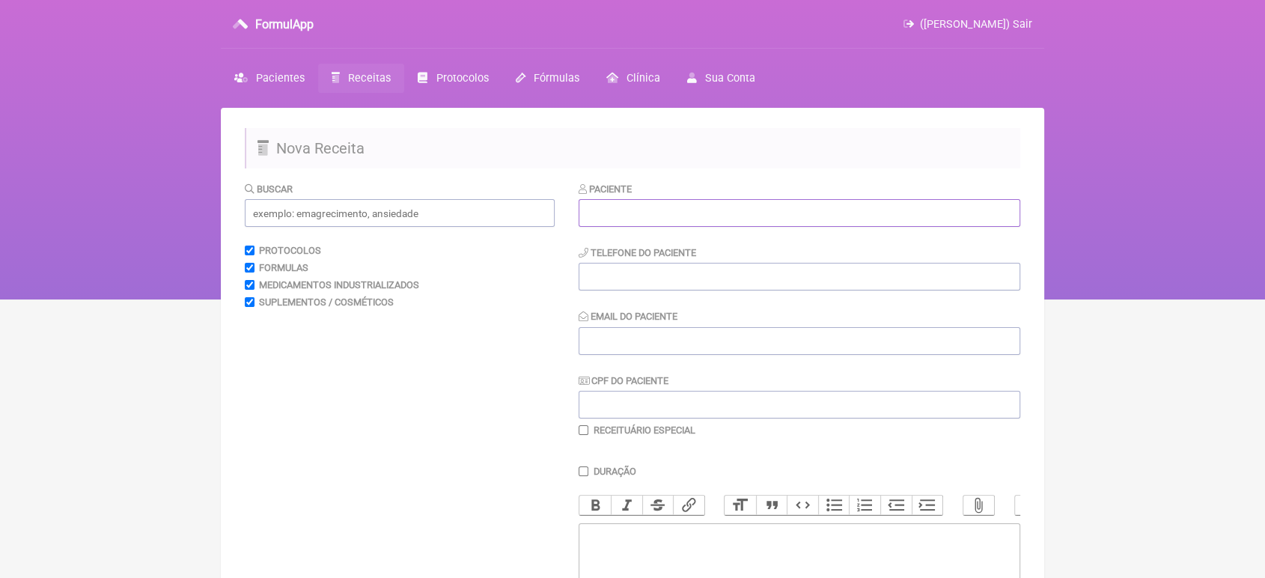
click at [839, 214] on input "text" at bounding box center [800, 213] width 442 height 28
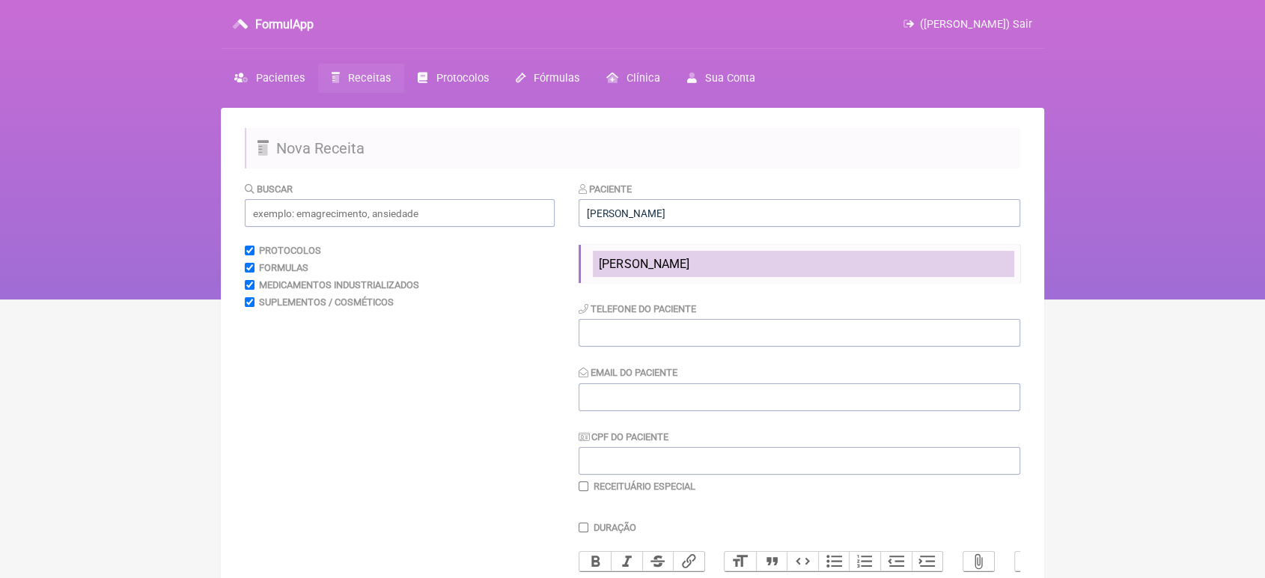
click at [746, 265] on li "[PERSON_NAME]" at bounding box center [804, 264] width 422 height 26
type input "[PERSON_NAME]"
type input "21 964561759"
type input "[EMAIL_ADDRESS][DOMAIN_NAME]"
type input "09861345701"
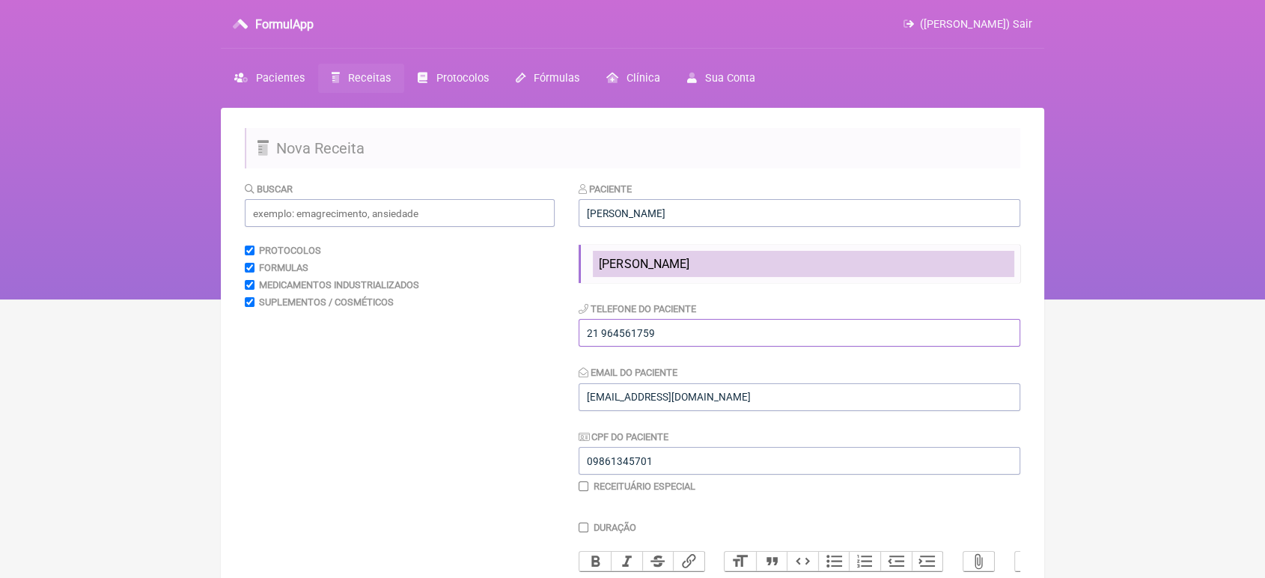
click at [746, 319] on input "21 964561759" at bounding box center [800, 333] width 442 height 28
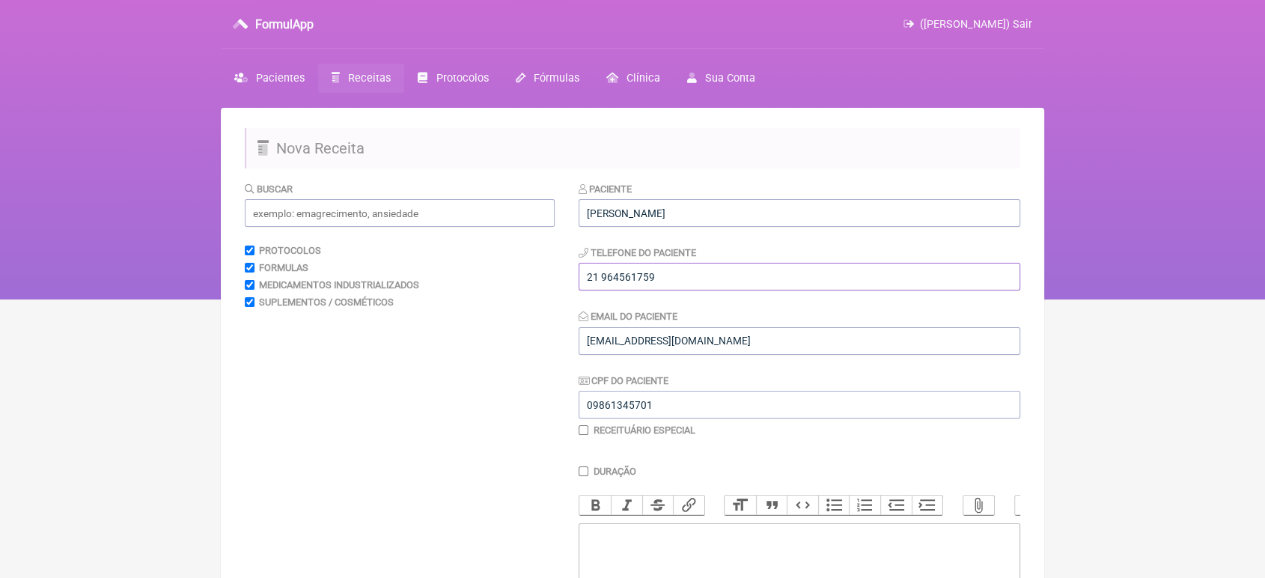
scroll to position [248, 0]
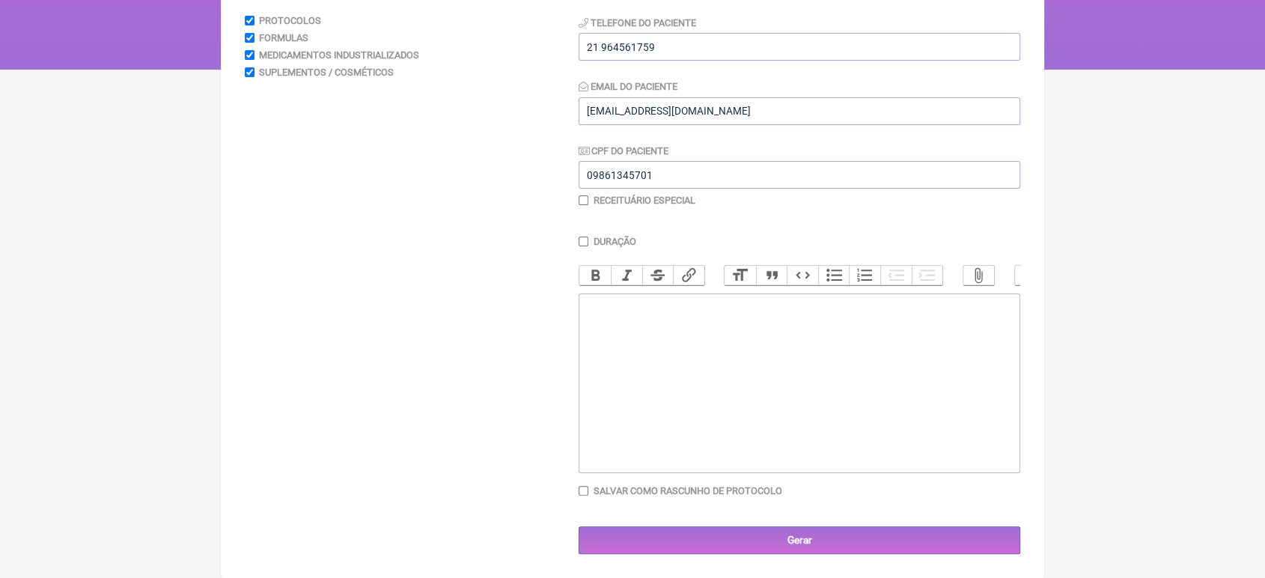
click at [707, 349] on trix-editor at bounding box center [800, 383] width 442 height 180
click at [754, 325] on div "Solicito: 1- Clavulin 875mg+125mg Posologia;" at bounding box center [799, 320] width 425 height 43
click at [699, 345] on div "Solicito: 1- Clavulin 875mg+125mg Posologia;" at bounding box center [799, 327] width 425 height 57
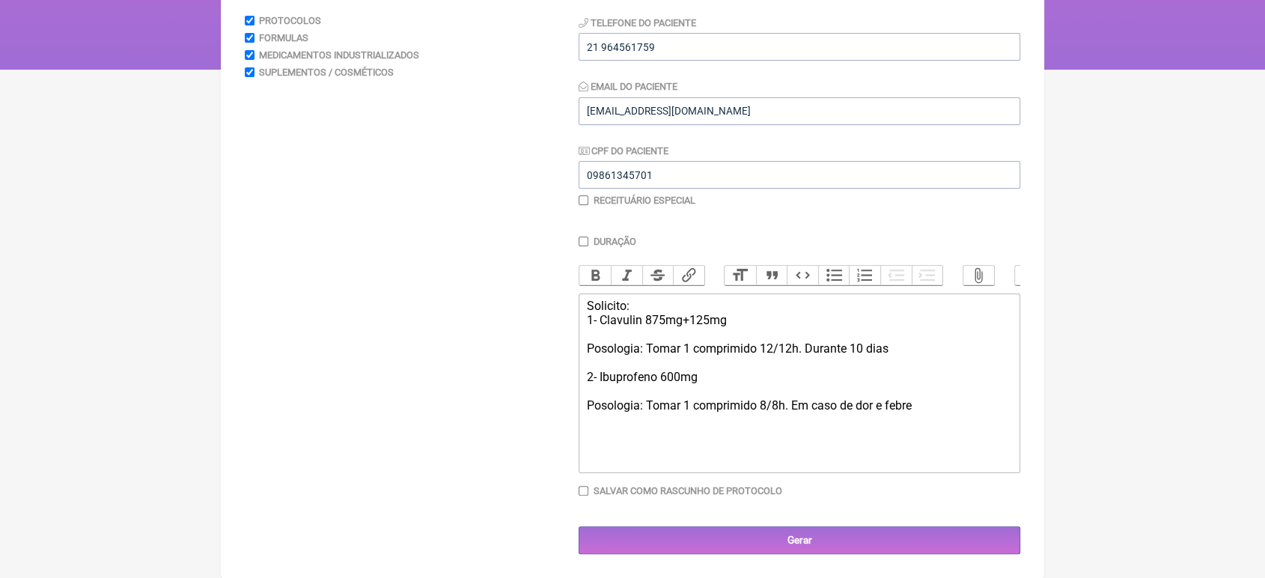
click at [886, 406] on div "Solicito: 1- Clavulin 875mg+125mg Posologia: Tomar 1 comprimido 12/12h. Durante…" at bounding box center [799, 356] width 425 height 114
type trix-editor "<div>Solicito:<br>1- Clavulin 875mg+125mg<br><br>Posologia: Tomar 1 comprimido …"
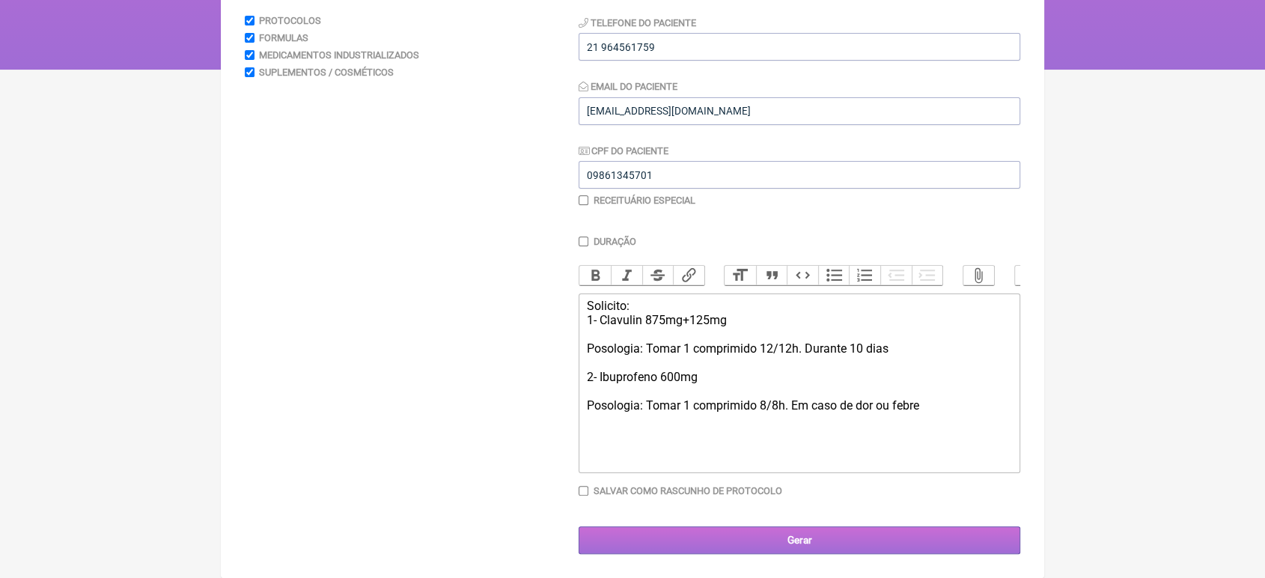
click at [892, 538] on input "Gerar" at bounding box center [800, 540] width 442 height 28
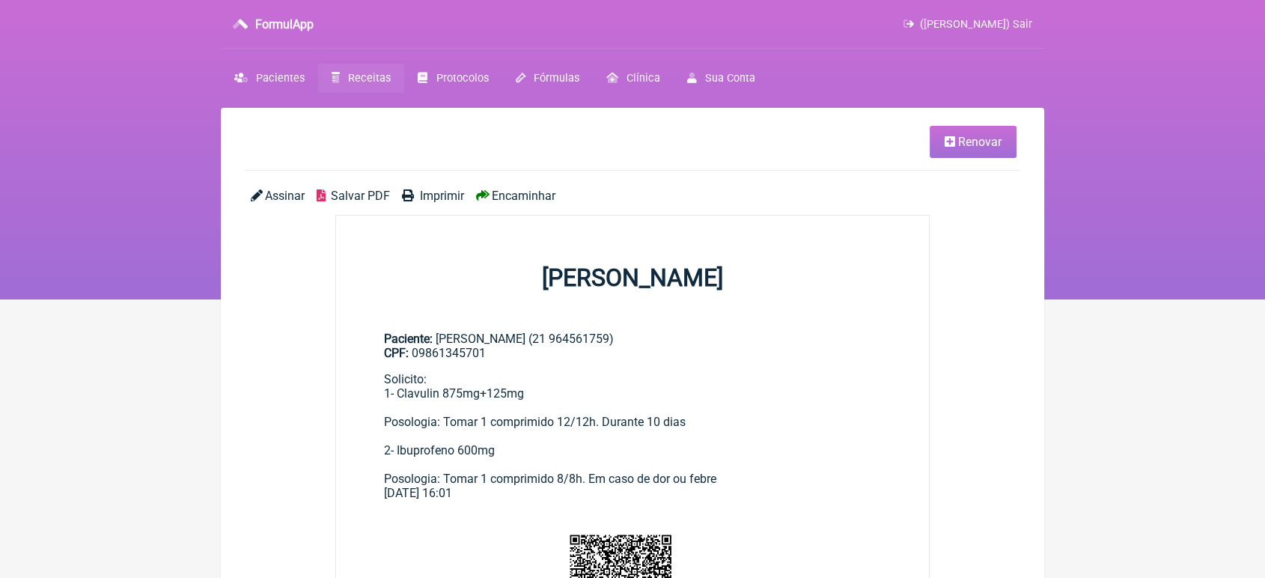
click at [520, 189] on span "Encaminhar" at bounding box center [524, 196] width 64 height 14
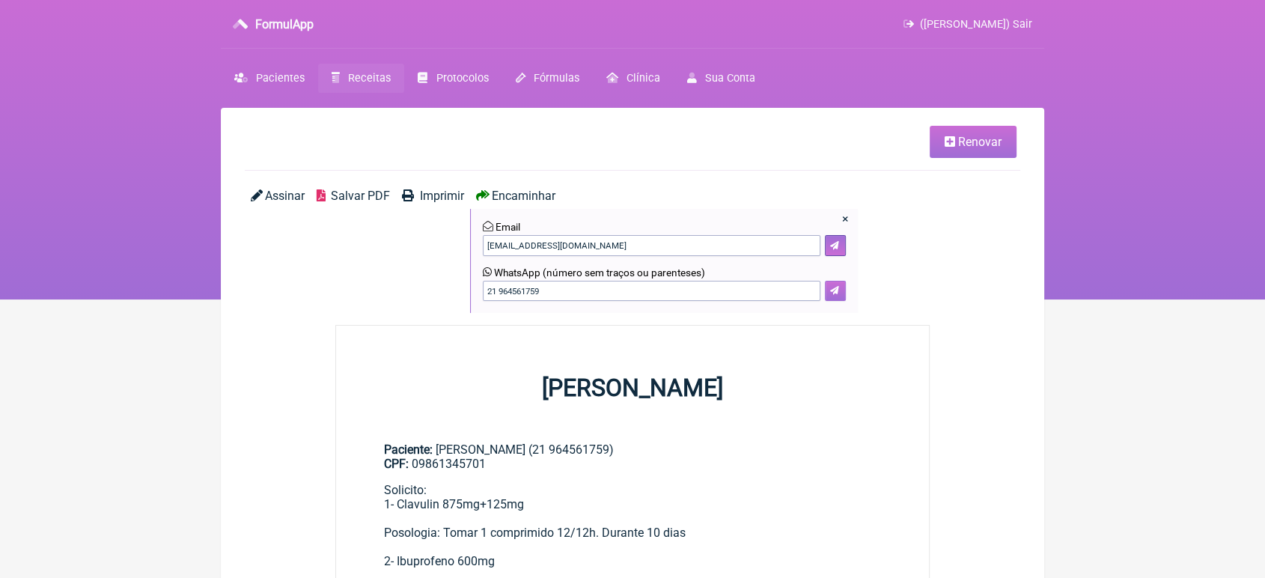
click at [835, 290] on icon at bounding box center [834, 290] width 9 height 9
